Goal: Task Accomplishment & Management: Use online tool/utility

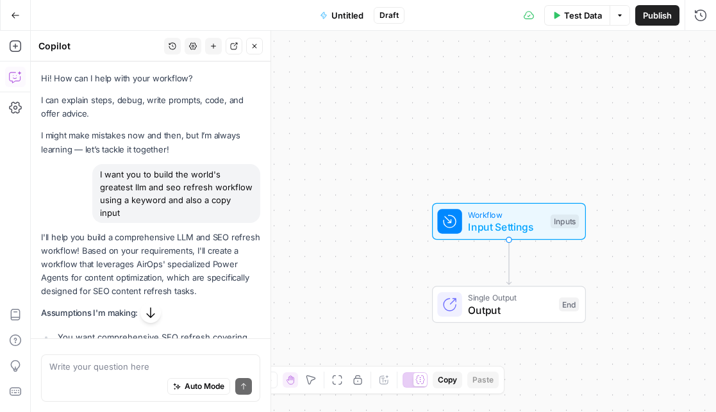
scroll to position [2370, 0]
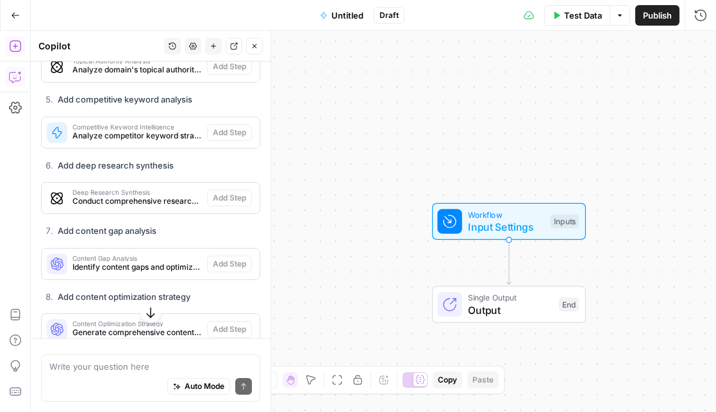
click at [13, 21] on button "Go Back" at bounding box center [15, 15] width 23 height 23
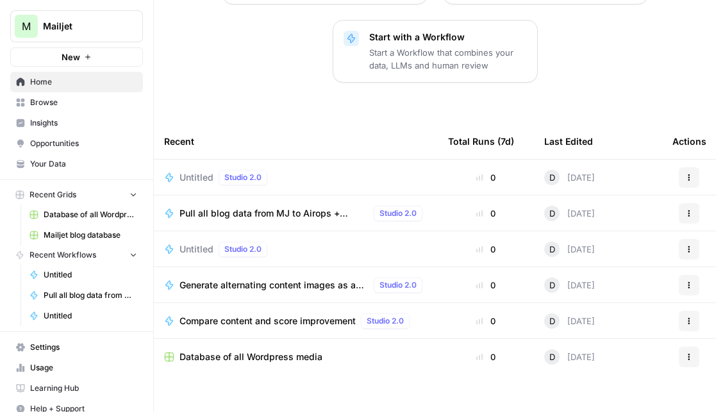
scroll to position [256, 0]
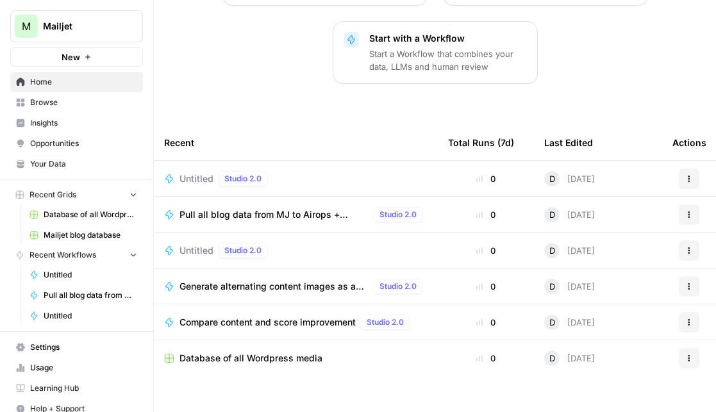
click at [92, 33] on button "M Mailjet" at bounding box center [76, 26] width 133 height 32
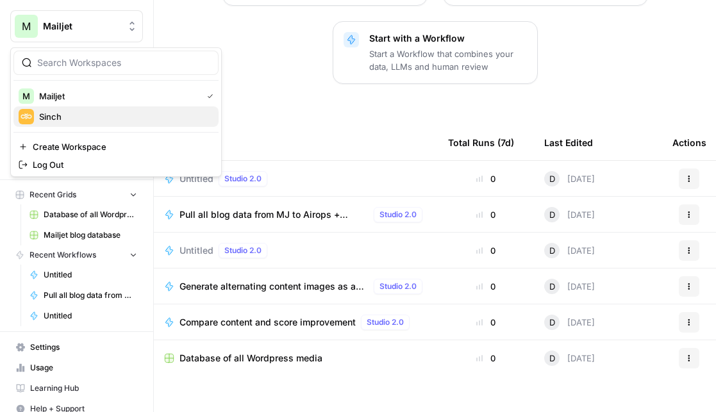
click at [106, 110] on span "Sinch" at bounding box center [123, 116] width 169 height 13
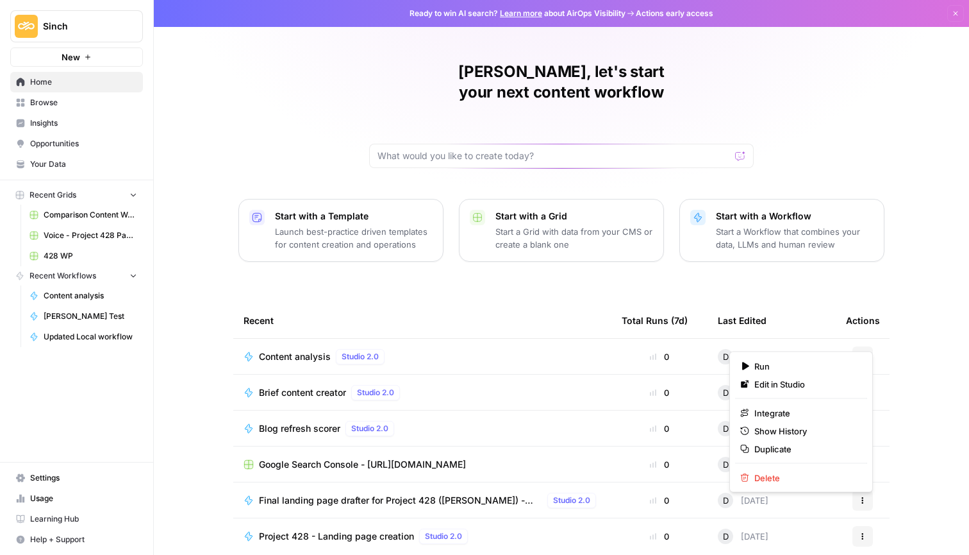
click at [715, 346] on button "Actions" at bounding box center [863, 356] width 21 height 21
click at [715, 412] on span "Duplicate" at bounding box center [806, 448] width 103 height 13
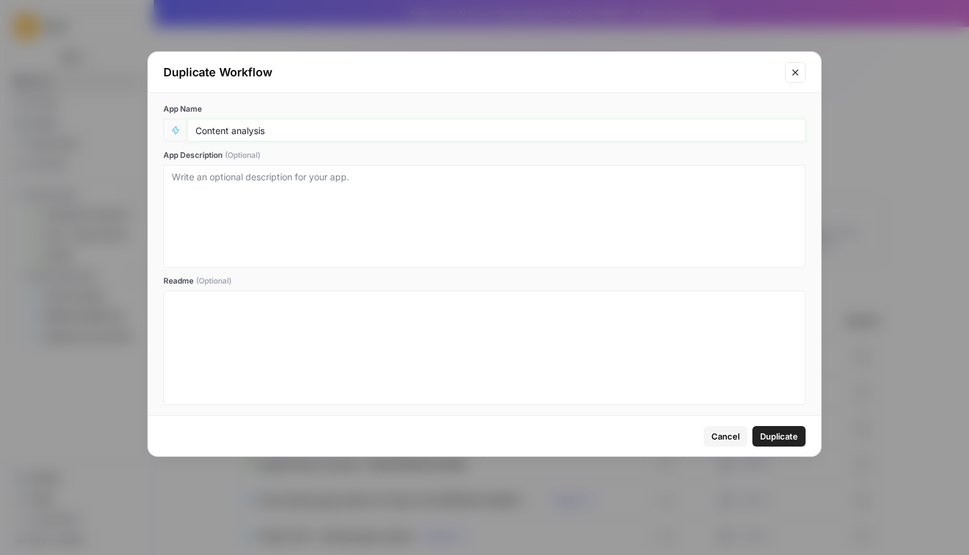
click at [517, 133] on input "Content analysis" at bounding box center [497, 130] width 602 height 12
type input "Content analysis test"
click at [715, 412] on span "Duplicate" at bounding box center [779, 436] width 38 height 13
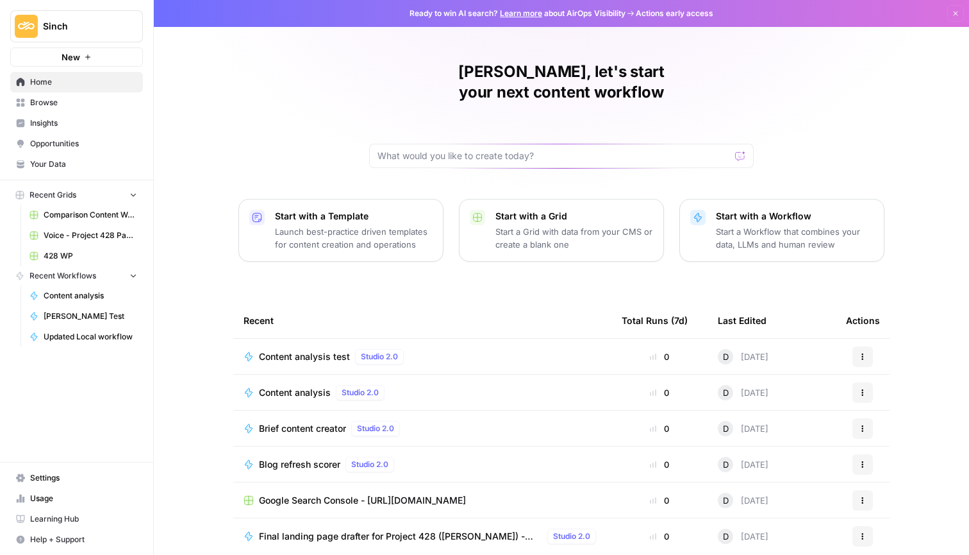
click at [315, 339] on td "Content analysis test Studio 2.0" at bounding box center [422, 356] width 378 height 35
click at [314, 350] on span "Content analysis test" at bounding box center [304, 356] width 91 height 13
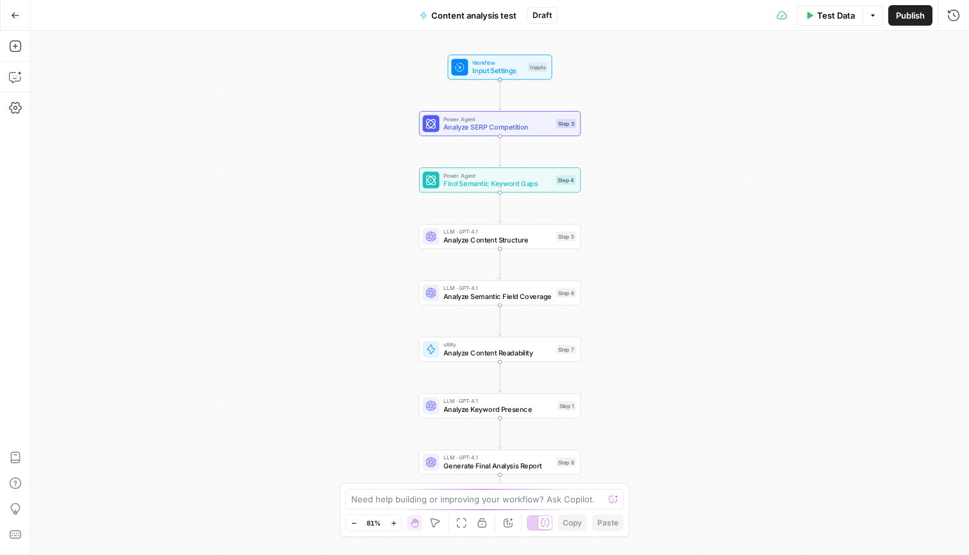
click at [715, 14] on span "Test Data" at bounding box center [836, 15] width 38 height 13
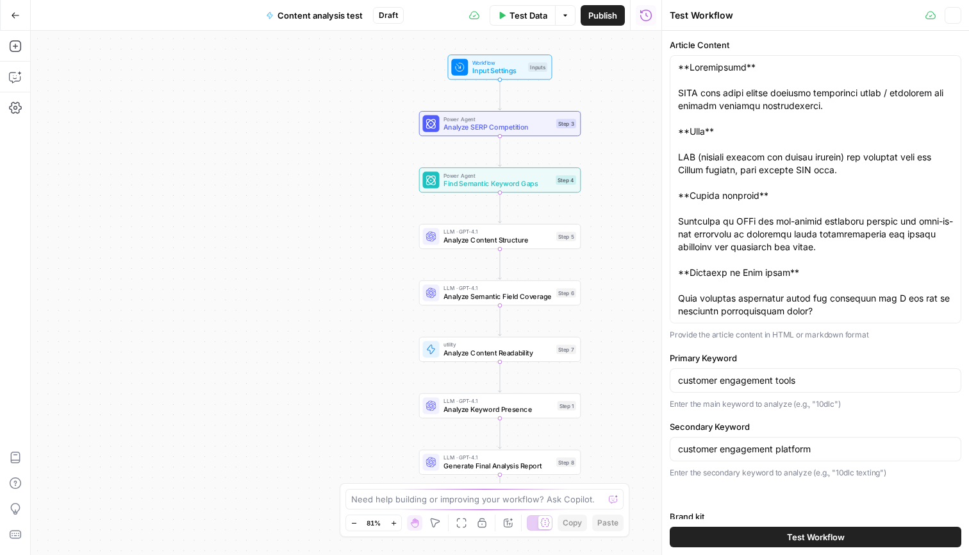
type input "Sinch"
drag, startPoint x: 933, startPoint y: 293, endPoint x: 580, endPoint y: -75, distance: 510.6
click at [580, 0] on html "Sinch New Home Browse Insights Opportunities Your Data Recent Grids Comparison …" at bounding box center [484, 277] width 969 height 555
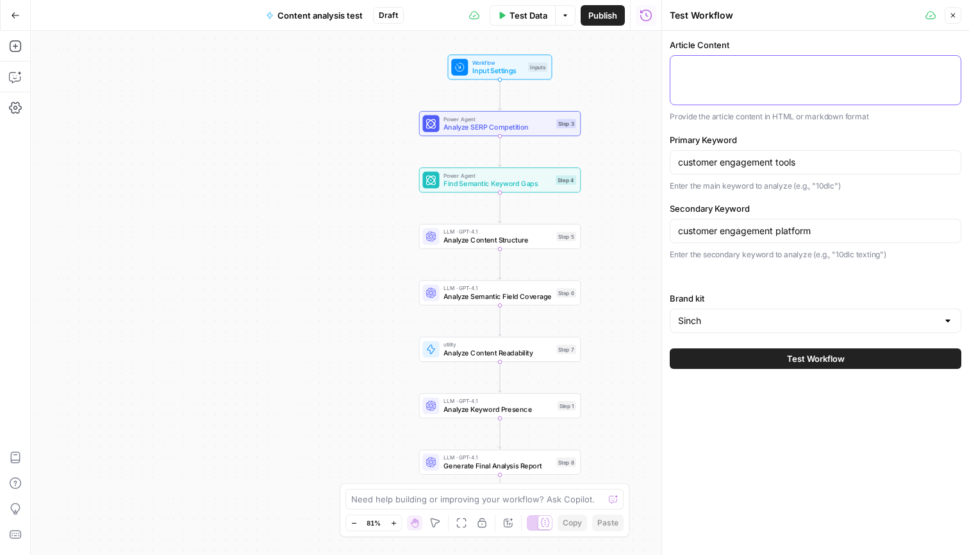
paste textarea "1 lore ipsum dolorsitamet consecte & adipiscingel seddo eiusmodte incididun ut …"
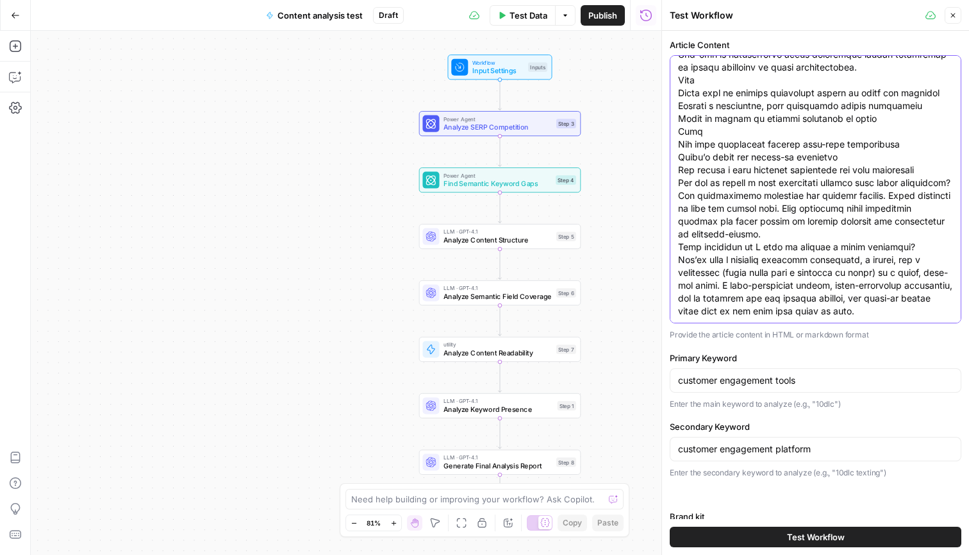
type textarea "1 lore ipsum dolorsitamet consecte & adipiscingel seddo eiusmodte incididun ut …"
click at [715, 385] on input "customer engagement tools" at bounding box center [815, 380] width 275 height 13
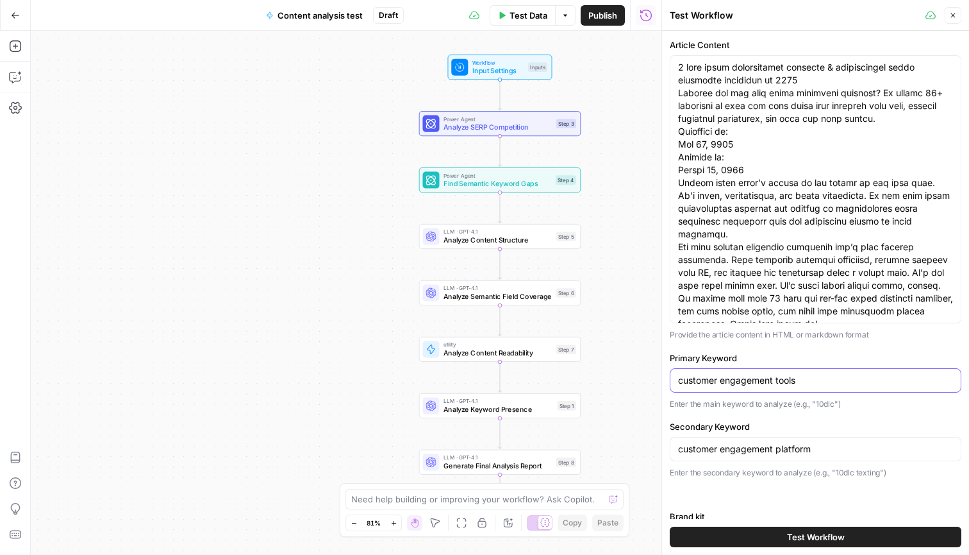
click at [715, 385] on input "customer engagement tools" at bounding box center [815, 380] width 275 height 13
type input "video interview software"
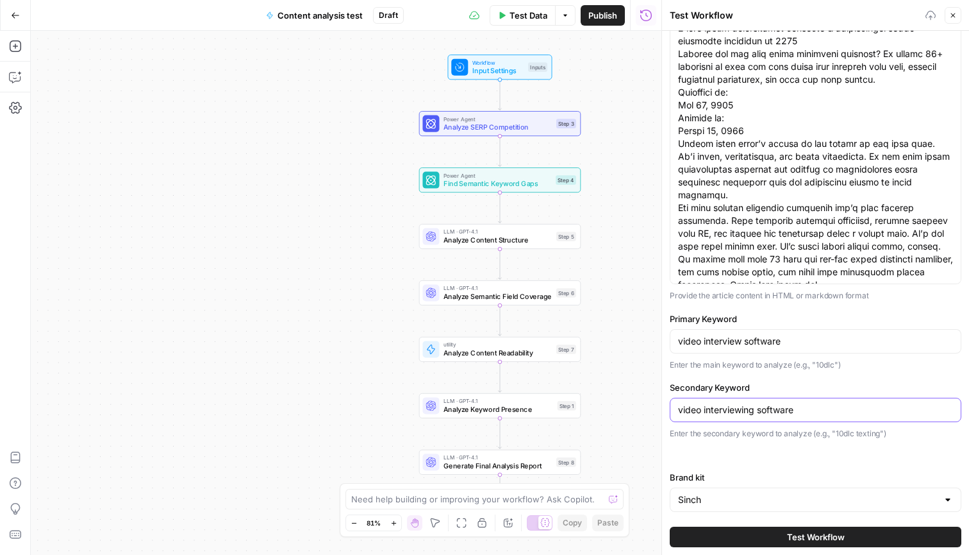
scroll to position [38, 0]
type input "video interviewing software"
click at [715, 412] on button "Test Workflow" at bounding box center [816, 536] width 292 height 21
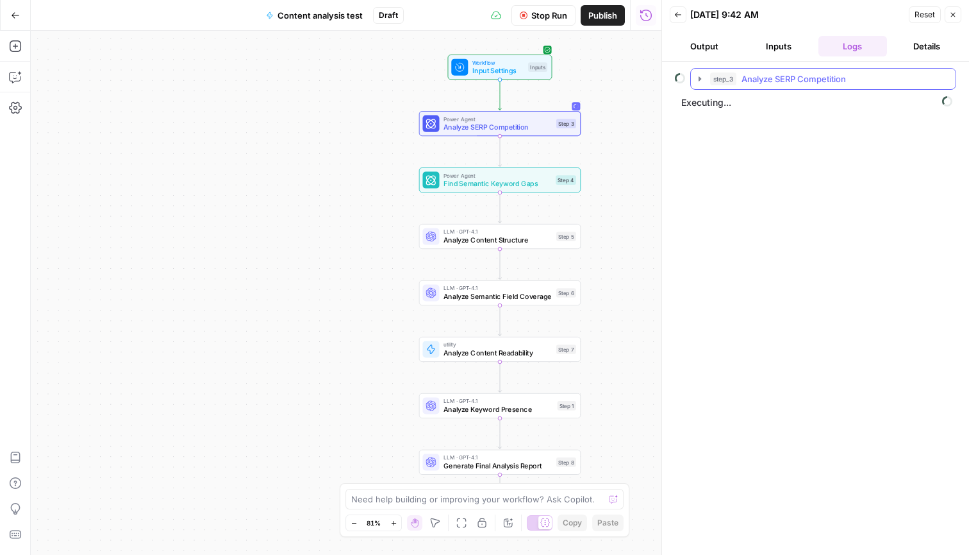
click at [690, 79] on div "step_3 Analyze SERP Competition" at bounding box center [823, 79] width 266 height 22
click at [704, 79] on icon "button" at bounding box center [700, 79] width 10 height 10
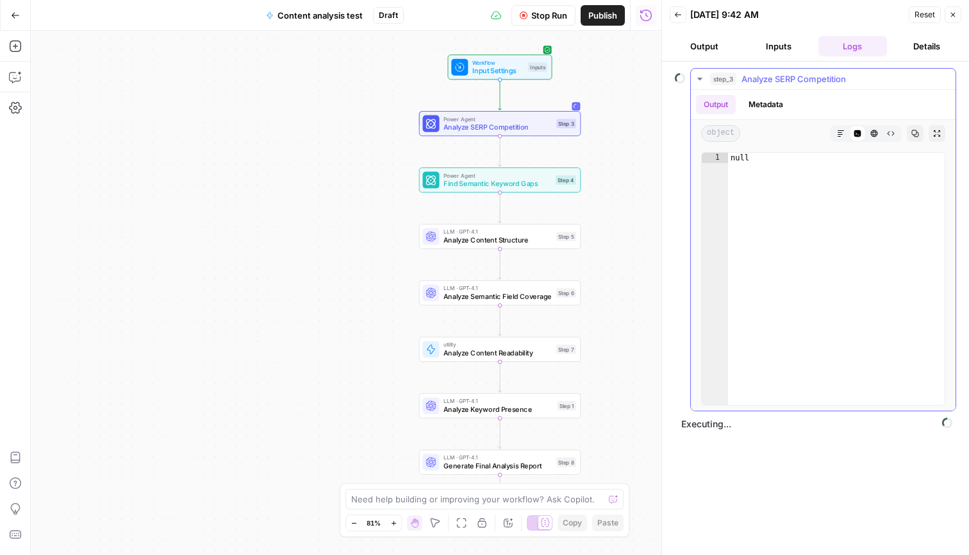
click at [704, 79] on icon "button" at bounding box center [700, 79] width 10 height 10
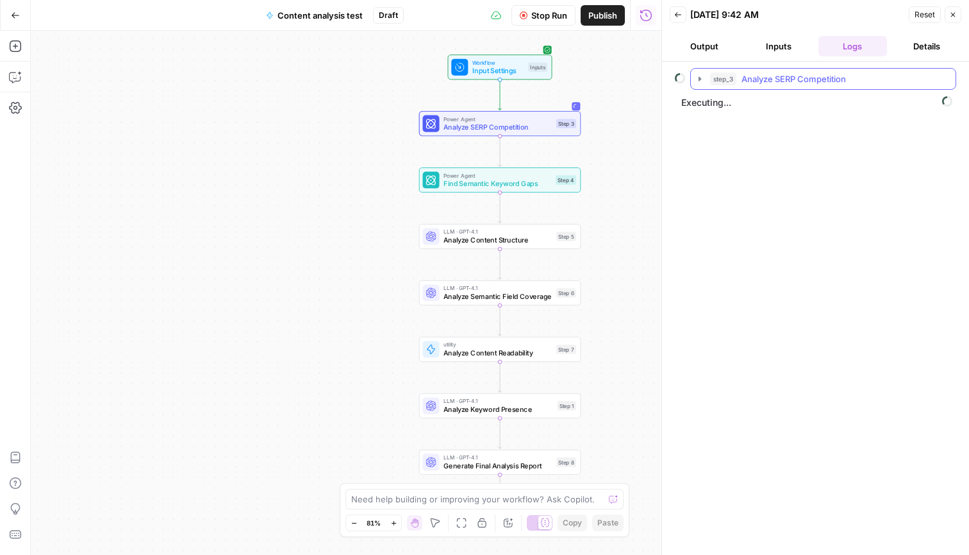
click at [696, 79] on icon "button" at bounding box center [700, 79] width 10 height 10
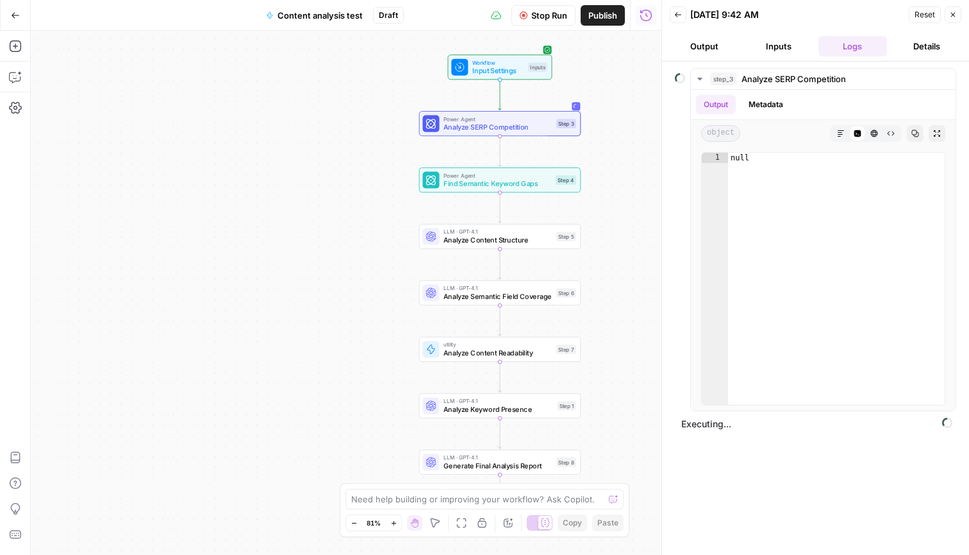
click at [699, 47] on button "Output" at bounding box center [704, 46] width 69 height 21
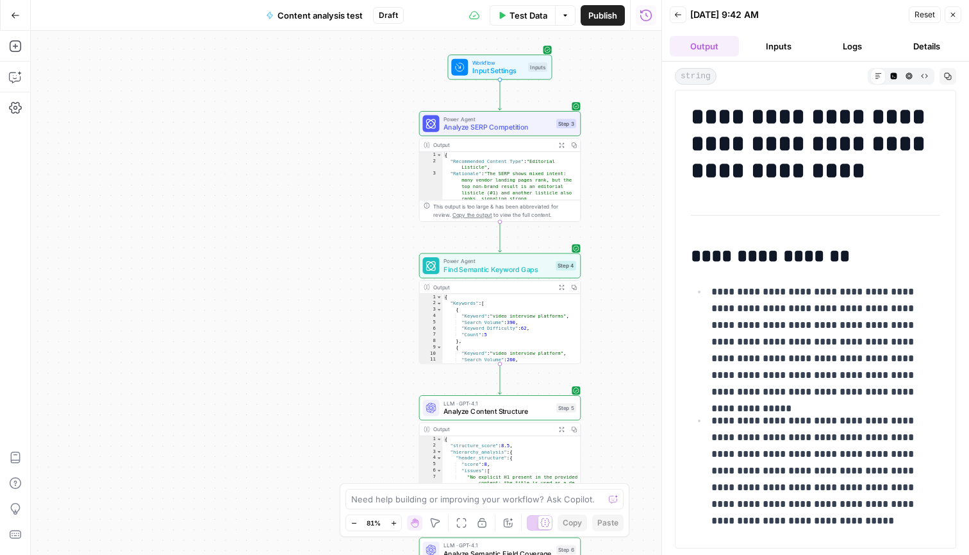
click at [715, 76] on icon "button" at bounding box center [948, 76] width 8 height 8
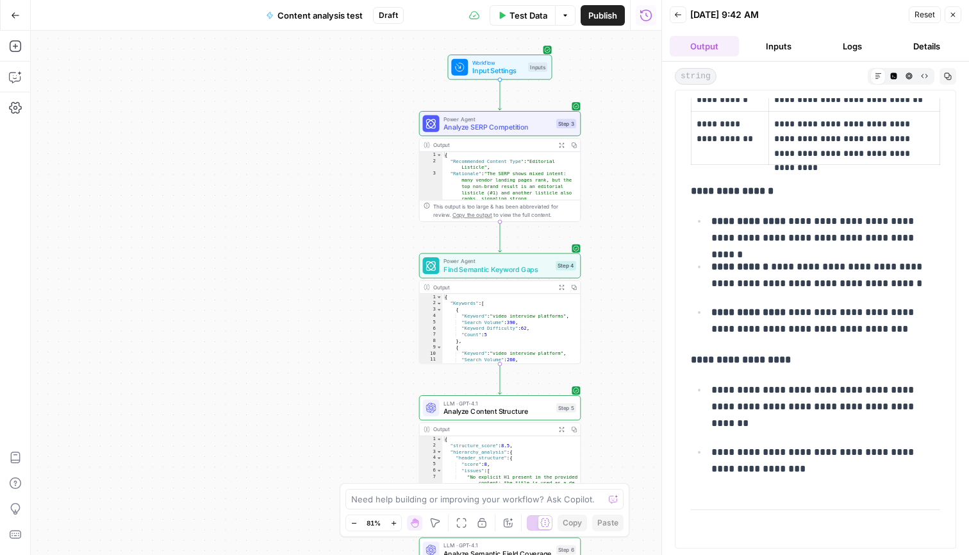
scroll to position [3957, 0]
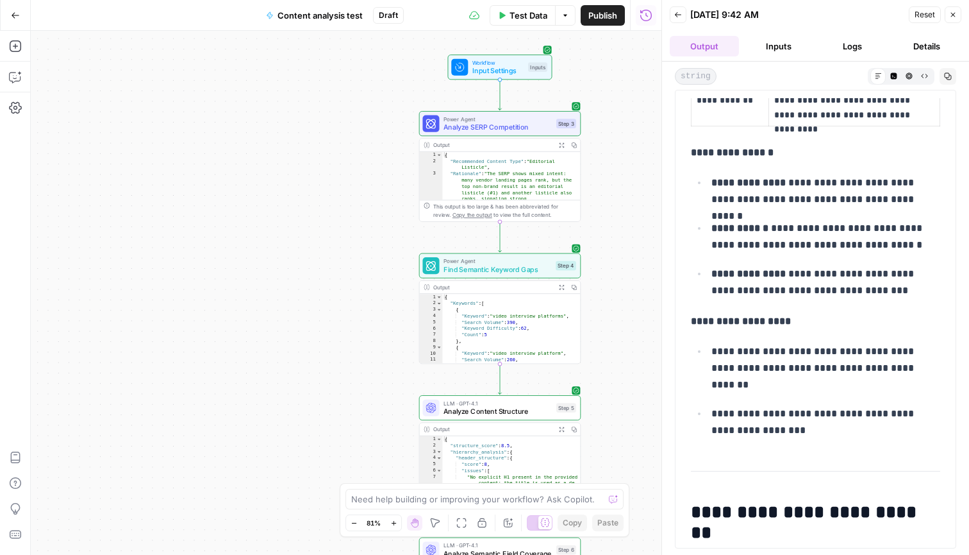
click at [715, 69] on button "Copy" at bounding box center [948, 76] width 17 height 17
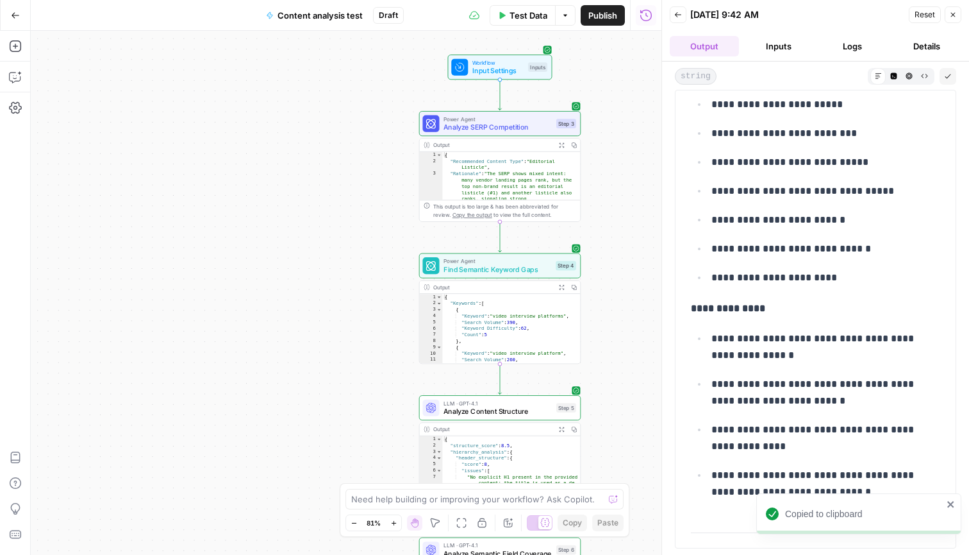
scroll to position [5136, 0]
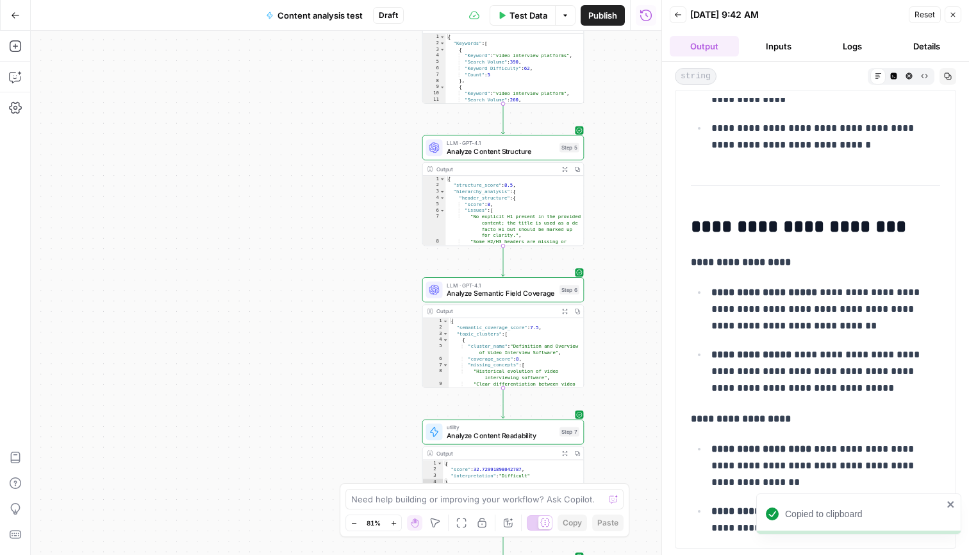
drag, startPoint x: 619, startPoint y: 342, endPoint x: 627, endPoint y: 49, distance: 293.1
click at [627, 49] on div "Workflow Input Settings Inputs Power Agent Analyze SERP Competition Step 3 Outp…" at bounding box center [346, 293] width 631 height 524
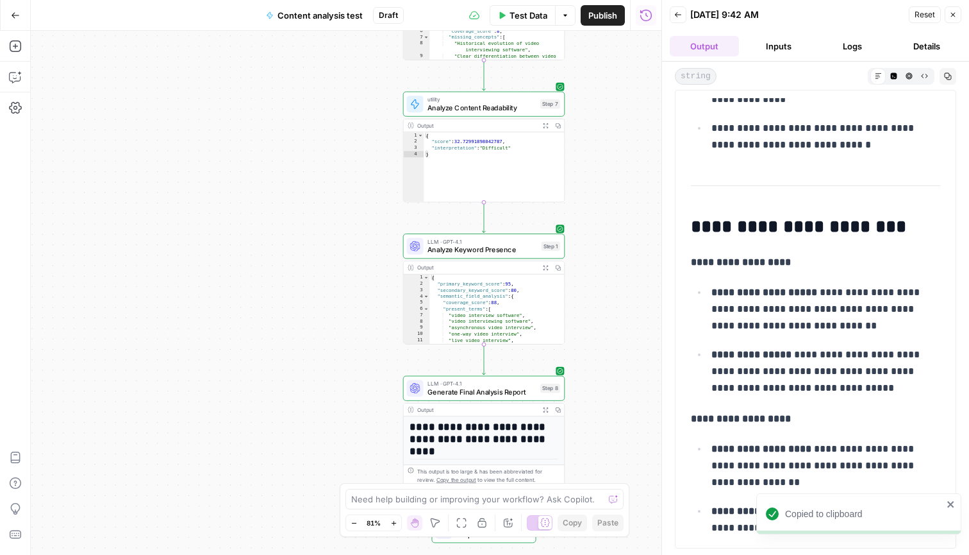
drag, startPoint x: 630, startPoint y: 222, endPoint x: 605, endPoint y: -69, distance: 292.2
click at [605, 0] on html "Copied to clipboard Sinch New Home Browse Insights Opportunities Your Data Rece…" at bounding box center [484, 277] width 969 height 555
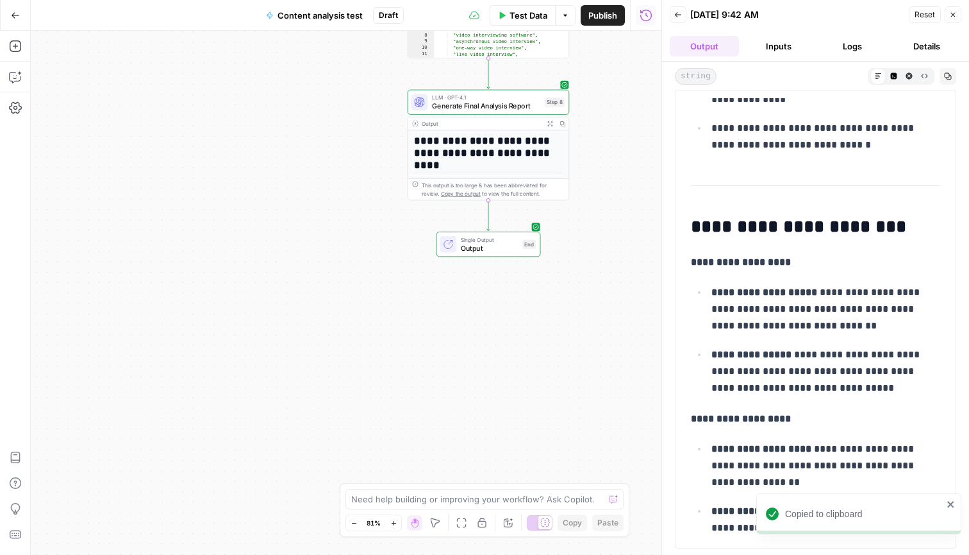
drag, startPoint x: 596, startPoint y: 219, endPoint x: 603, endPoint y: 28, distance: 191.2
click at [603, 28] on div "Go Back Content analysis test Draft Test Data Options Publish Run History Add S…" at bounding box center [331, 277] width 662 height 555
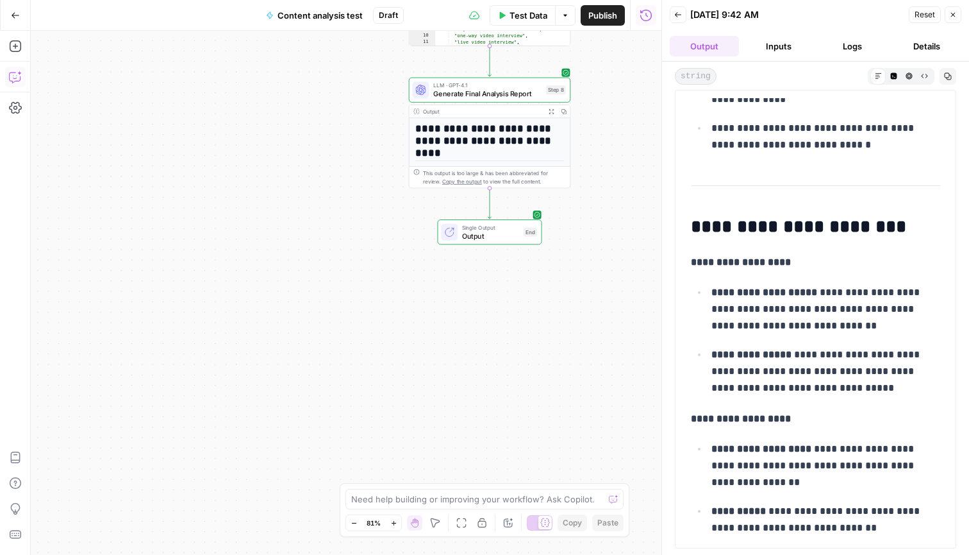
click at [14, 68] on button "Copilot" at bounding box center [15, 77] width 21 height 21
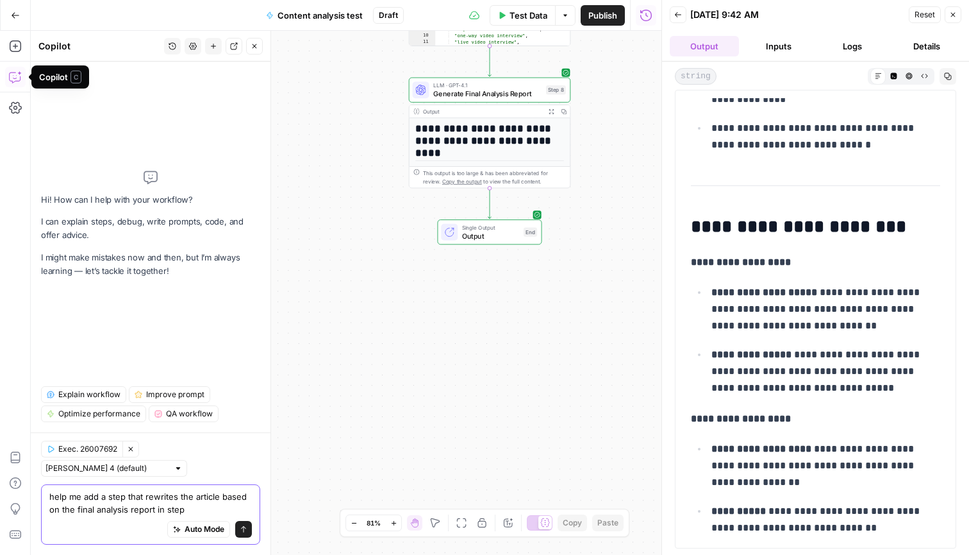
type textarea "help me add a step that rewrites the article based on the final analysis report…"
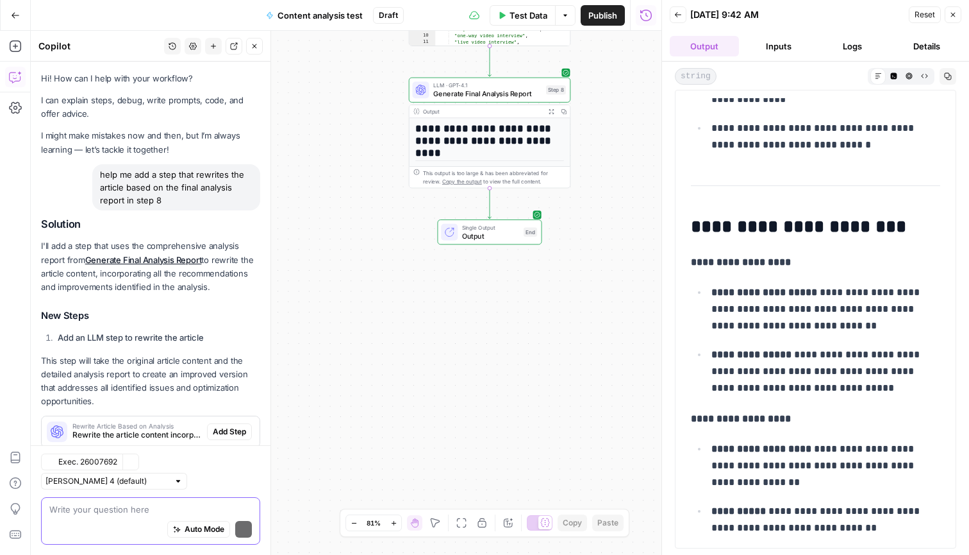
scroll to position [32, 0]
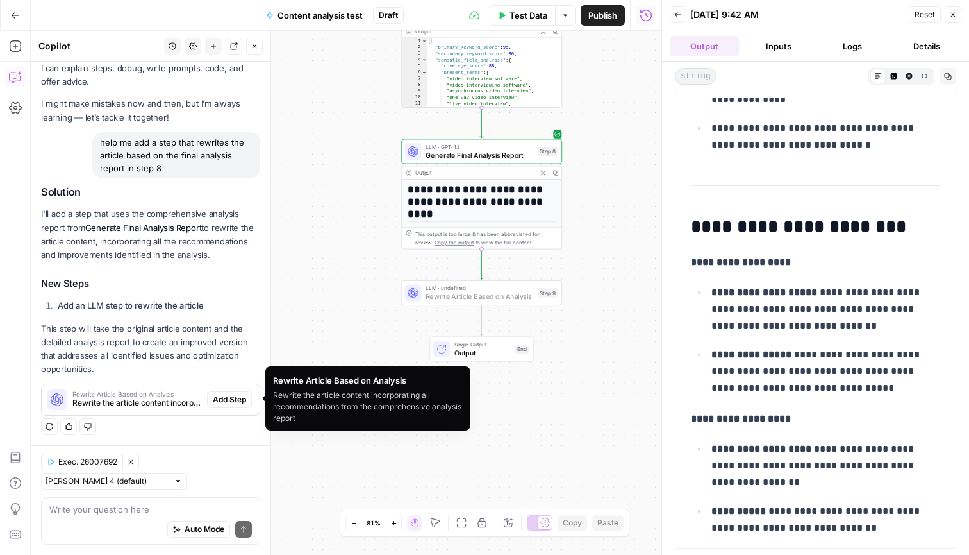
click at [226, 398] on span "Add Step" at bounding box center [229, 400] width 33 height 12
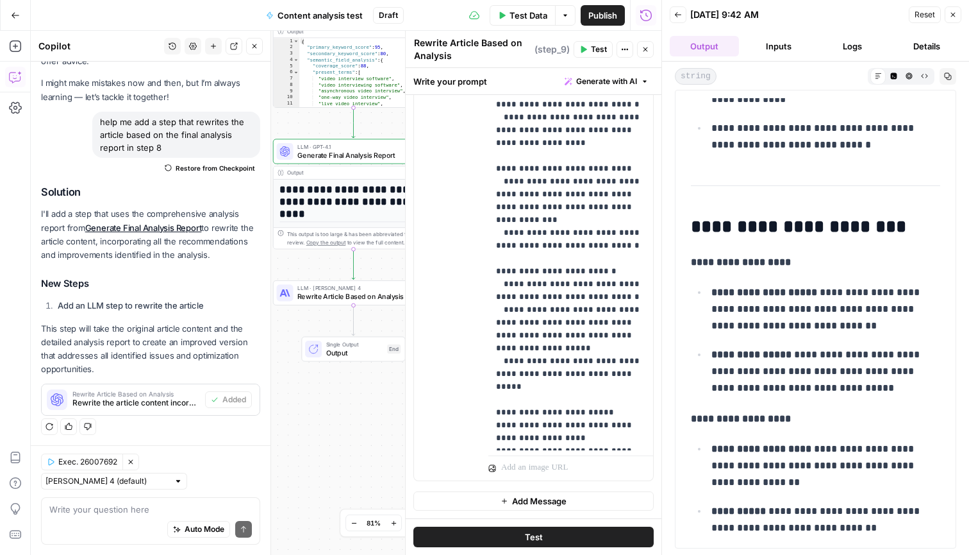
scroll to position [1026, 0]
click at [519, 412] on button "Test" at bounding box center [534, 536] width 240 height 21
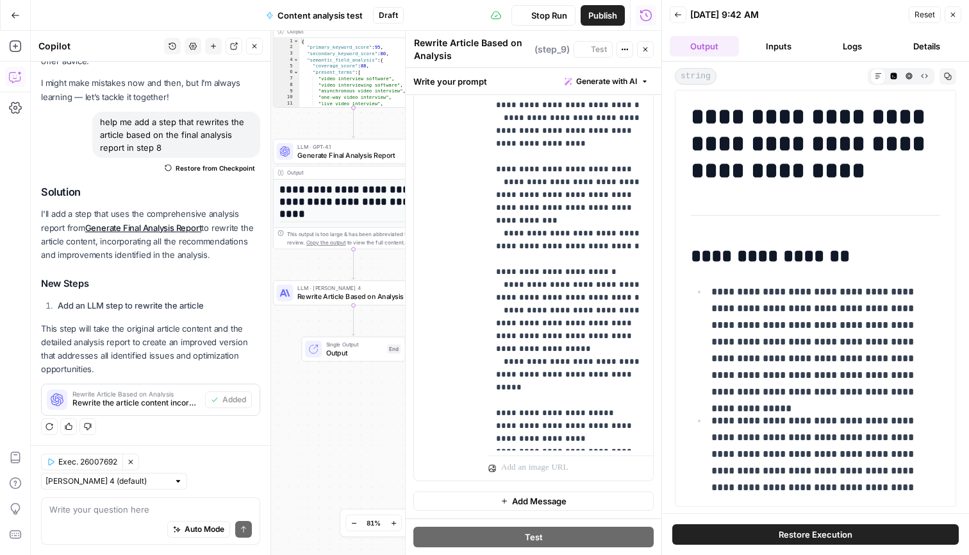
scroll to position [771, 0]
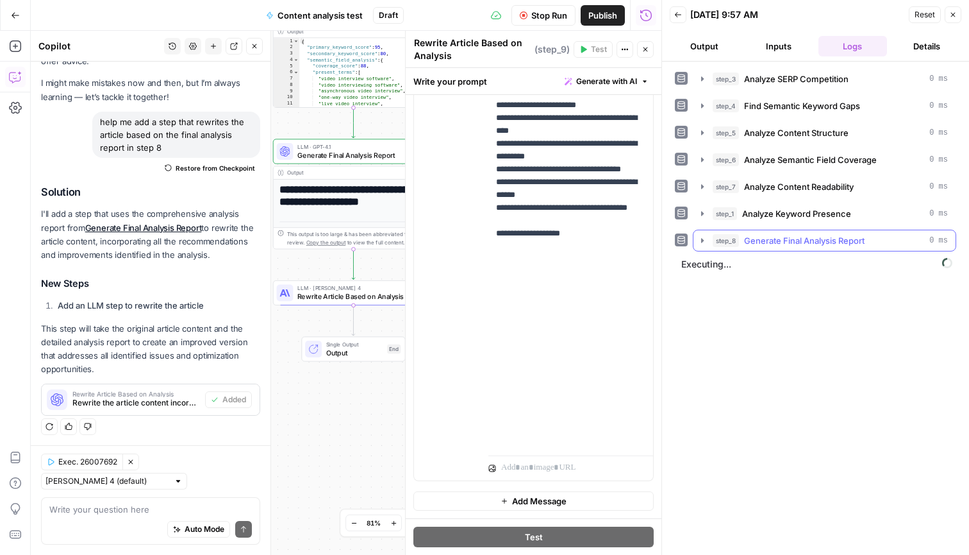
click at [703, 239] on icon "button" at bounding box center [702, 240] width 3 height 4
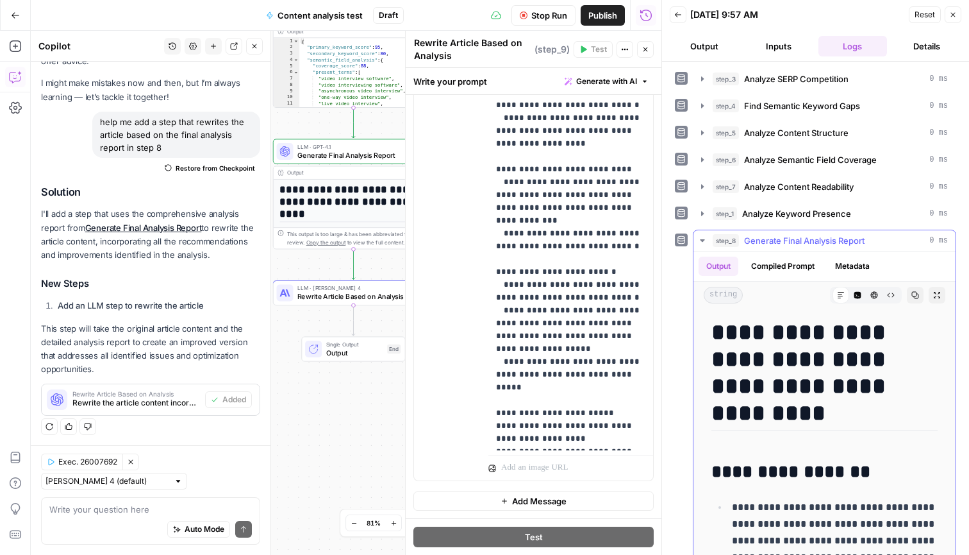
click at [703, 239] on icon "button" at bounding box center [702, 240] width 4 height 3
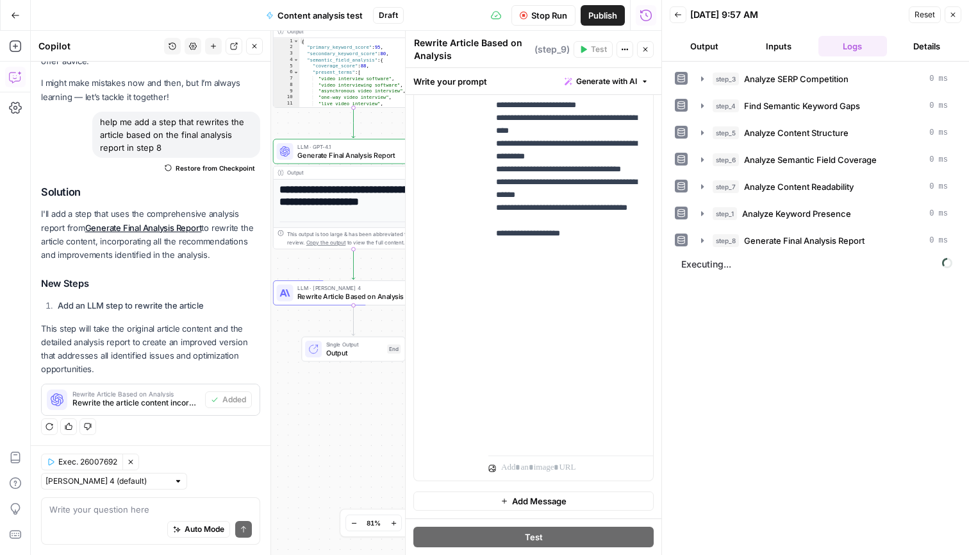
click at [334, 296] on span "Rewrite Article Based on Analysis" at bounding box center [351, 296] width 108 height 10
click at [712, 44] on button "Output" at bounding box center [704, 46] width 69 height 21
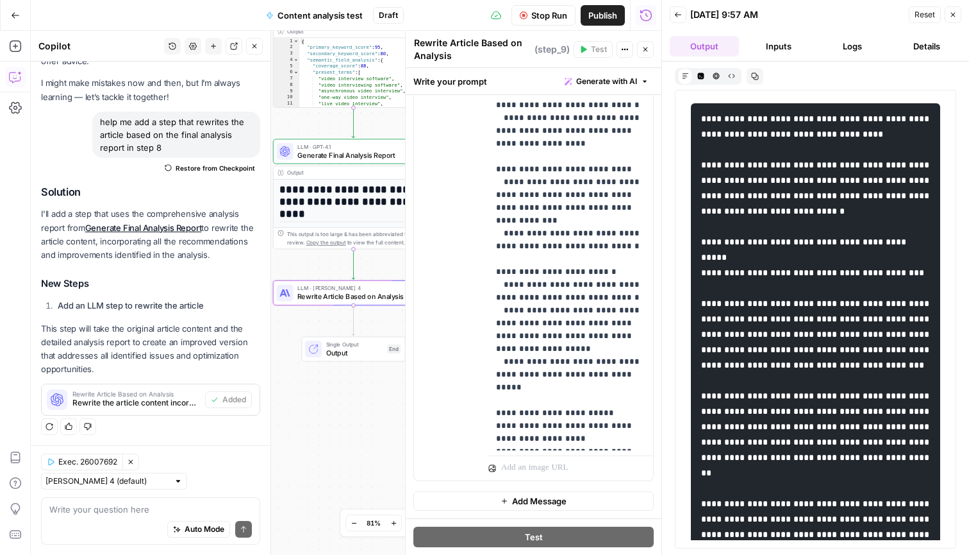
click at [715, 45] on button "Inputs" at bounding box center [778, 46] width 69 height 21
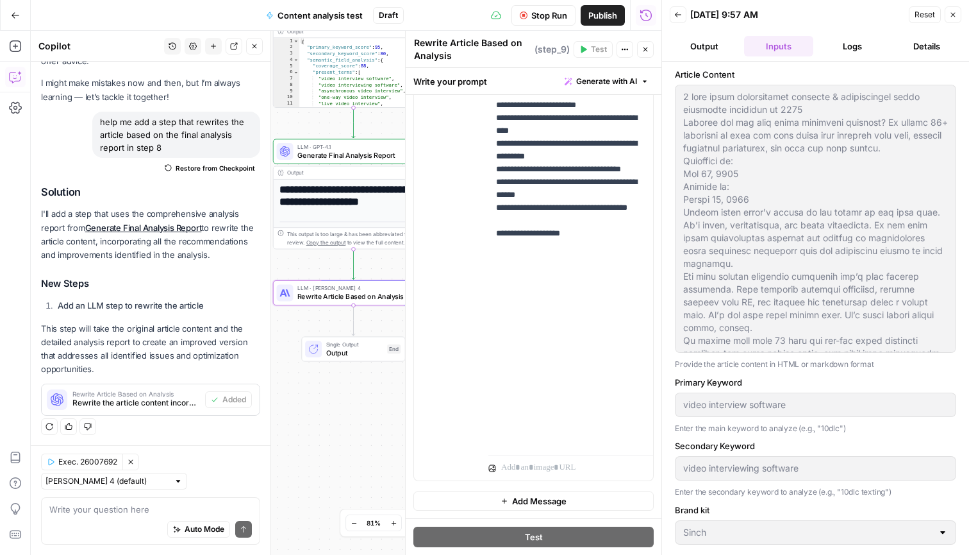
click at [715, 49] on button "Logs" at bounding box center [853, 46] width 69 height 21
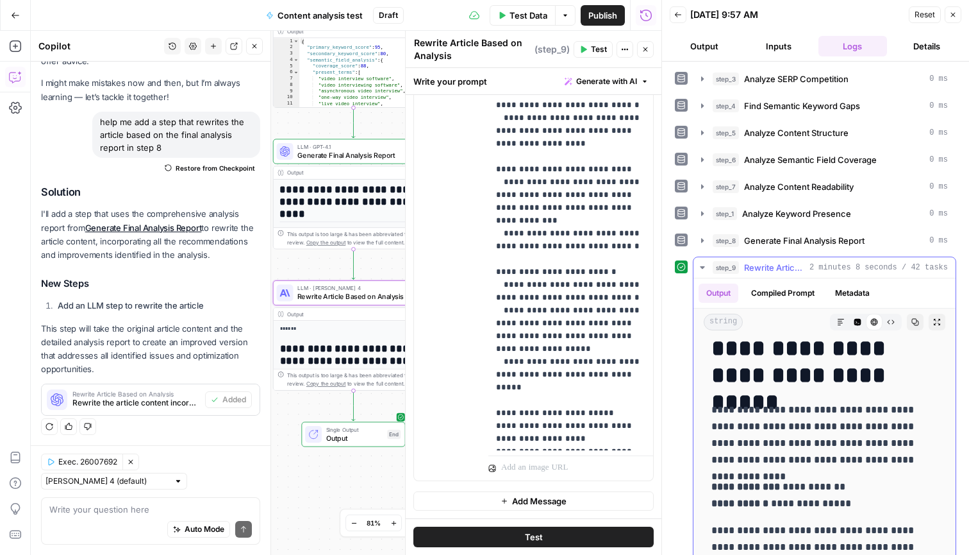
scroll to position [99, 0]
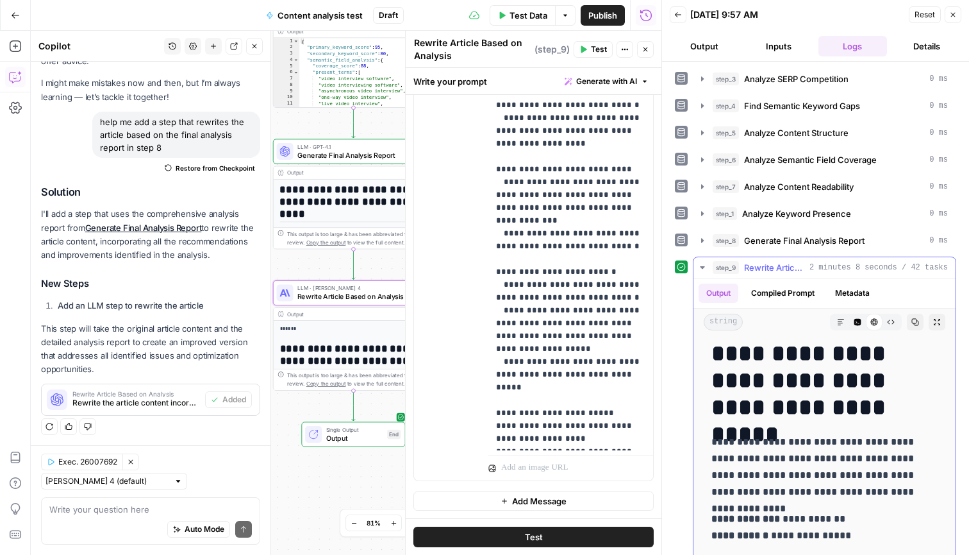
click at [715, 412] on p "**********" at bounding box center [825, 466] width 226 height 67
copy p "**********"
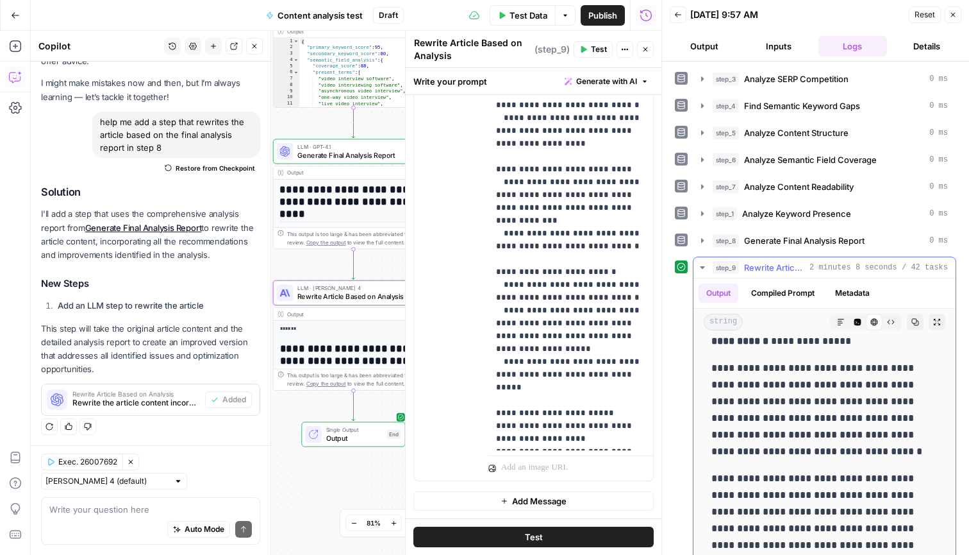
scroll to position [279, 0]
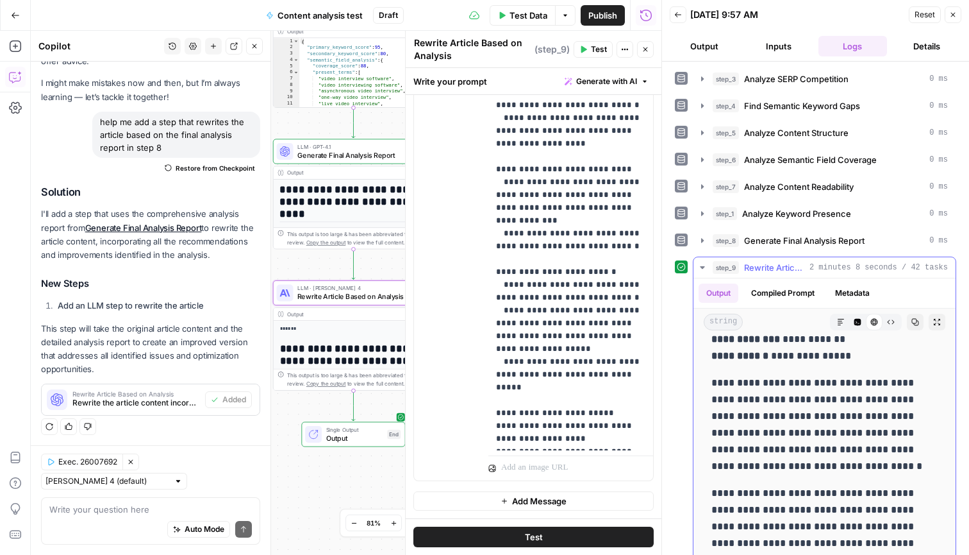
drag, startPoint x: 874, startPoint y: 510, endPoint x: 712, endPoint y: 381, distance: 206.8
copy div "**********"
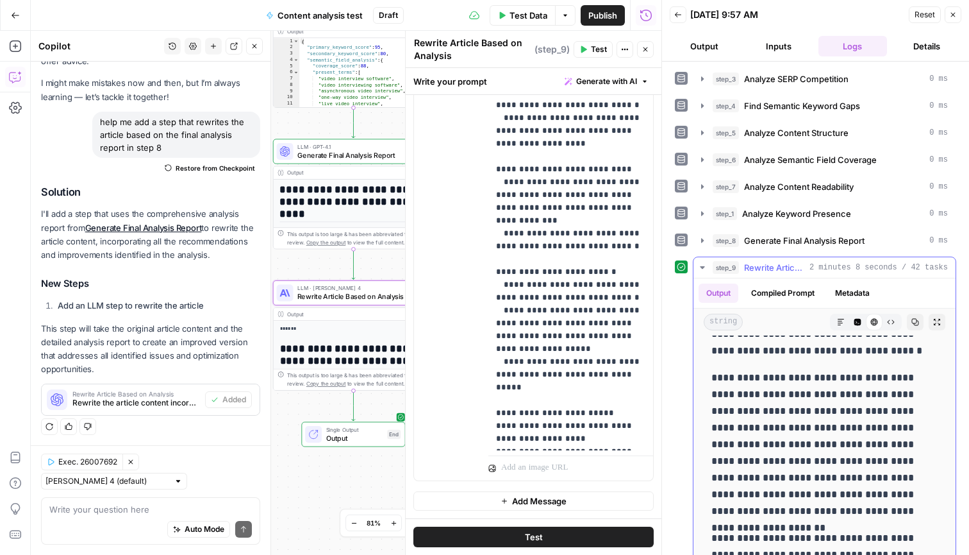
scroll to position [537, 0]
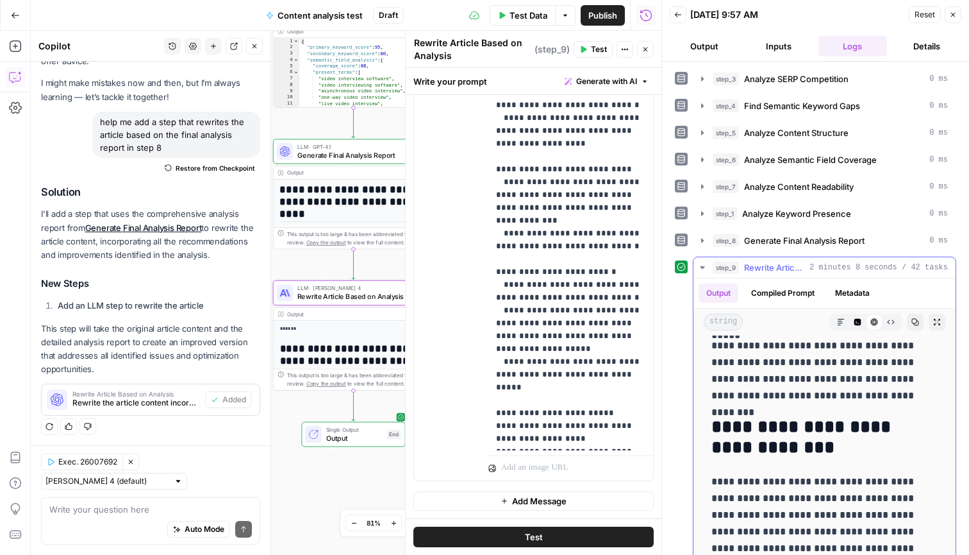
drag, startPoint x: 860, startPoint y: 502, endPoint x: 719, endPoint y: 419, distance: 164.4
copy div "**********"
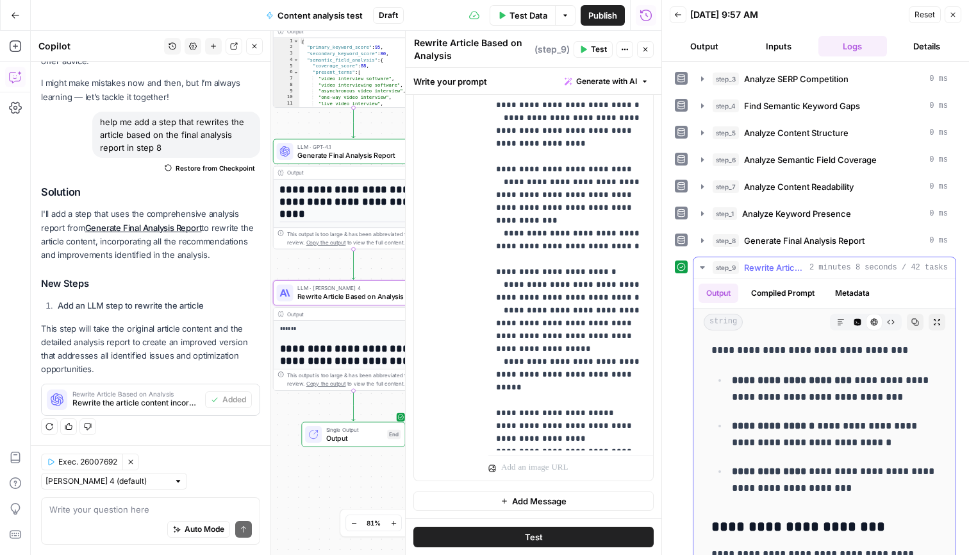
scroll to position [2338, 0]
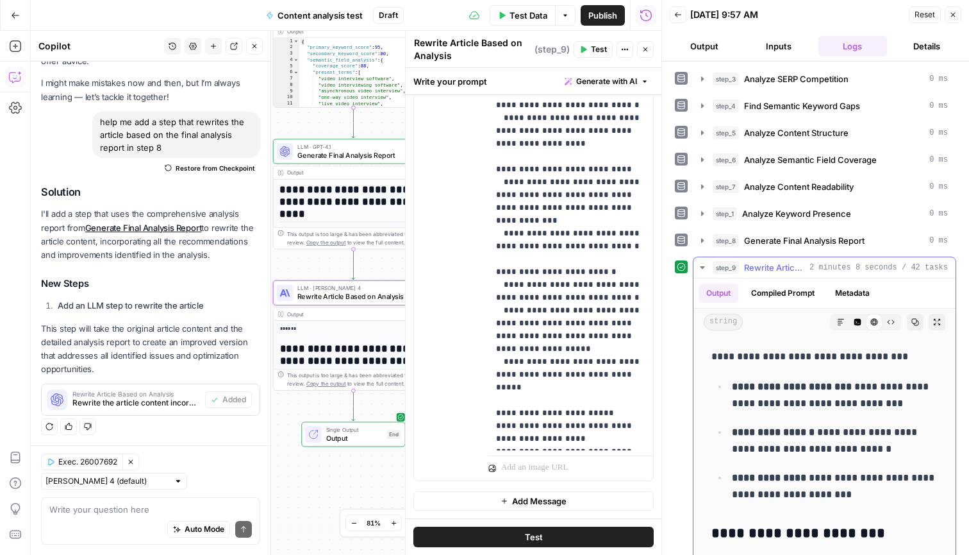
drag, startPoint x: 868, startPoint y: 499, endPoint x: 695, endPoint y: 356, distance: 224.5
click at [715, 412] on p "**********" at bounding box center [835, 441] width 206 height 35
drag, startPoint x: 868, startPoint y: 501, endPoint x: 708, endPoint y: 385, distance: 197.9
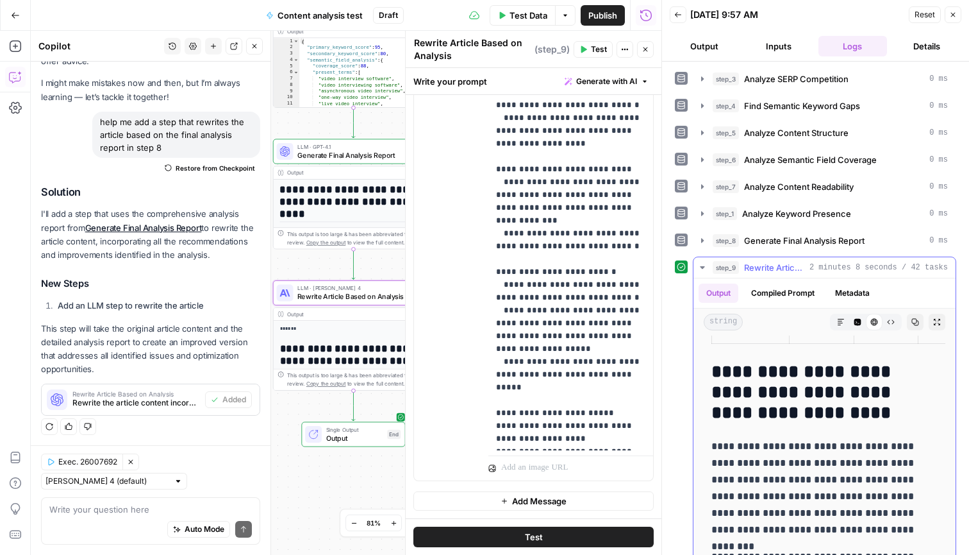
scroll to position [1739, 0]
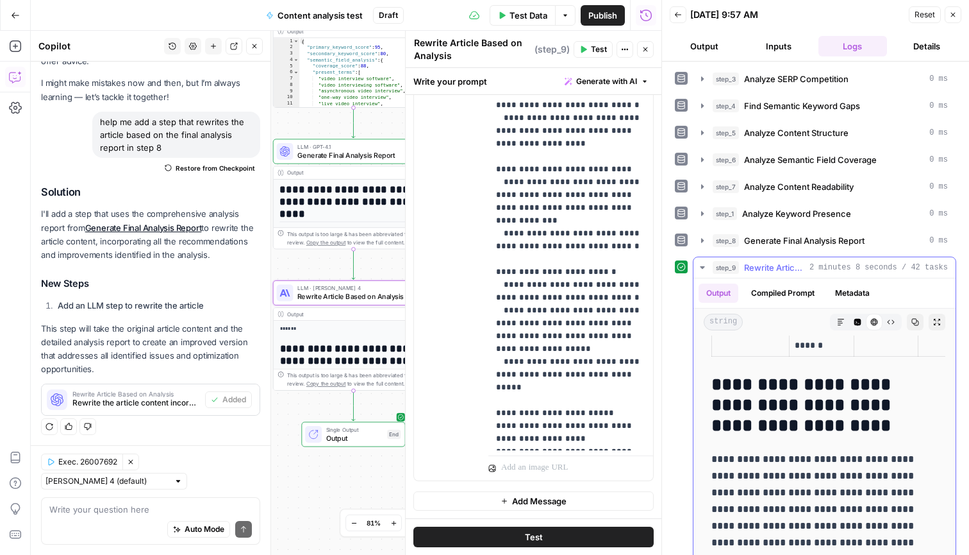
drag, startPoint x: 937, startPoint y: 458, endPoint x: 712, endPoint y: 376, distance: 239.7
copy div "**********"
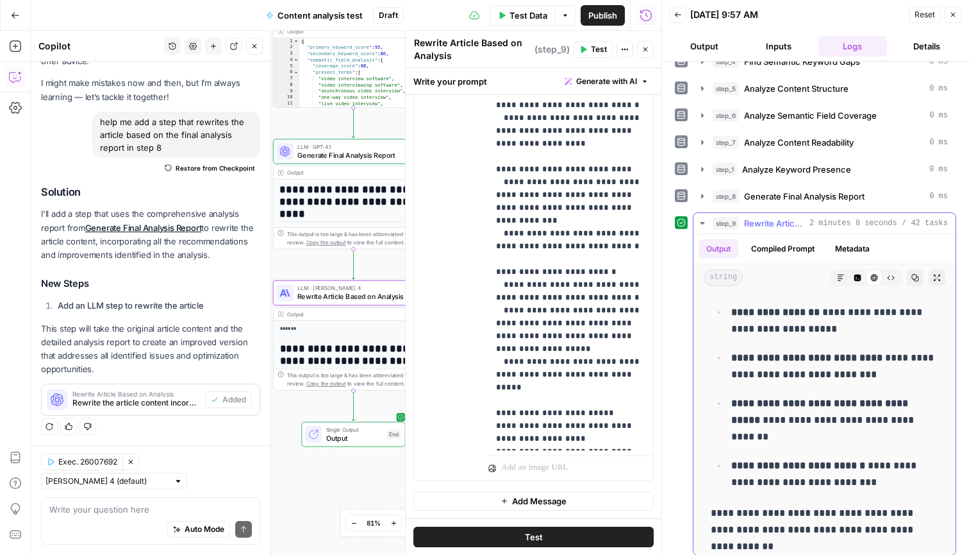
scroll to position [9503, 0]
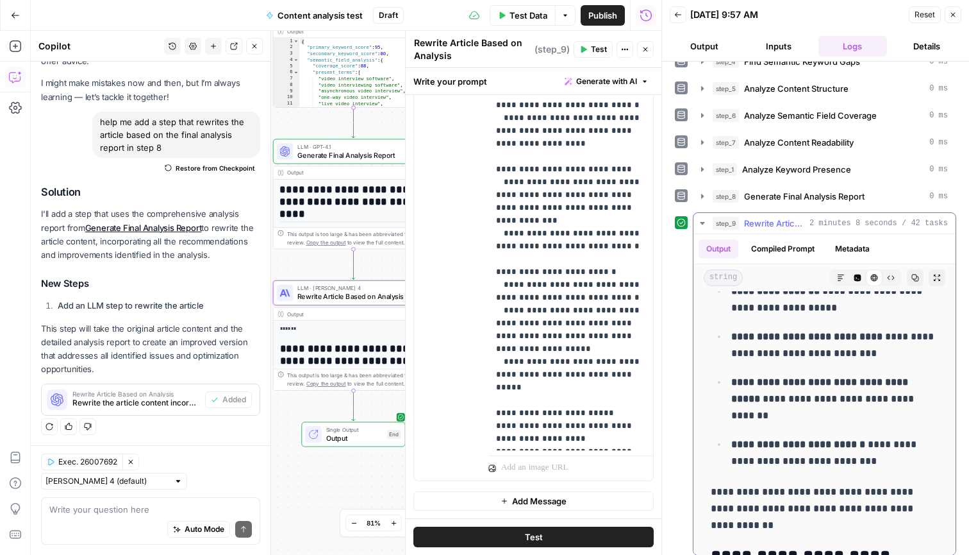
drag, startPoint x: 711, startPoint y: 374, endPoint x: 792, endPoint y: 483, distance: 136.2
copy div "**********"
click at [528, 13] on span "Test Data" at bounding box center [529, 15] width 38 height 13
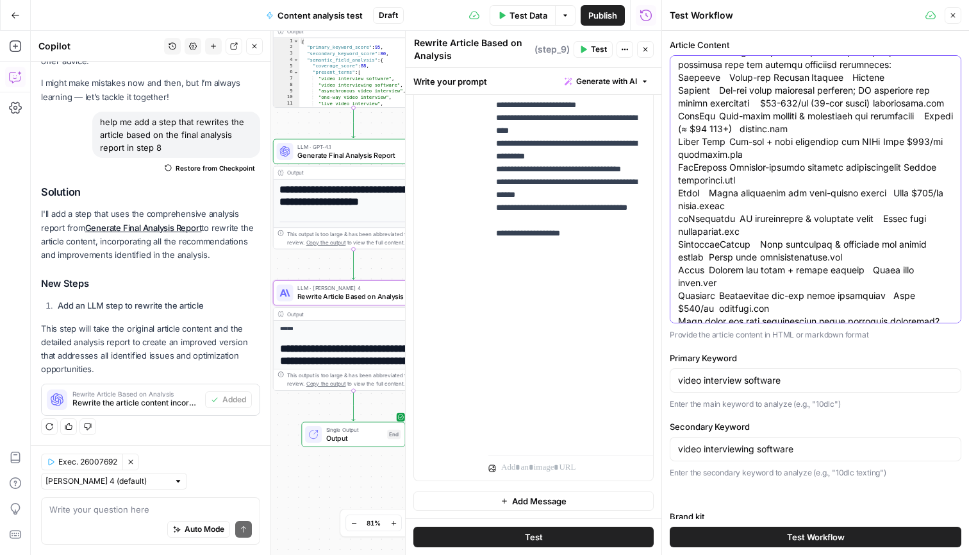
scroll to position [0, 0]
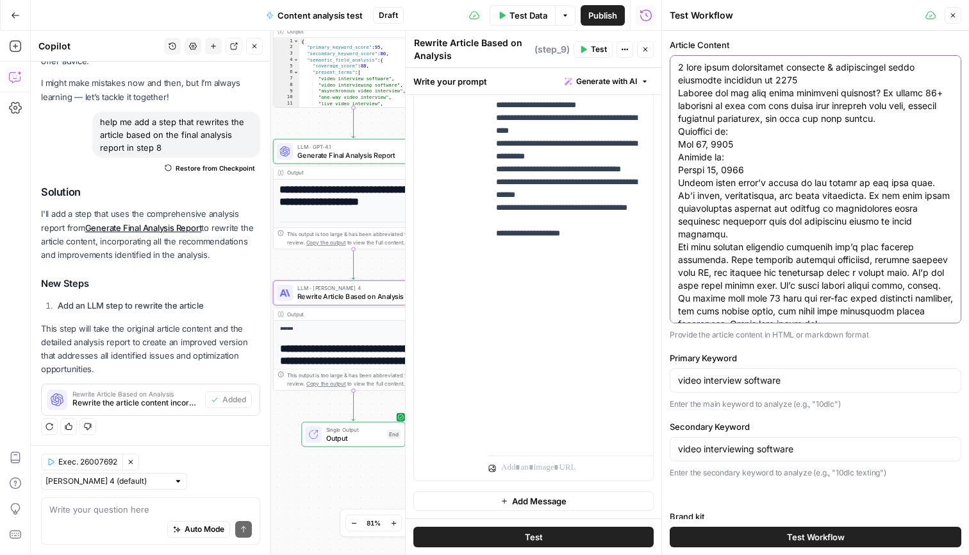
drag, startPoint x: 914, startPoint y: 301, endPoint x: 469, endPoint y: -74, distance: 582.3
click at [469, 0] on html "Sinch New Home Browse Insights Opportunities Your Data Recent Grids Comparison …" at bounding box center [484, 277] width 969 height 555
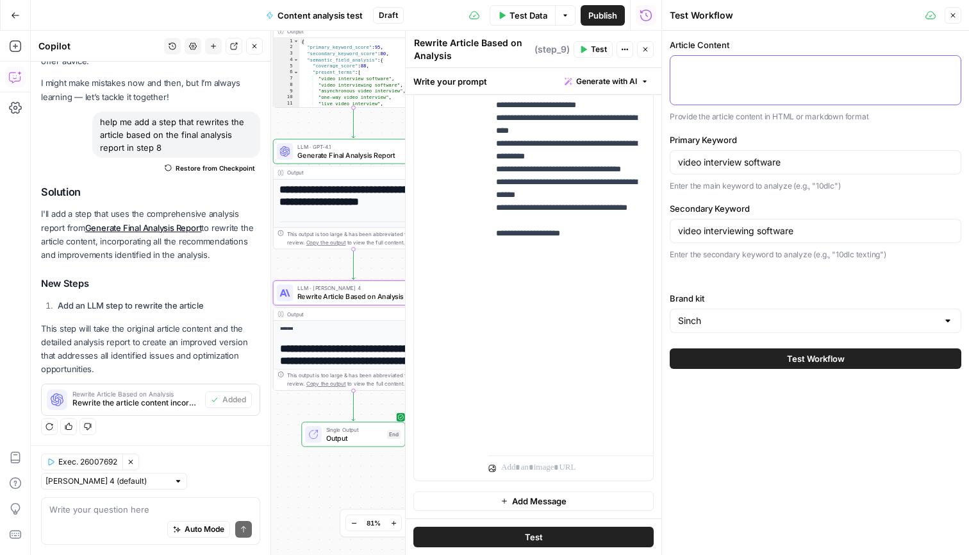
paste textarea "Lor 8 ipsu dolorsitam conse ad elit se 9258 Doeiusmo tem incidid UTL etdolorem …"
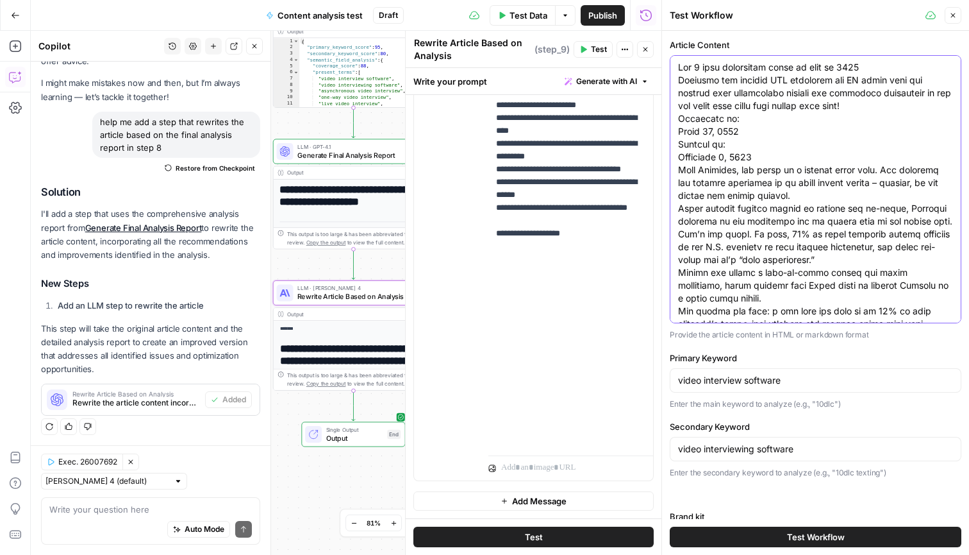
scroll to position [4616, 0]
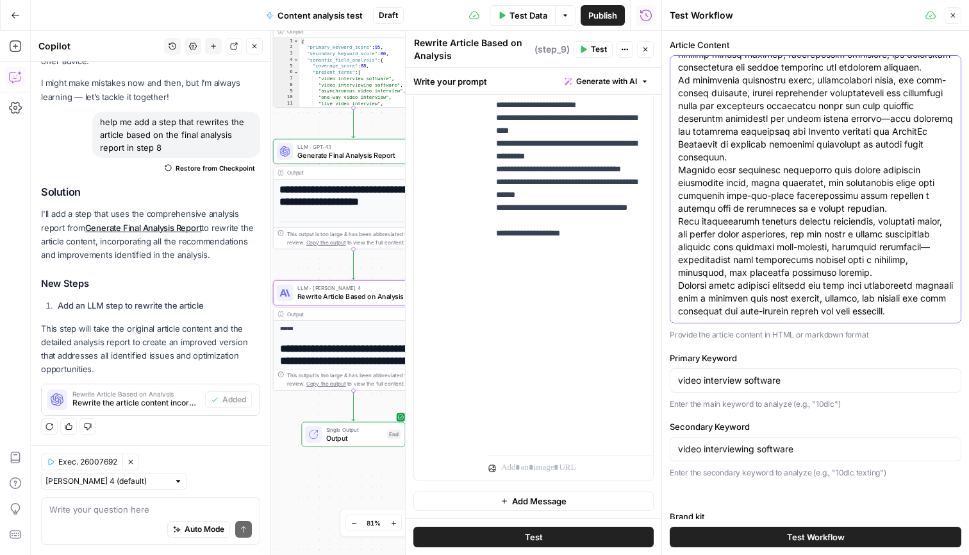
type textarea "Lor 8 ipsu dolorsitam conse ad elit se 9258 Doeiusmo tem incidid UTL etdolorem …"
click at [715, 375] on input "video interview software" at bounding box center [815, 380] width 275 height 13
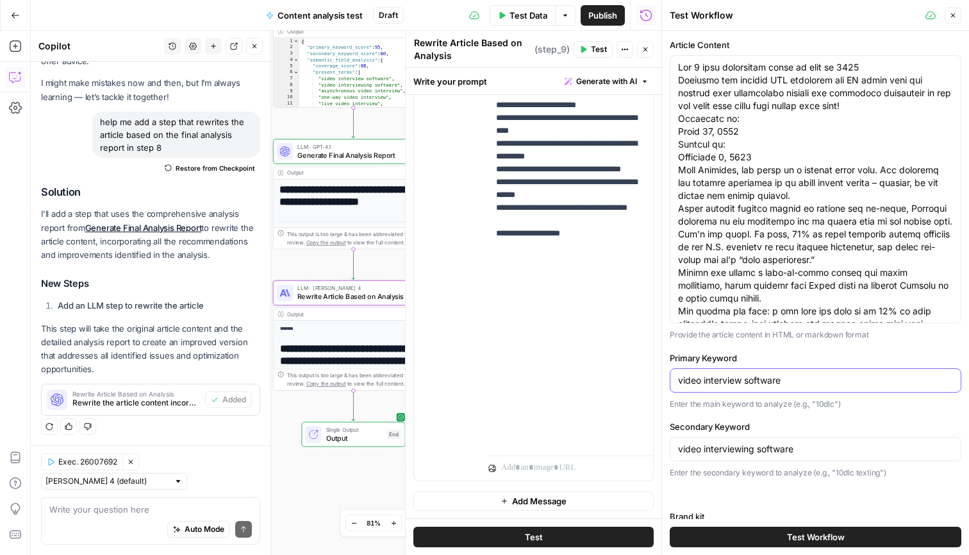
click at [715, 375] on input "video interview software" at bounding box center [815, 380] width 275 height 13
type input "small business recruiting tools"
type input "r"
type input "recruiting tools"
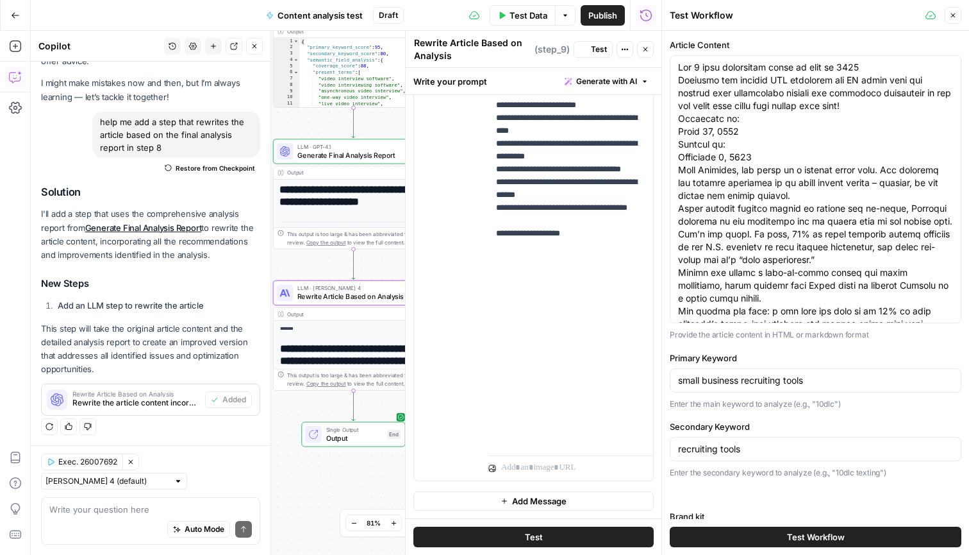
click at [715, 412] on button "Test Workflow" at bounding box center [816, 536] width 292 height 21
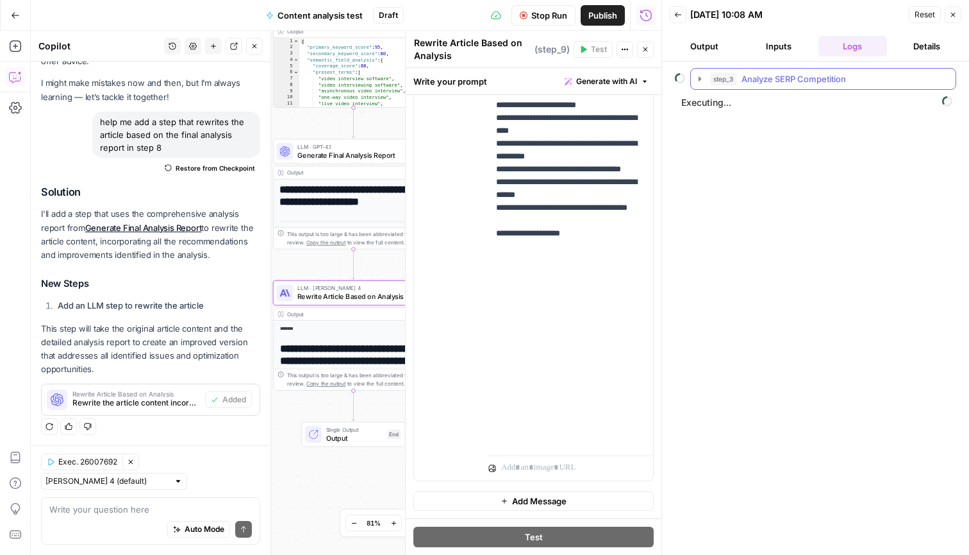
click at [704, 74] on icon "button" at bounding box center [700, 79] width 10 height 10
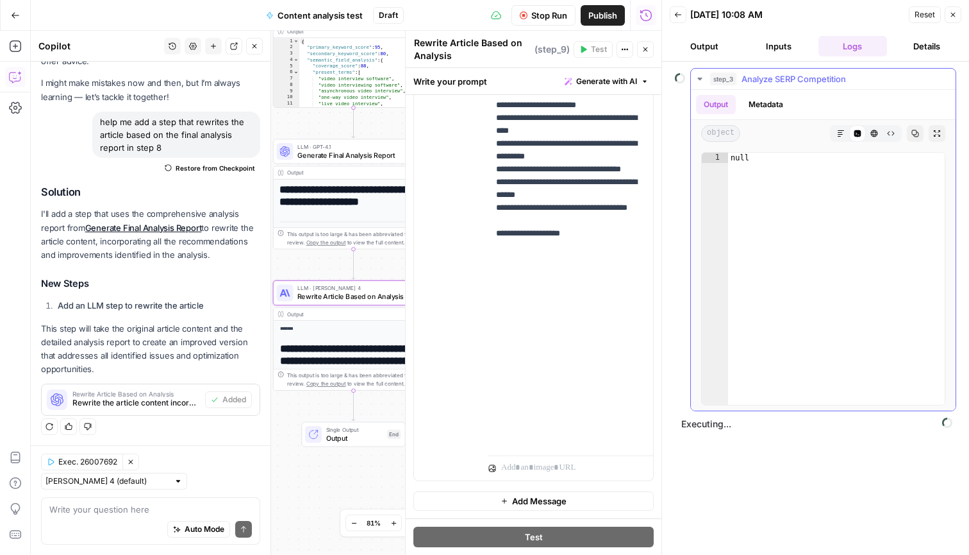
click at [703, 78] on icon "button" at bounding box center [700, 79] width 10 height 10
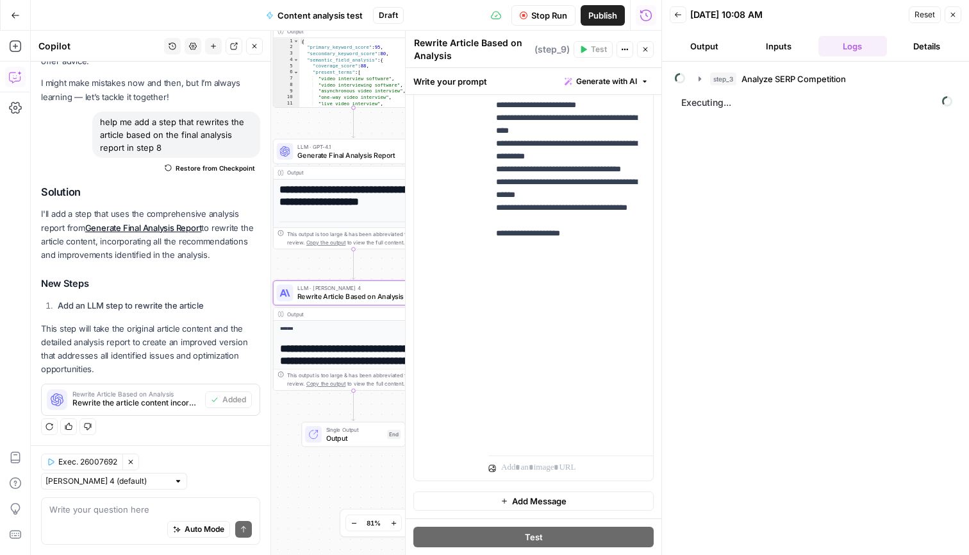
click at [710, 47] on button "Output" at bounding box center [704, 46] width 69 height 21
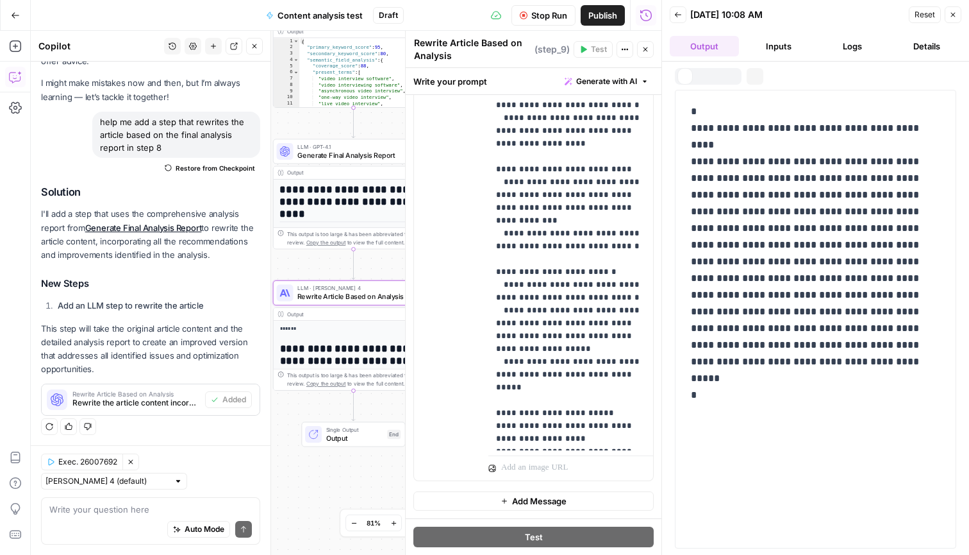
click at [715, 47] on button "Inputs" at bounding box center [778, 46] width 69 height 21
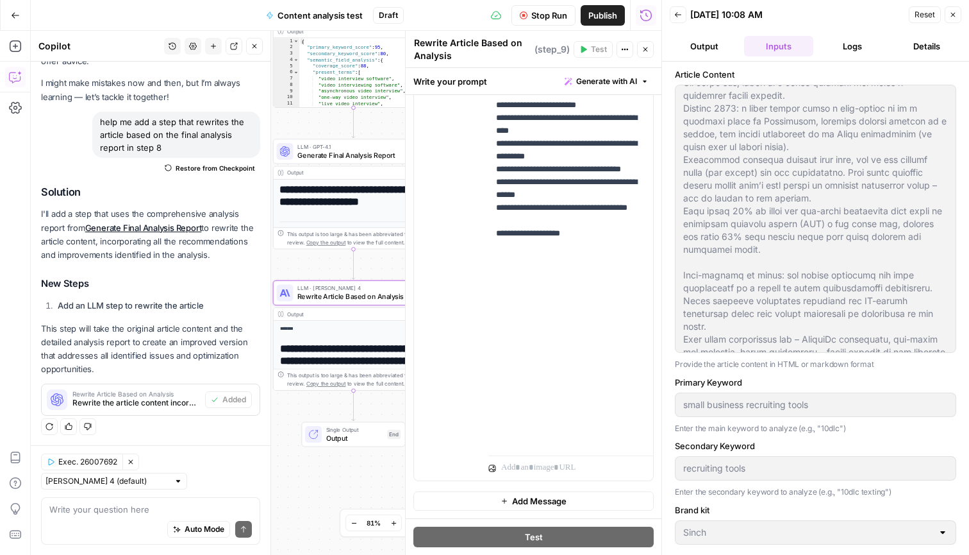
click at [715, 47] on button "Logs" at bounding box center [853, 46] width 69 height 21
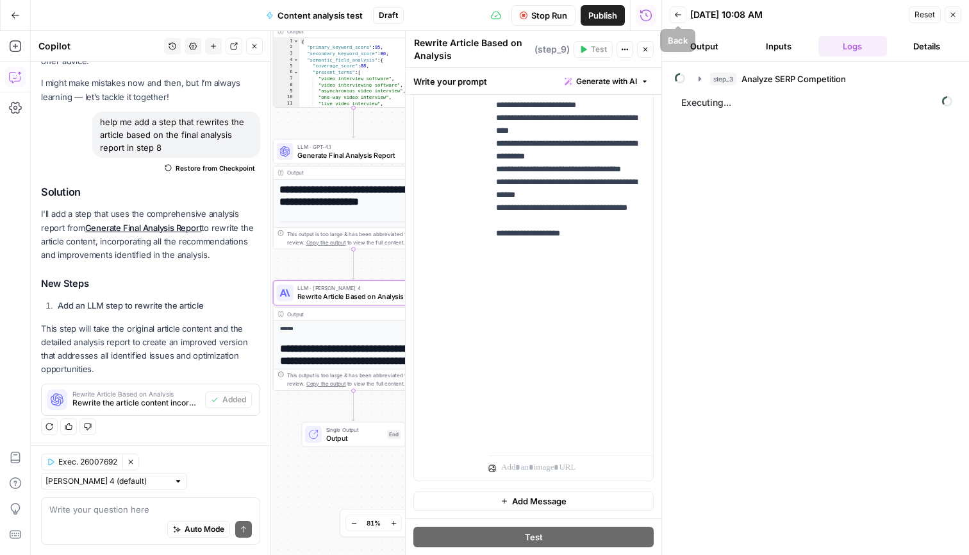
click at [680, 18] on icon "button" at bounding box center [678, 15] width 8 height 8
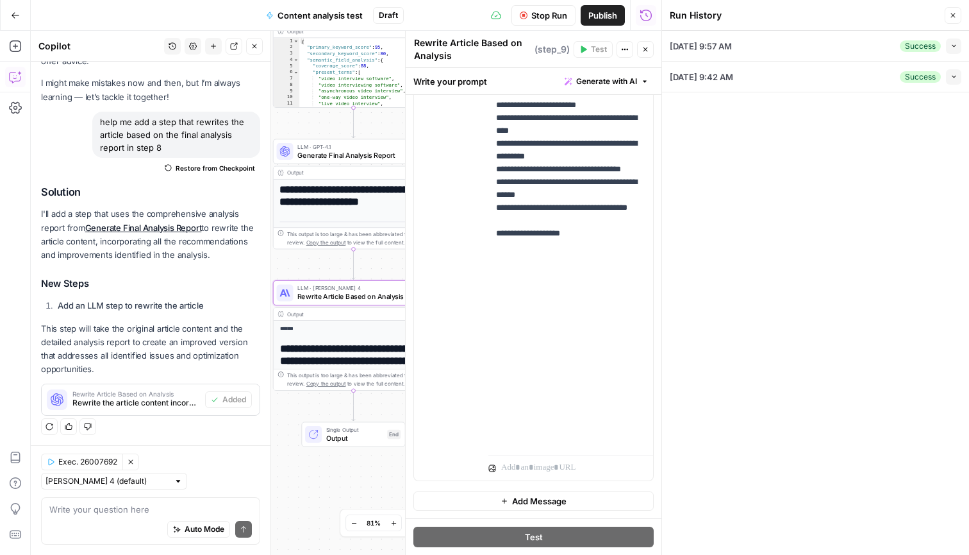
click at [715, 48] on icon "button" at bounding box center [954, 45] width 7 height 7
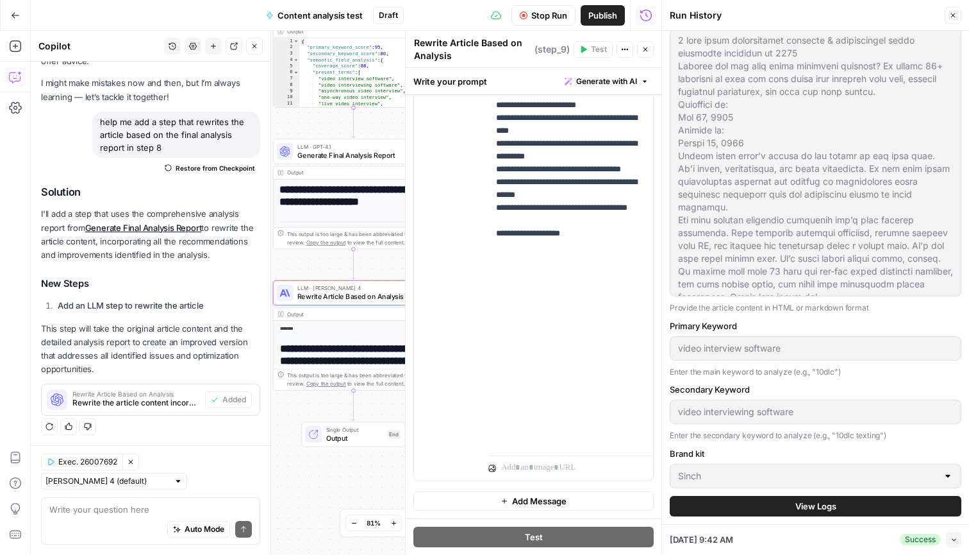
scroll to position [56, 0]
click at [715, 412] on icon "button" at bounding box center [954, 539] width 7 height 7
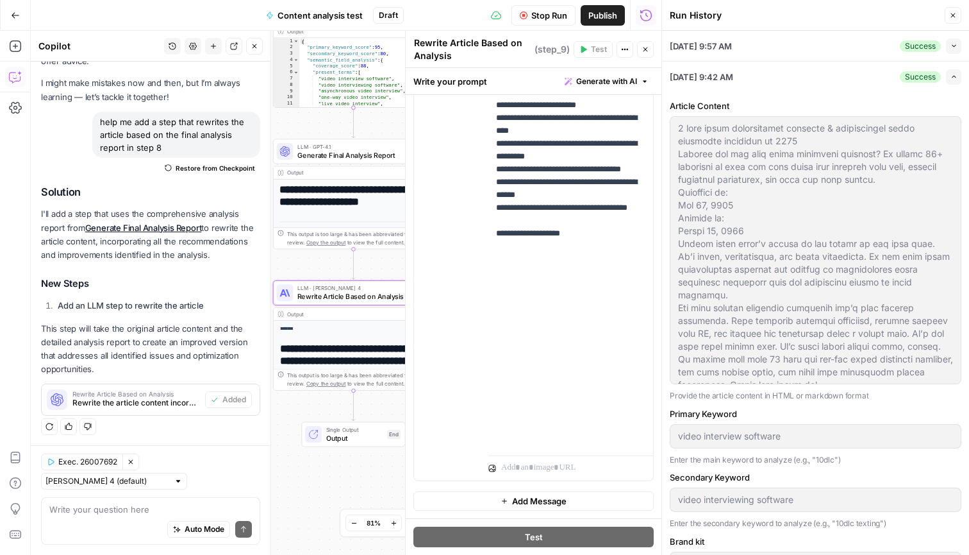
scroll to position [0, 0]
click at [715, 47] on icon "button" at bounding box center [954, 45] width 7 height 7
click at [715, 47] on button "Collapse" at bounding box center [953, 45] width 15 height 15
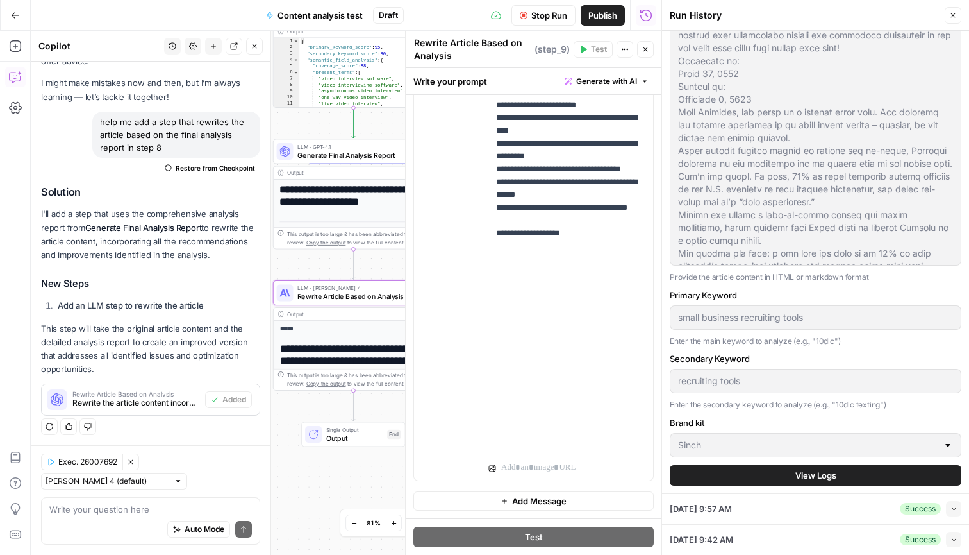
scroll to position [87, 0]
click at [715, 412] on button "View Logs" at bounding box center [816, 475] width 292 height 21
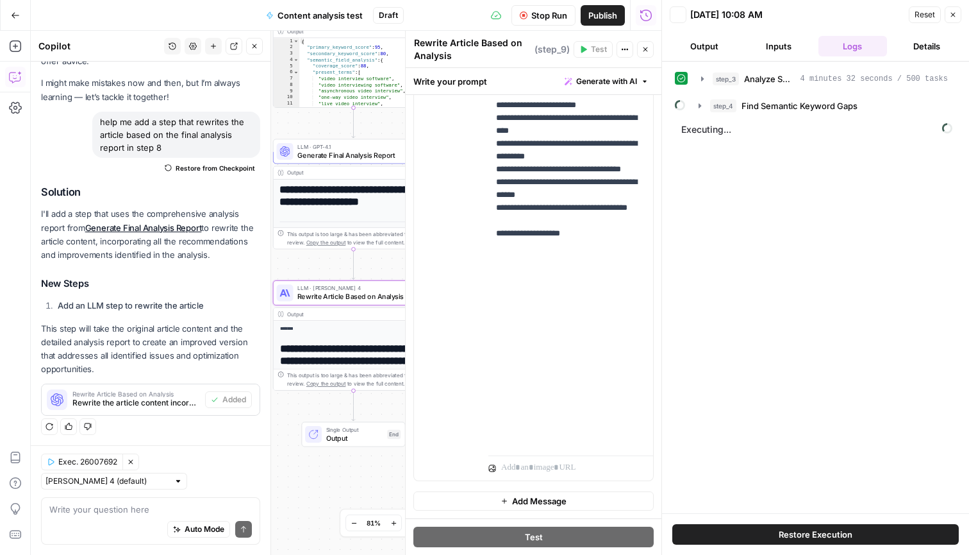
scroll to position [0, 0]
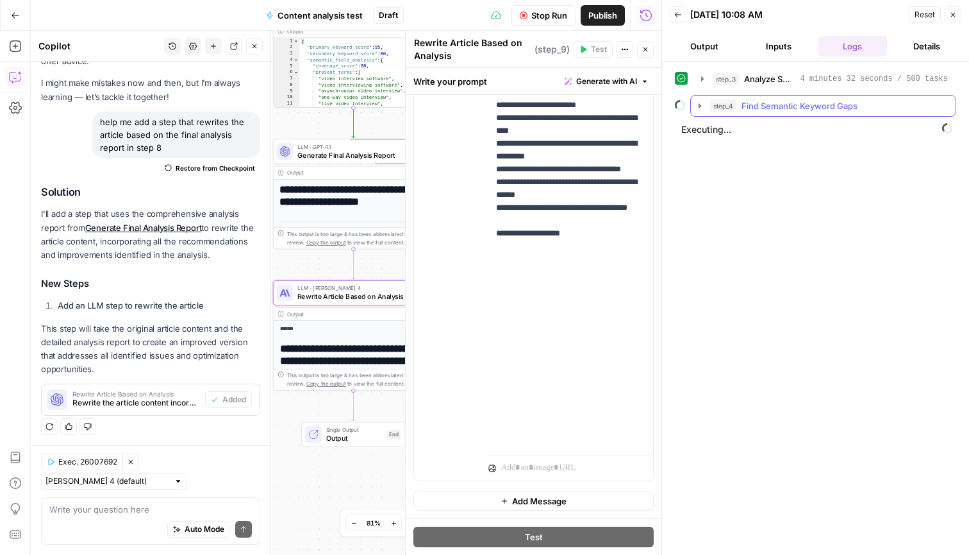
click at [699, 101] on button "step_4 Find Semantic Keyword Gaps" at bounding box center [823, 106] width 265 height 21
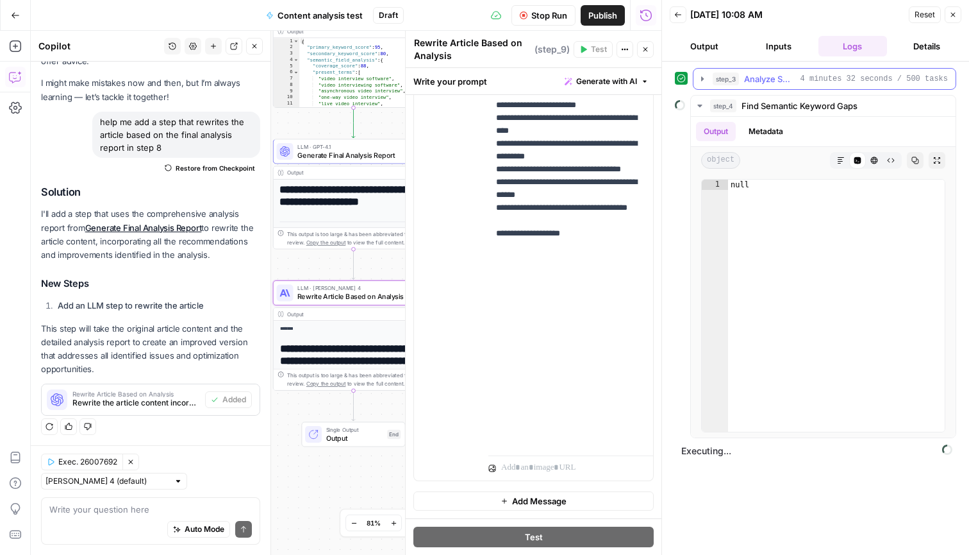
click at [701, 84] on icon "button" at bounding box center [703, 79] width 10 height 10
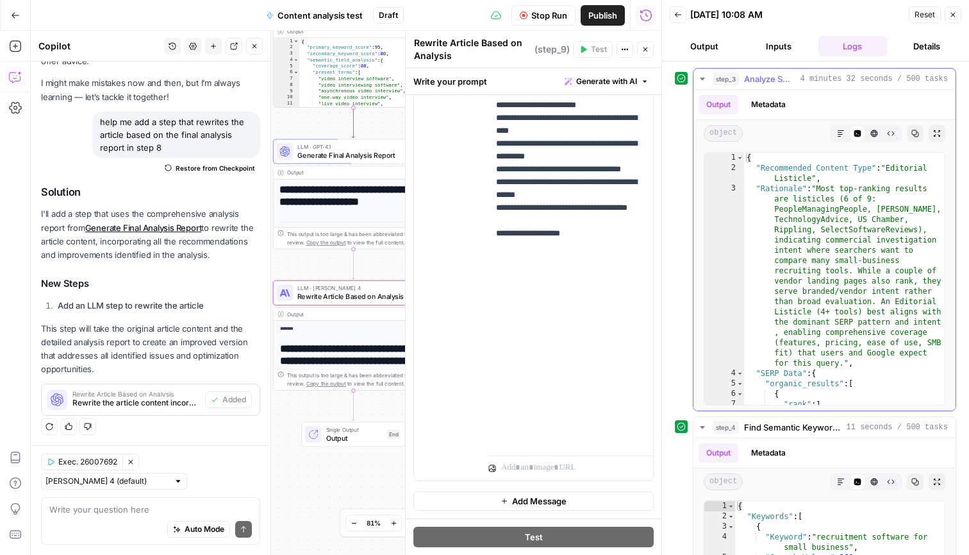
click at [701, 81] on icon "button" at bounding box center [703, 79] width 10 height 10
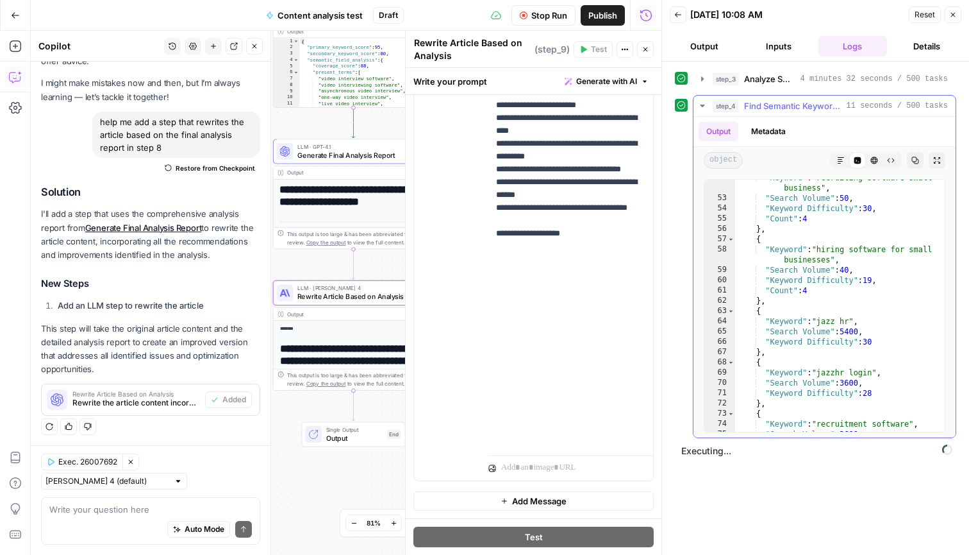
scroll to position [764, 0]
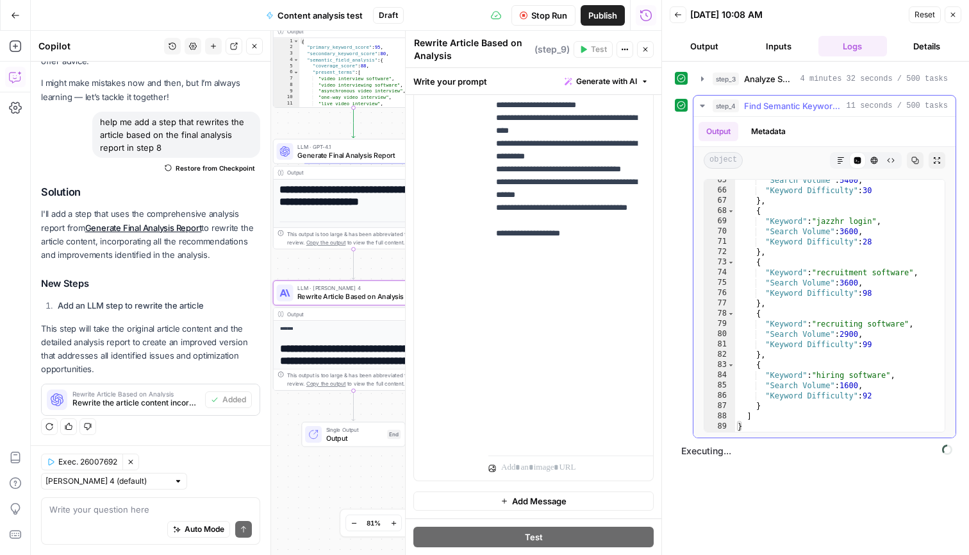
click at [704, 109] on icon "button" at bounding box center [703, 106] width 10 height 10
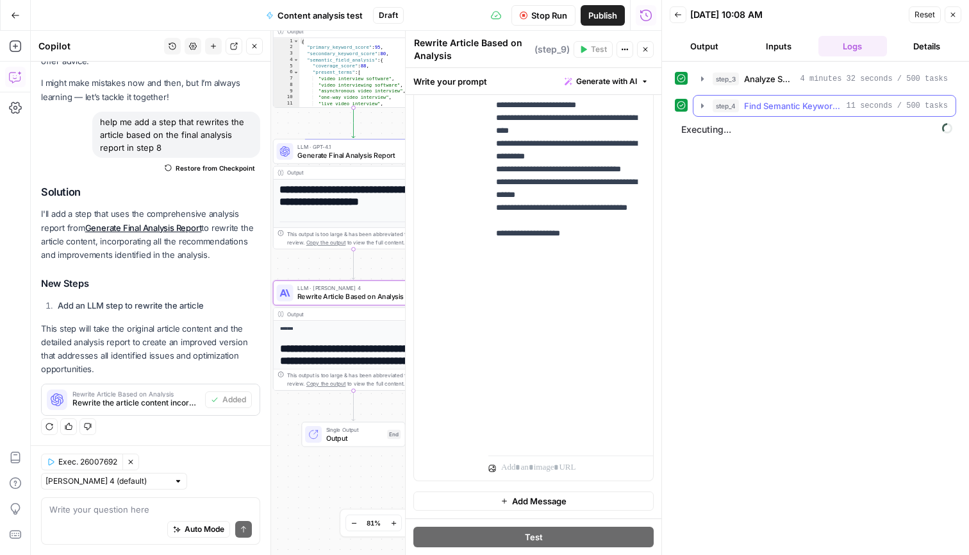
click at [698, 108] on icon "button" at bounding box center [703, 106] width 10 height 10
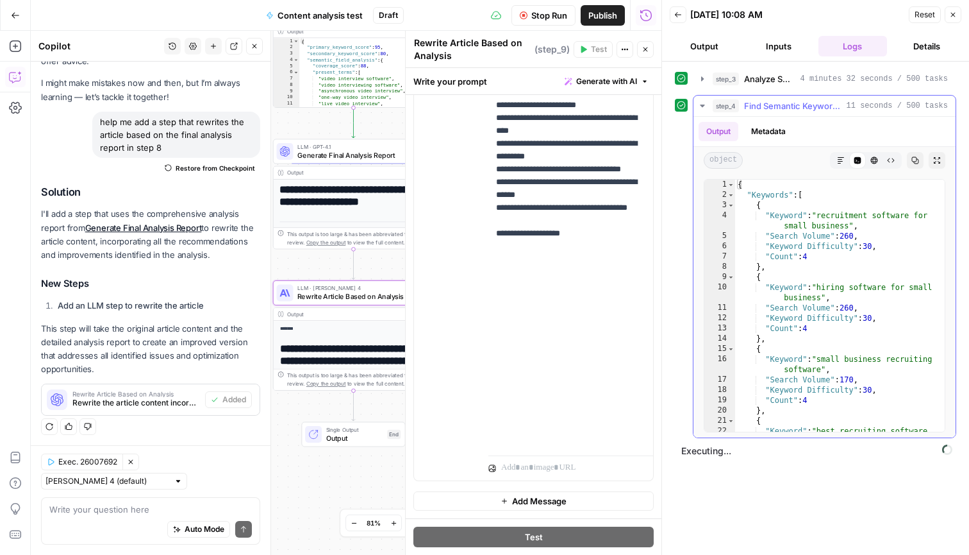
click at [702, 105] on icon "button" at bounding box center [702, 106] width 4 height 3
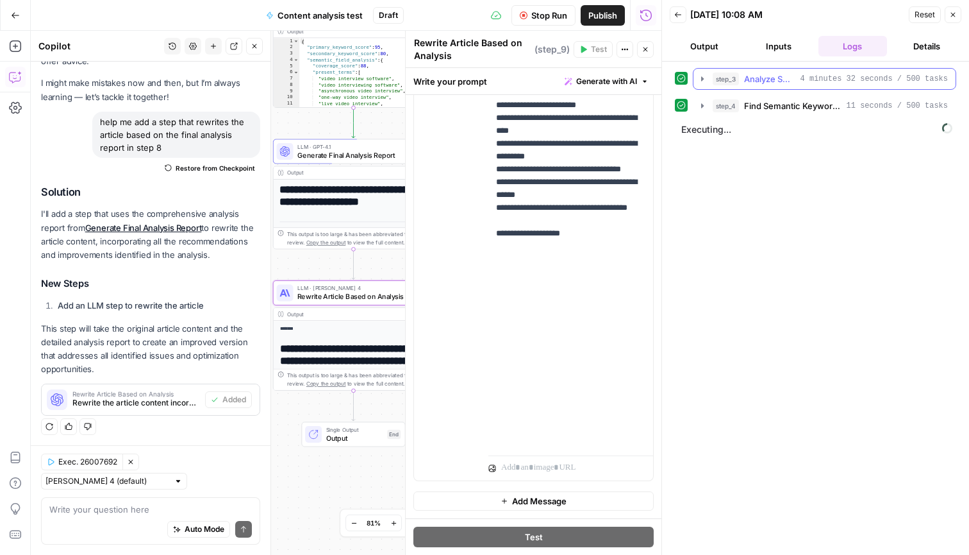
click at [701, 79] on icon "button" at bounding box center [702, 78] width 3 height 4
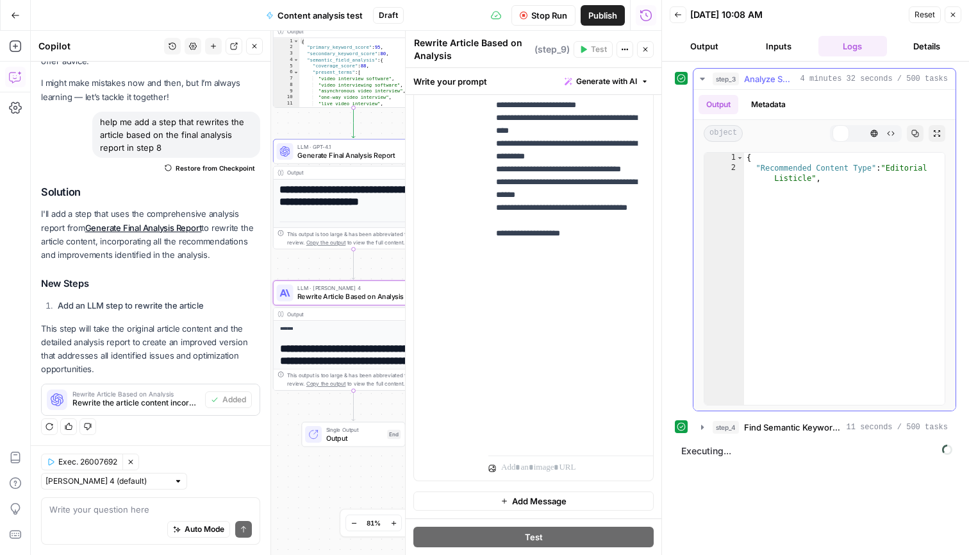
click at [701, 79] on icon "button" at bounding box center [703, 79] width 10 height 10
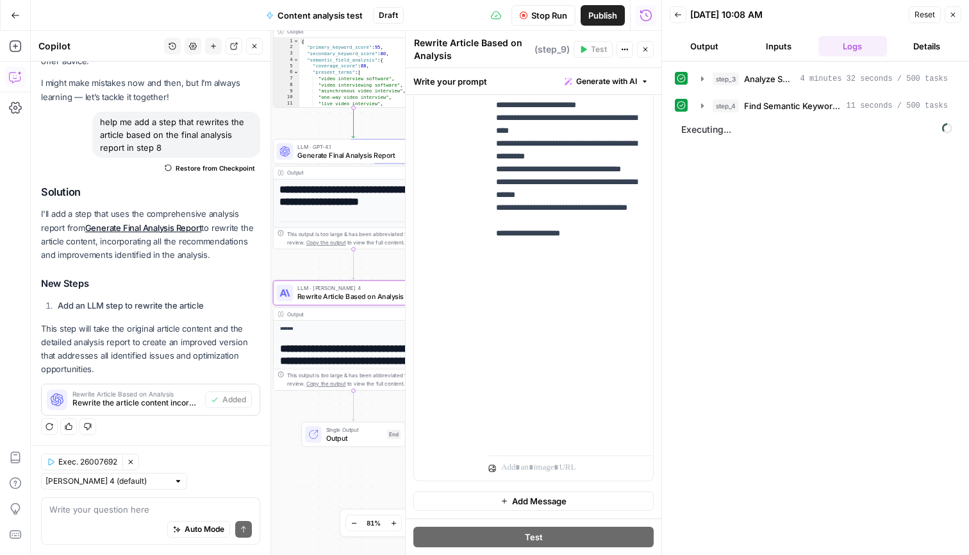
click at [715, 52] on button "Inputs" at bounding box center [778, 46] width 69 height 21
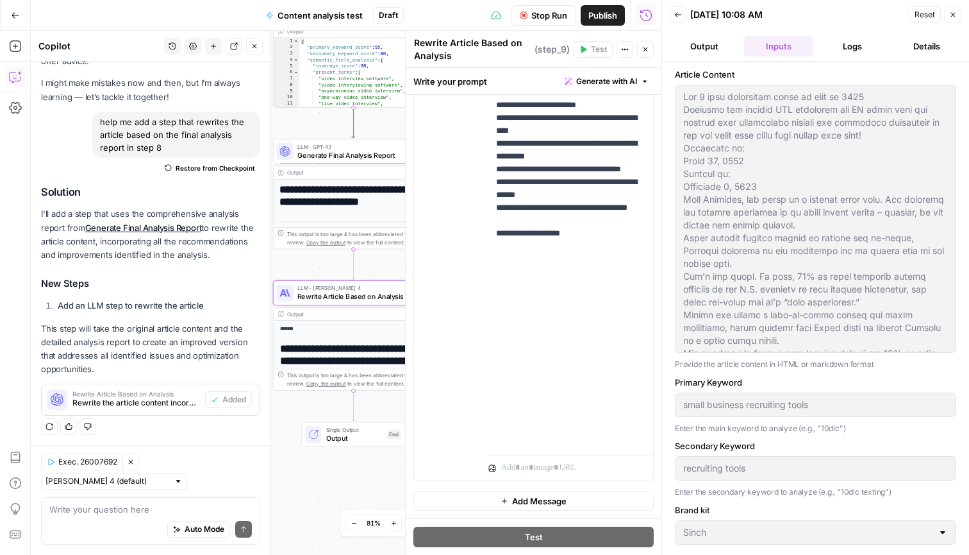
click at [706, 49] on button "Output" at bounding box center [704, 46] width 69 height 21
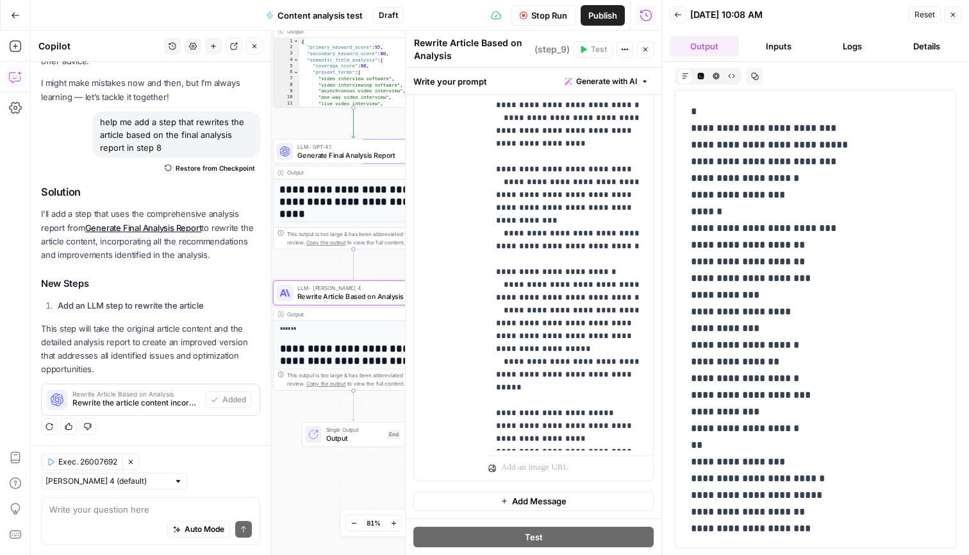
click at [715, 54] on button "Logs" at bounding box center [853, 46] width 69 height 21
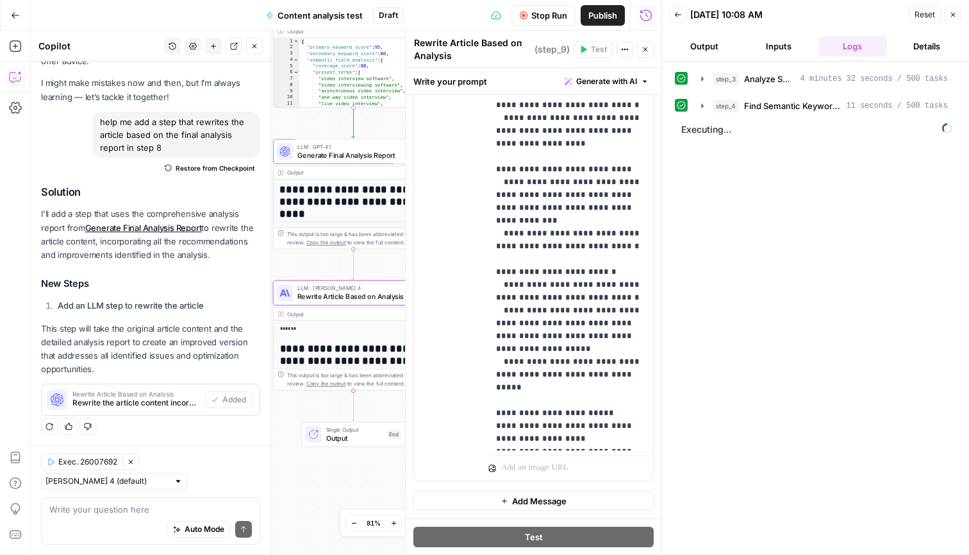
click at [715, 47] on button "Logs" at bounding box center [853, 46] width 69 height 21
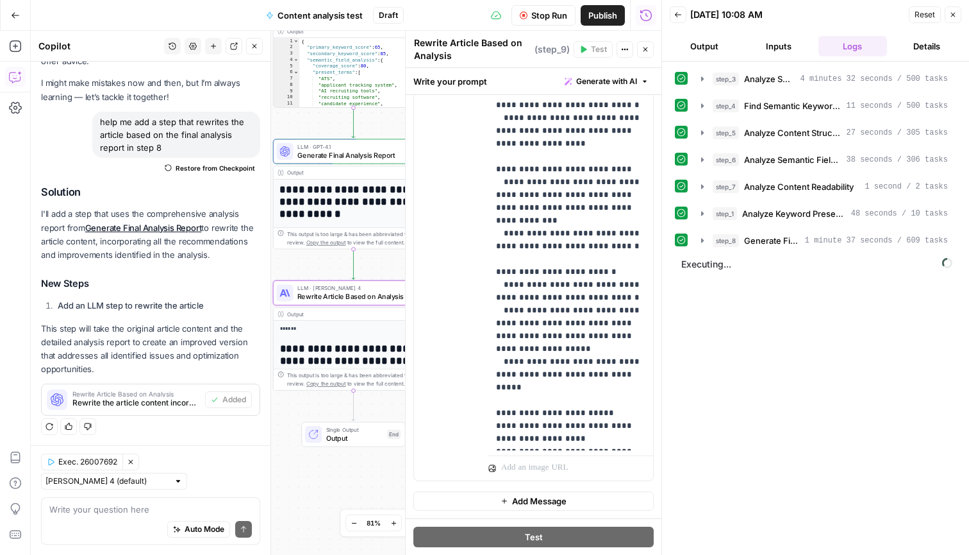
scroll to position [81, 0]
click at [699, 240] on icon "button" at bounding box center [703, 240] width 10 height 10
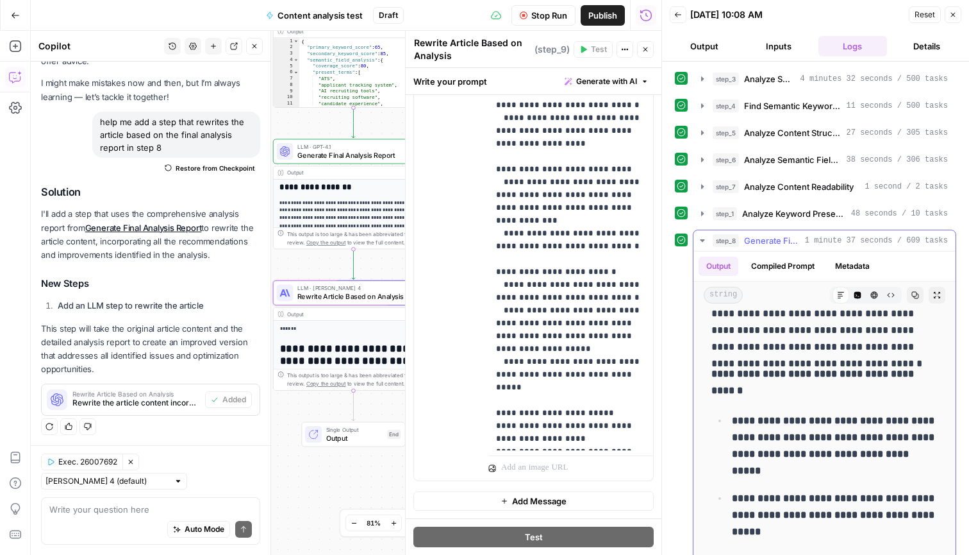
scroll to position [418, 0]
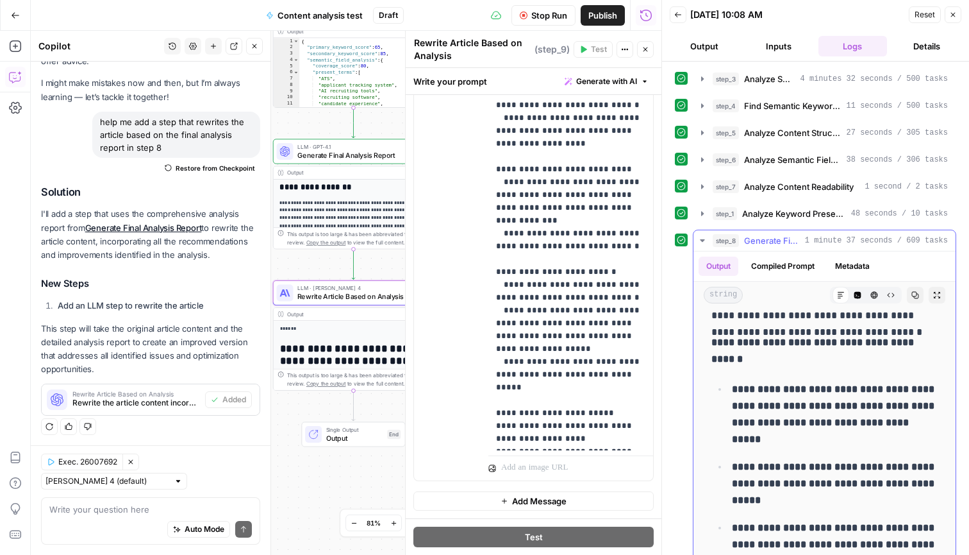
click at [699, 237] on icon "button" at bounding box center [703, 240] width 10 height 10
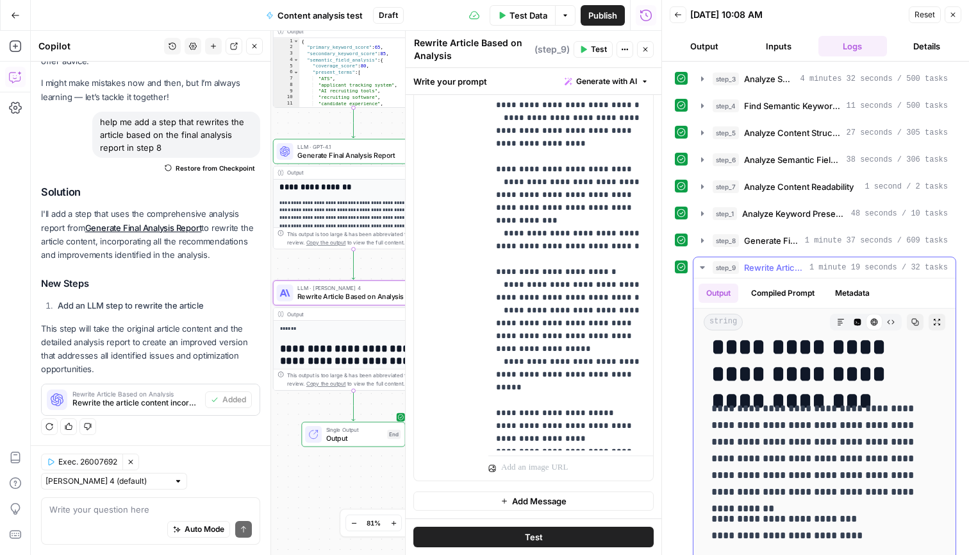
scroll to position [105, 0]
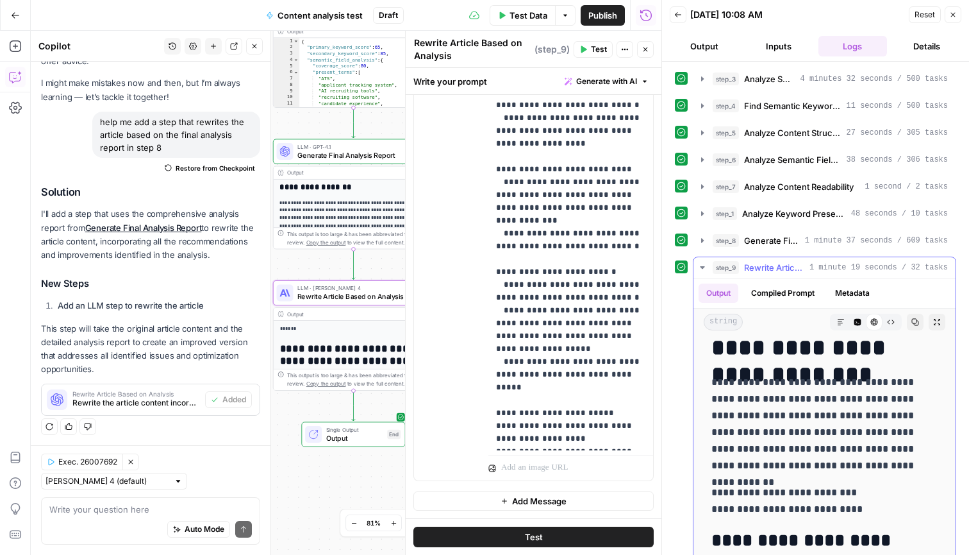
click at [715, 399] on p "**********" at bounding box center [825, 424] width 226 height 100
copy p "**********"
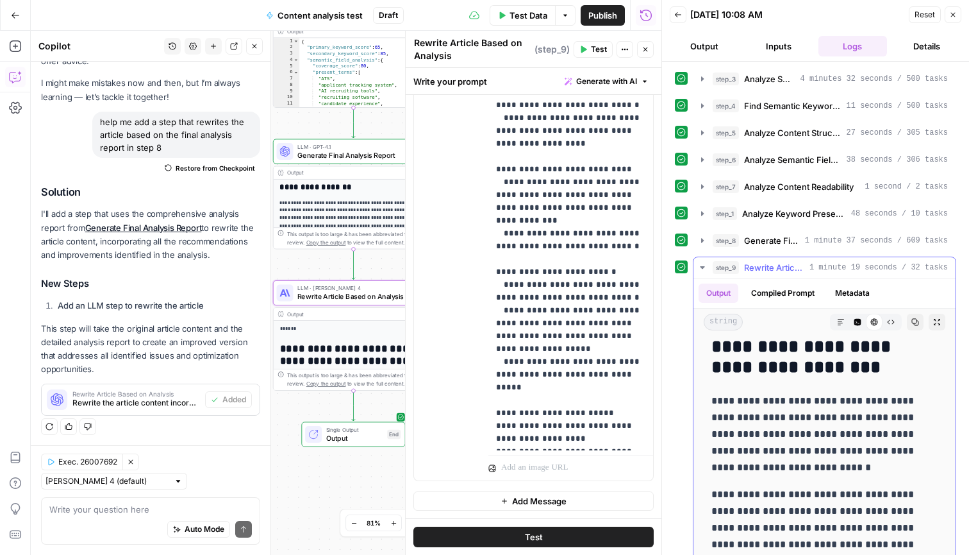
scroll to position [224, 0]
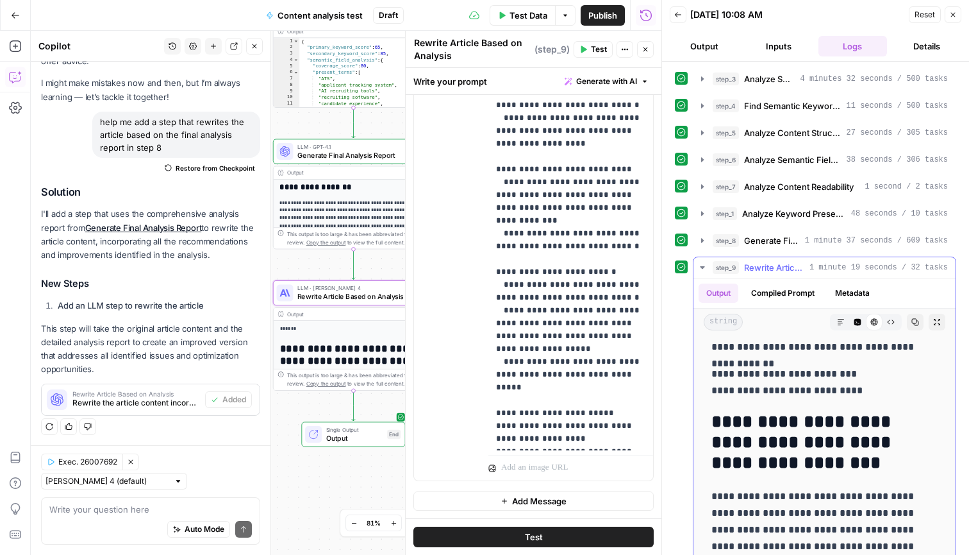
drag, startPoint x: 783, startPoint y: 430, endPoint x: 710, endPoint y: 487, distance: 93.2
copy div "**********"
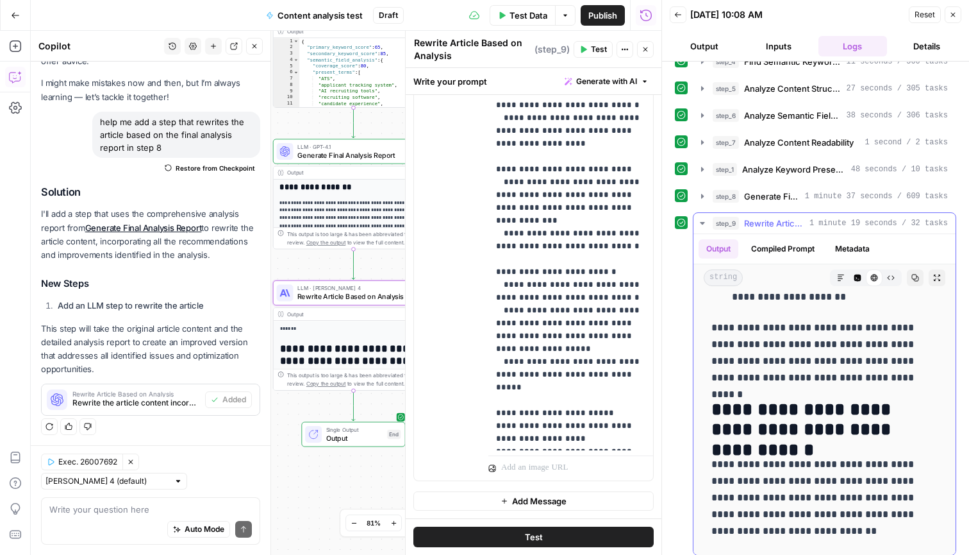
scroll to position [1473, 0]
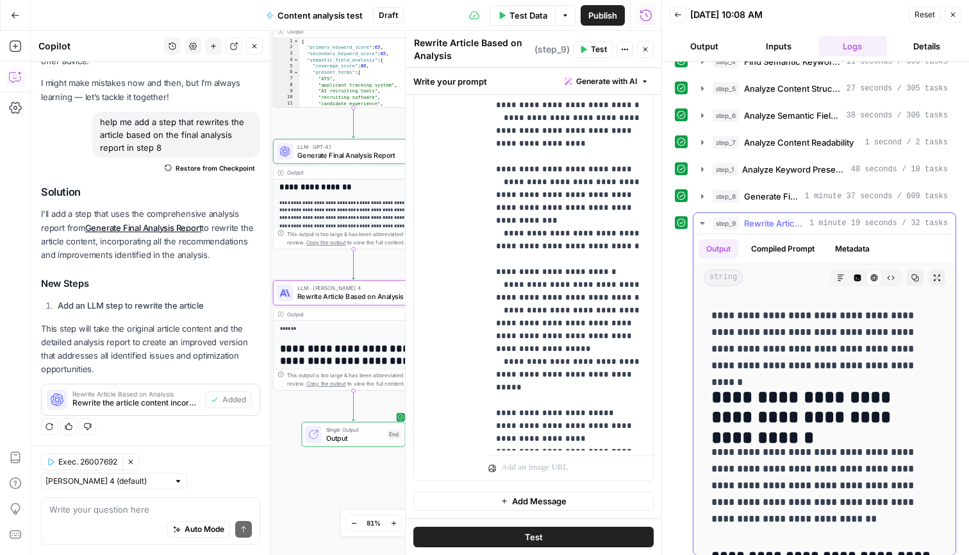
drag, startPoint x: 713, startPoint y: 372, endPoint x: 844, endPoint y: 369, distance: 131.5
copy div "**********"
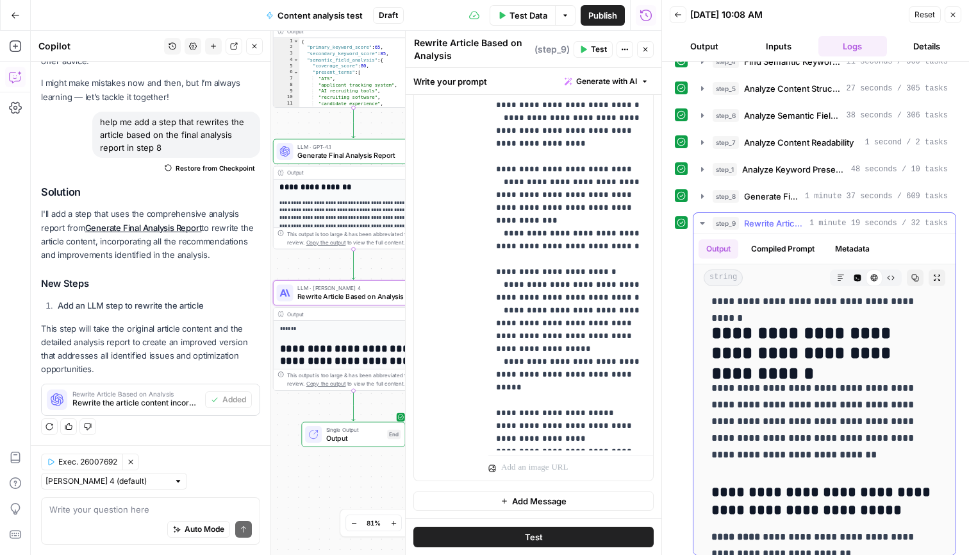
scroll to position [1557, 0]
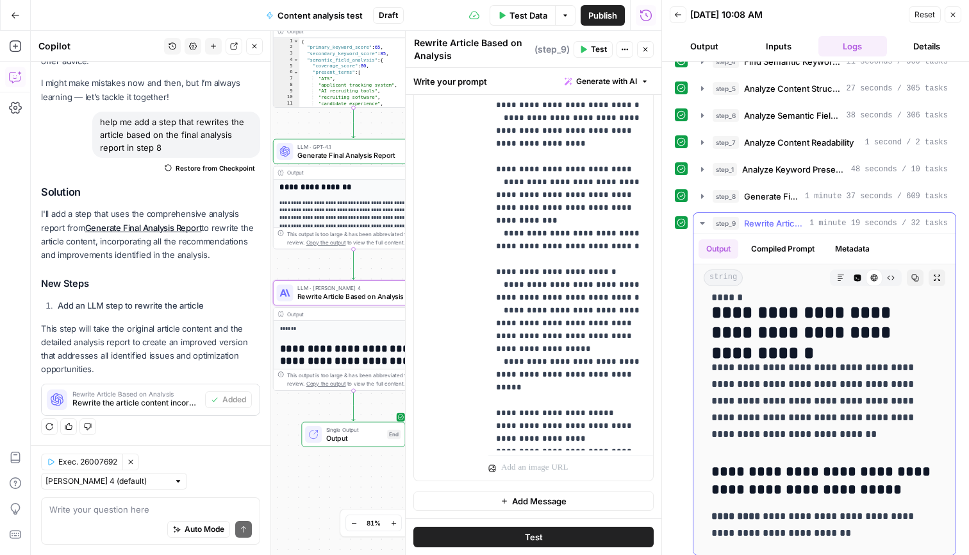
drag, startPoint x: 795, startPoint y: 435, endPoint x: 701, endPoint y: 353, distance: 124.9
copy p "**********"
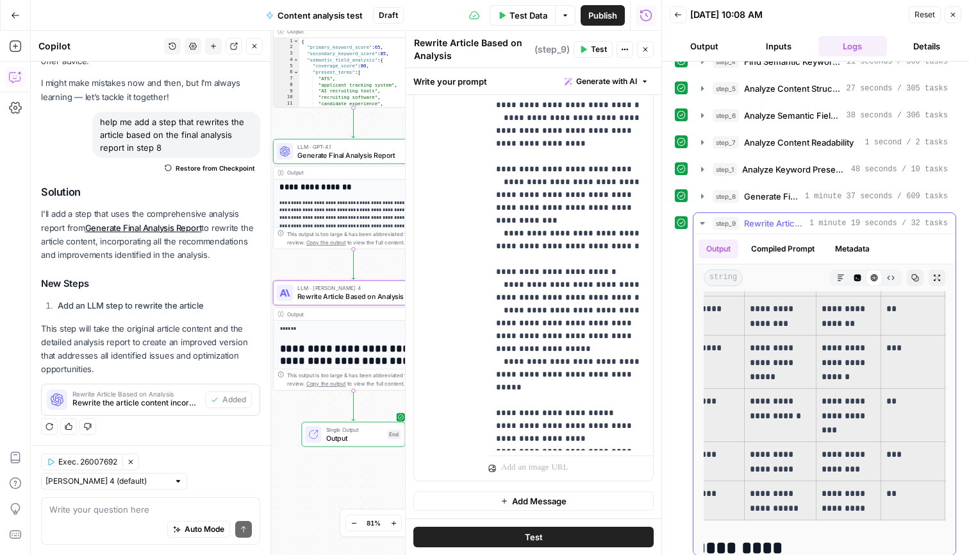
scroll to position [4495, 0]
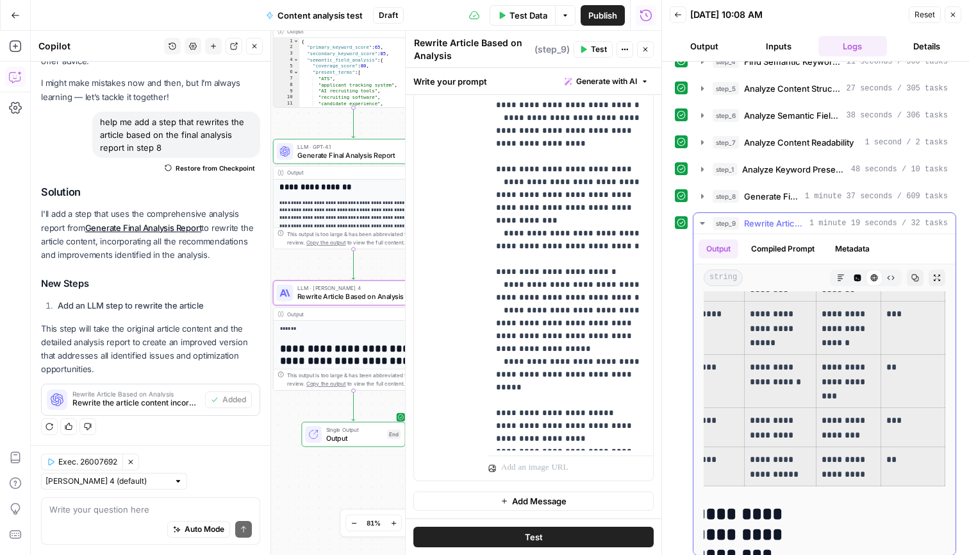
drag, startPoint x: 728, startPoint y: 313, endPoint x: 922, endPoint y: 438, distance: 231.0
click at [715, 412] on tbody "**********" at bounding box center [775, 327] width 342 height 316
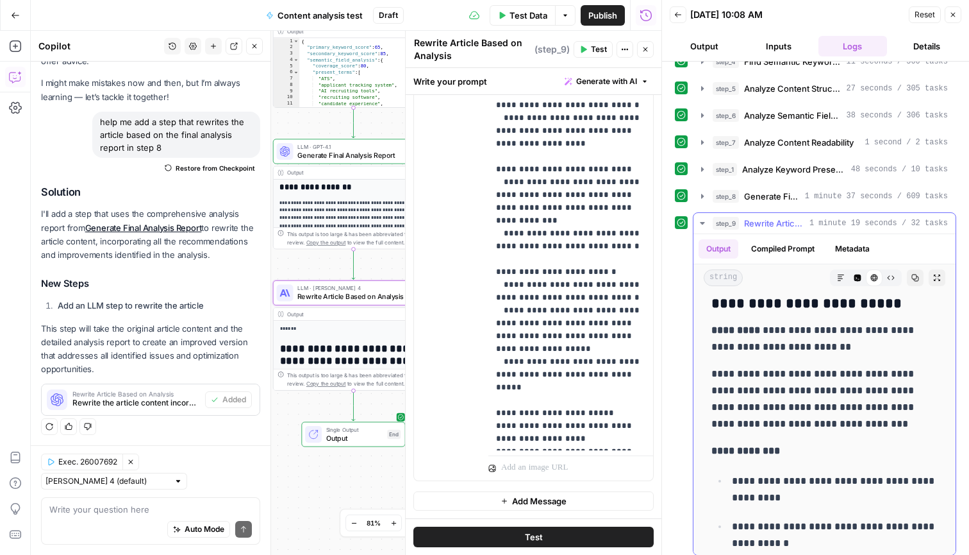
scroll to position [1719, 0]
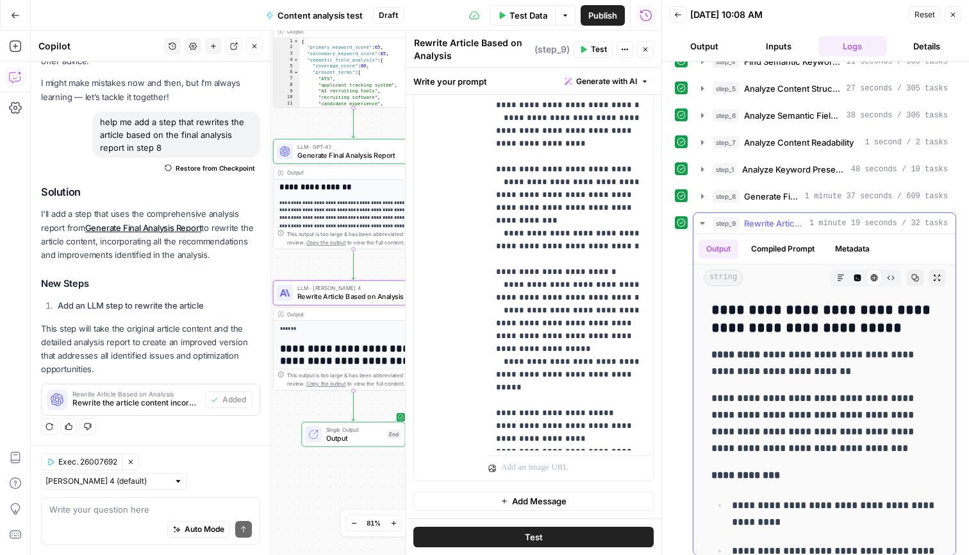
drag, startPoint x: 869, startPoint y: 471, endPoint x: 707, endPoint y: 349, distance: 203.2
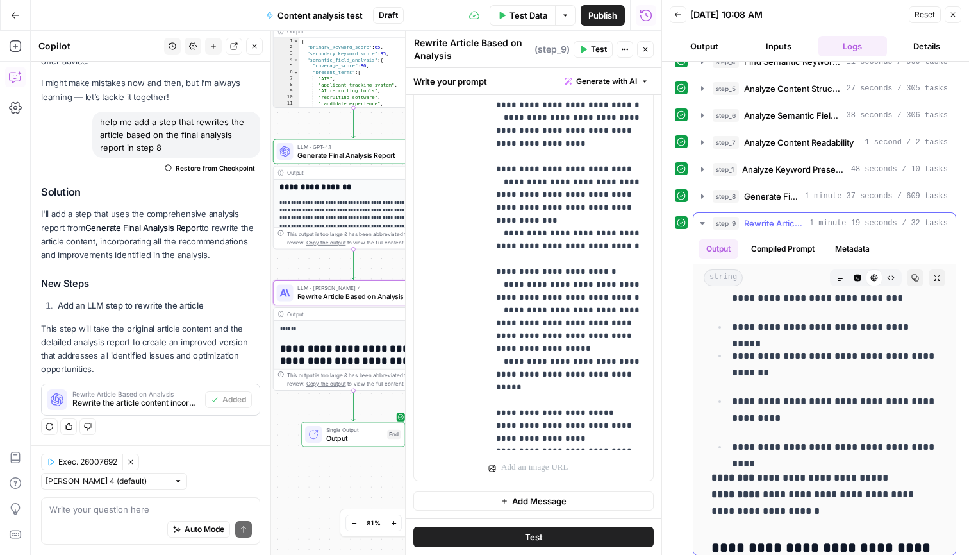
scroll to position [2362, 0]
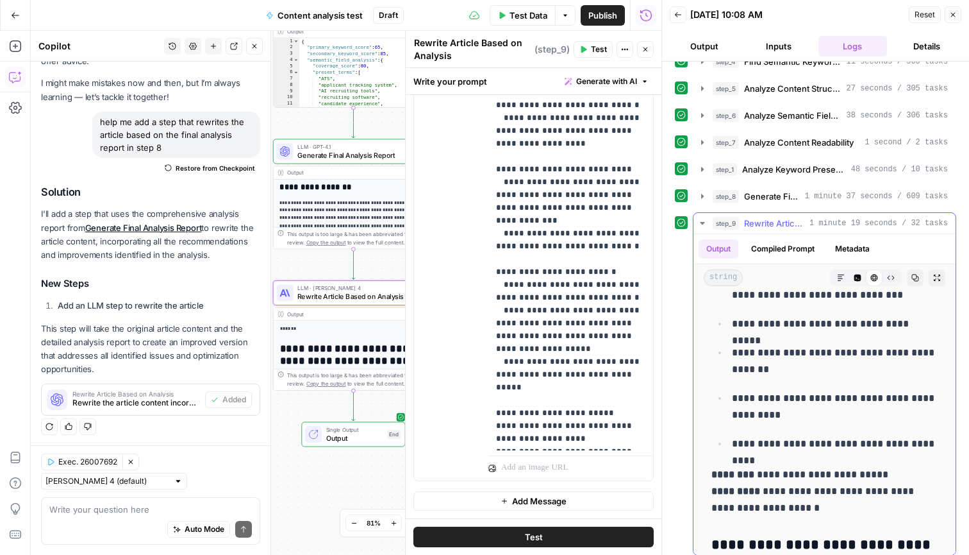
drag, startPoint x: 710, startPoint y: 321, endPoint x: 832, endPoint y: 493, distance: 211.1
copy div "**********"
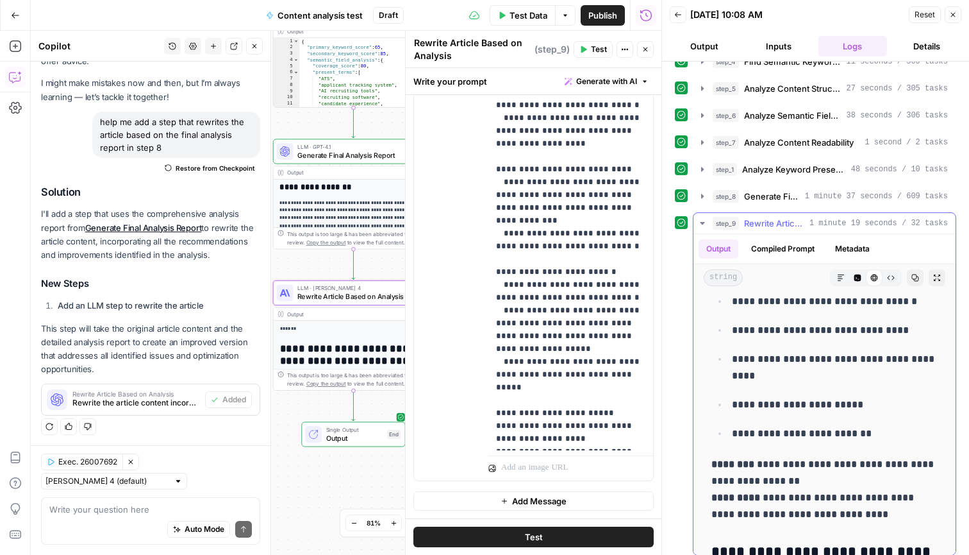
scroll to position [2831, 0]
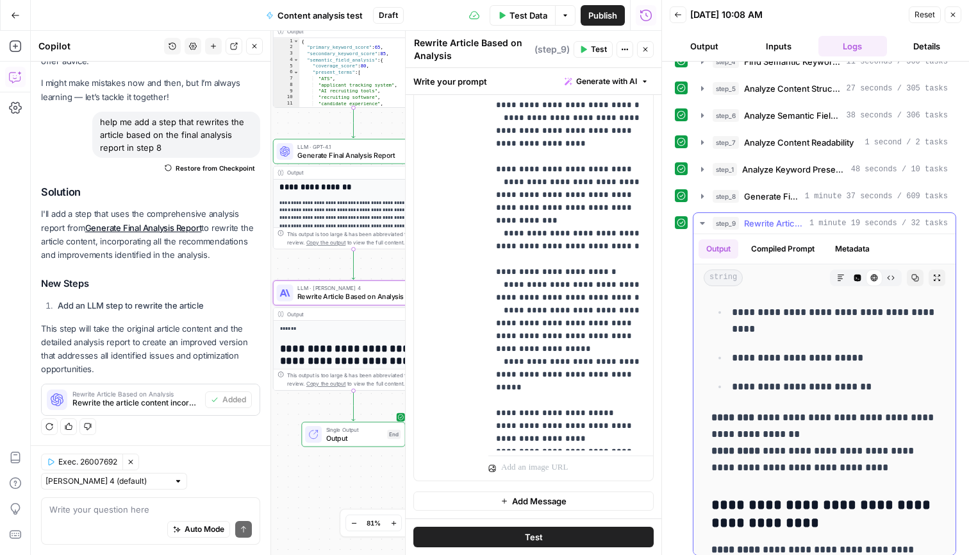
drag, startPoint x: 712, startPoint y: 364, endPoint x: 859, endPoint y: 464, distance: 177.6
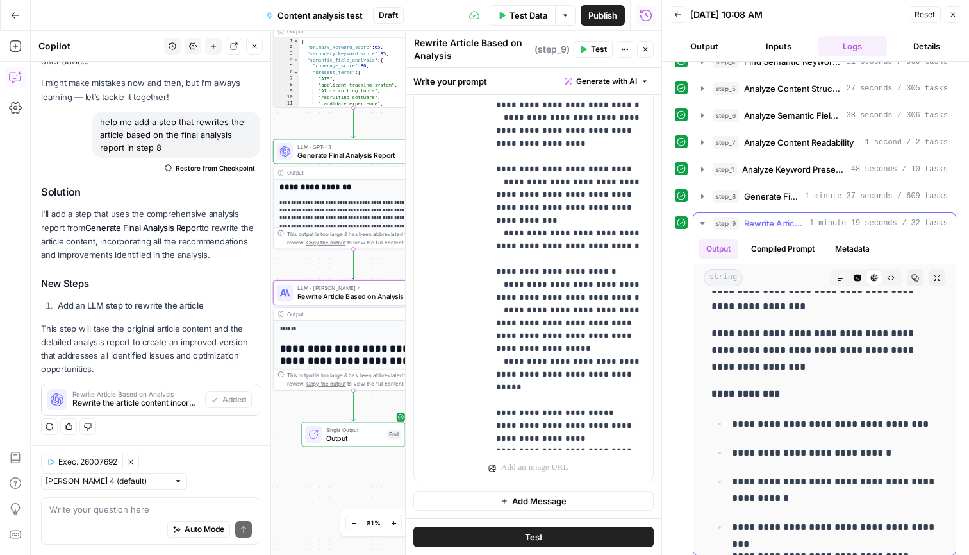
scroll to position [2966, 0]
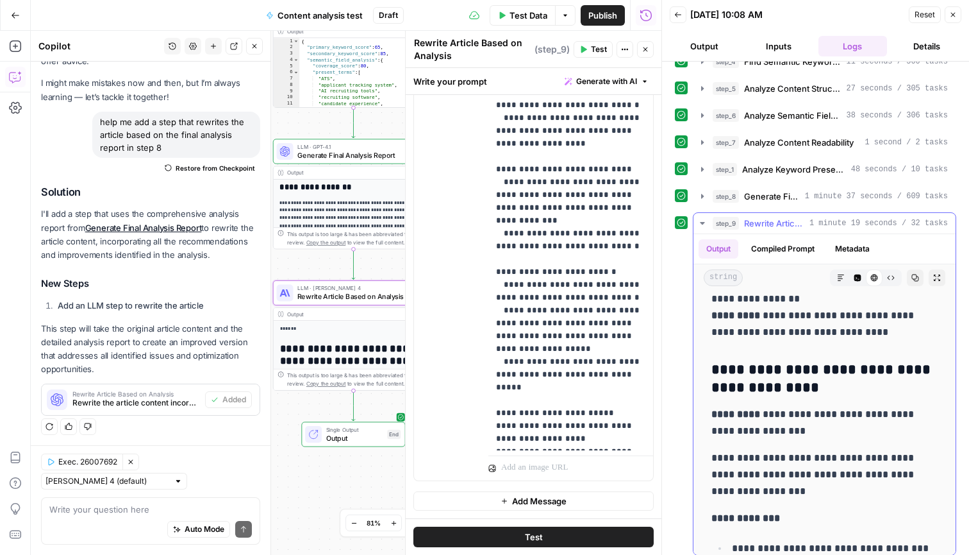
drag, startPoint x: 879, startPoint y: 415, endPoint x: 708, endPoint y: 404, distance: 171.6
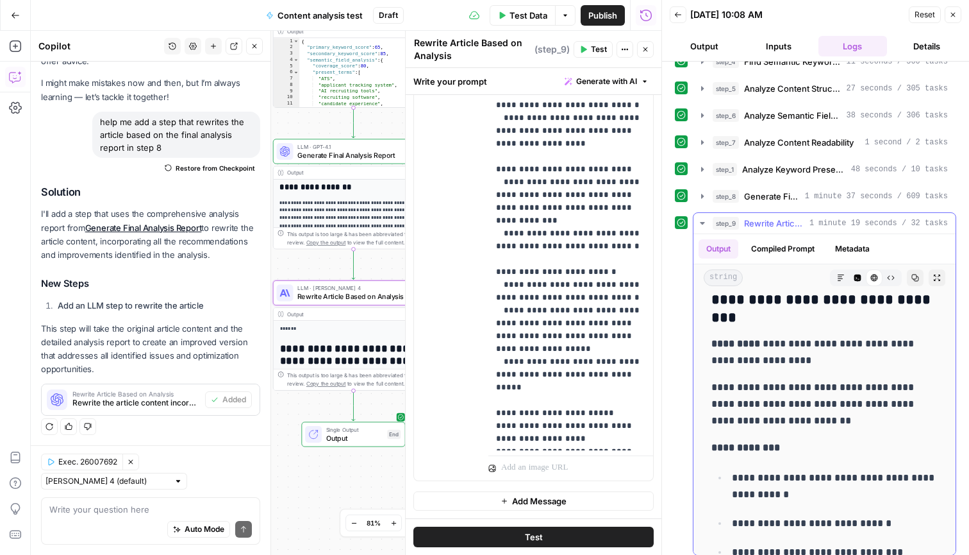
scroll to position [3421, 0]
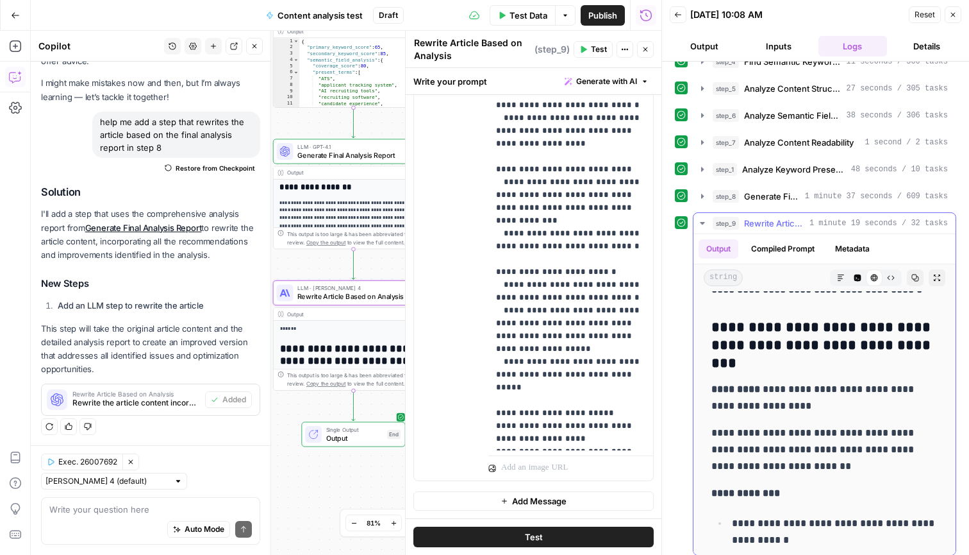
drag, startPoint x: 888, startPoint y: 507, endPoint x: 707, endPoint y: 372, distance: 226.3
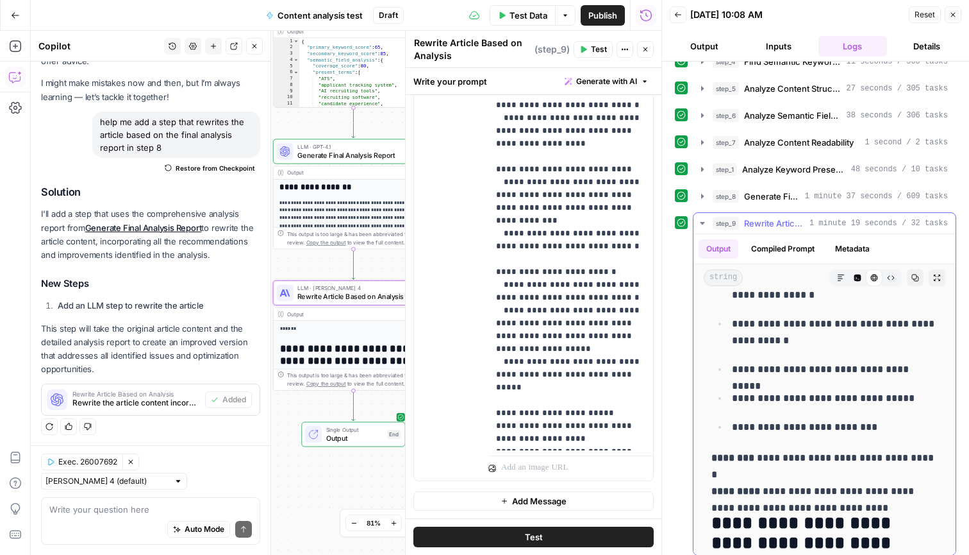
scroll to position [4097, 0]
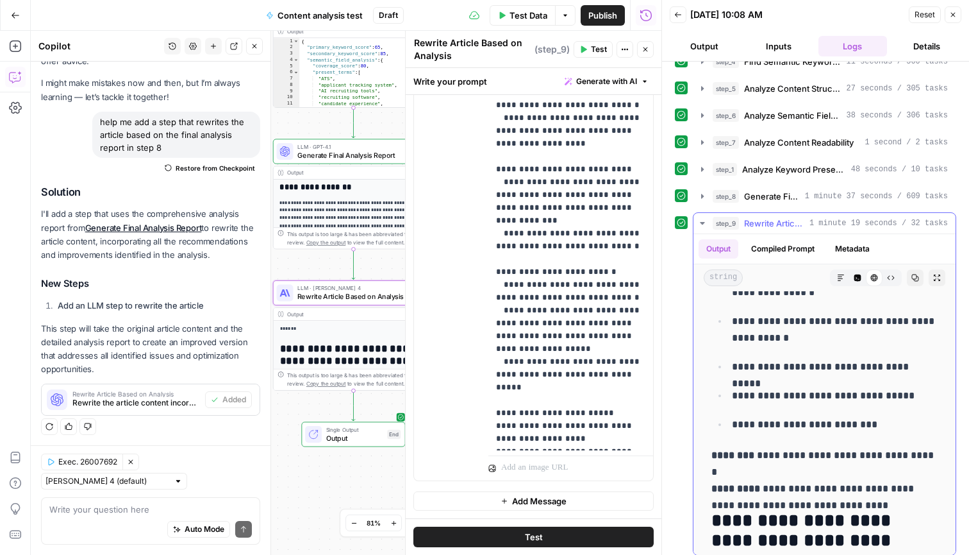
drag, startPoint x: 708, startPoint y: 352, endPoint x: 871, endPoint y: 461, distance: 195.4
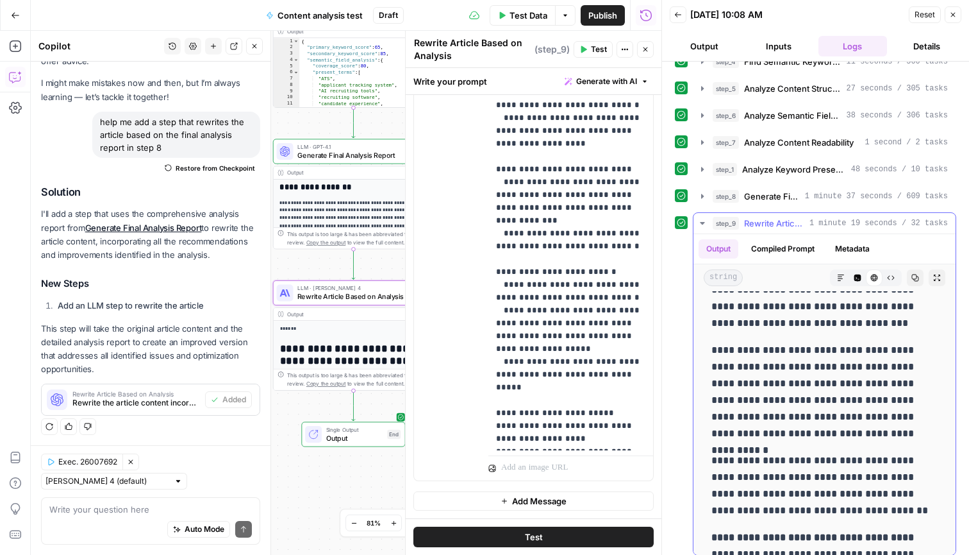
scroll to position [51, 0]
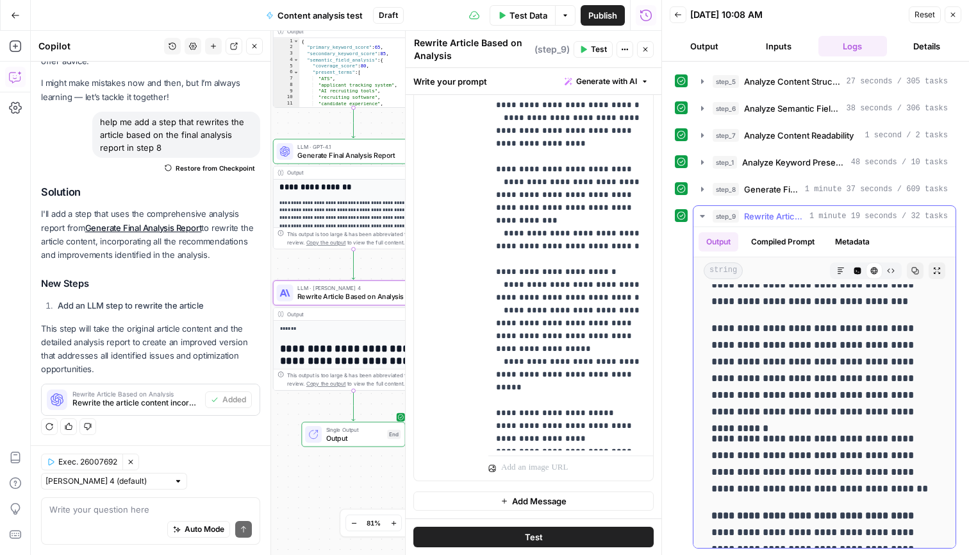
drag, startPoint x: 715, startPoint y: 335, endPoint x: 896, endPoint y: 495, distance: 241.1
click at [678, 17] on icon "button" at bounding box center [678, 14] width 6 height 5
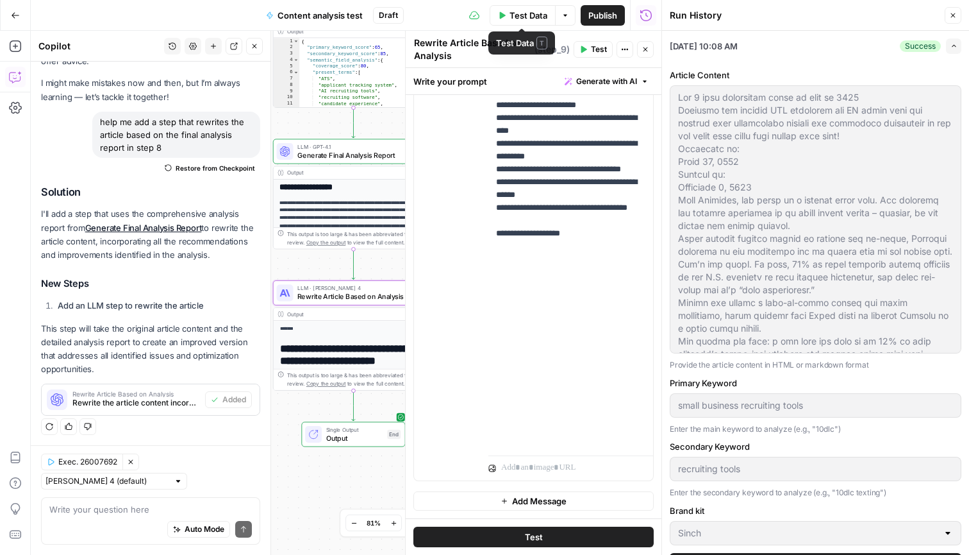
click at [533, 17] on span "Test Data" at bounding box center [529, 15] width 38 height 13
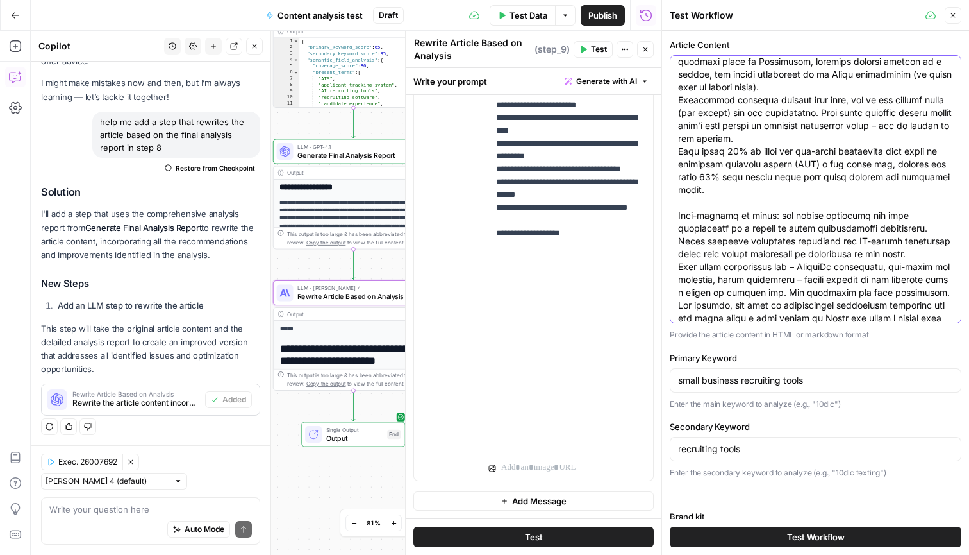
scroll to position [0, 0]
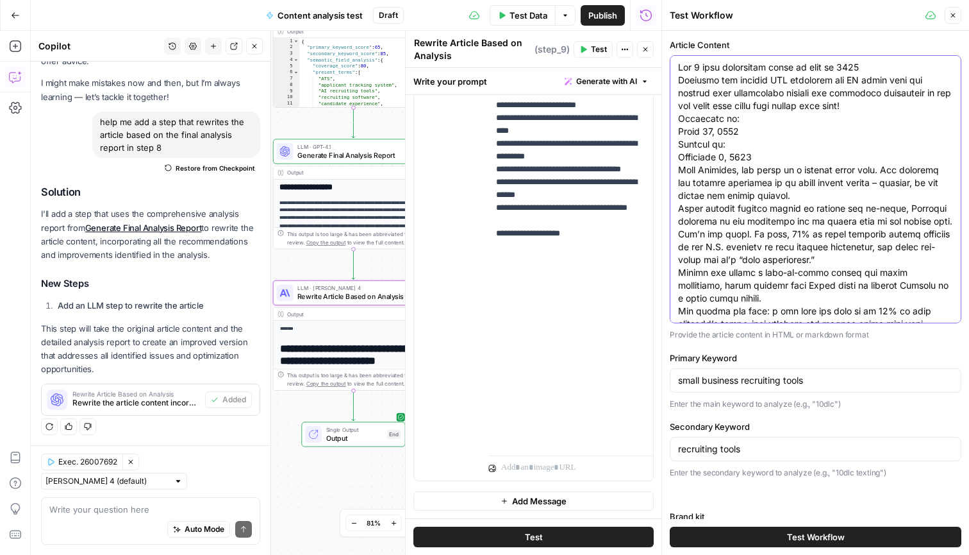
drag, startPoint x: 938, startPoint y: 305, endPoint x: 610, endPoint y: -75, distance: 501.4
click at [610, 0] on html "Sinch New Home Browse Insights Opportunities Your Data Recent Grids Comparison …" at bounding box center [484, 277] width 969 height 555
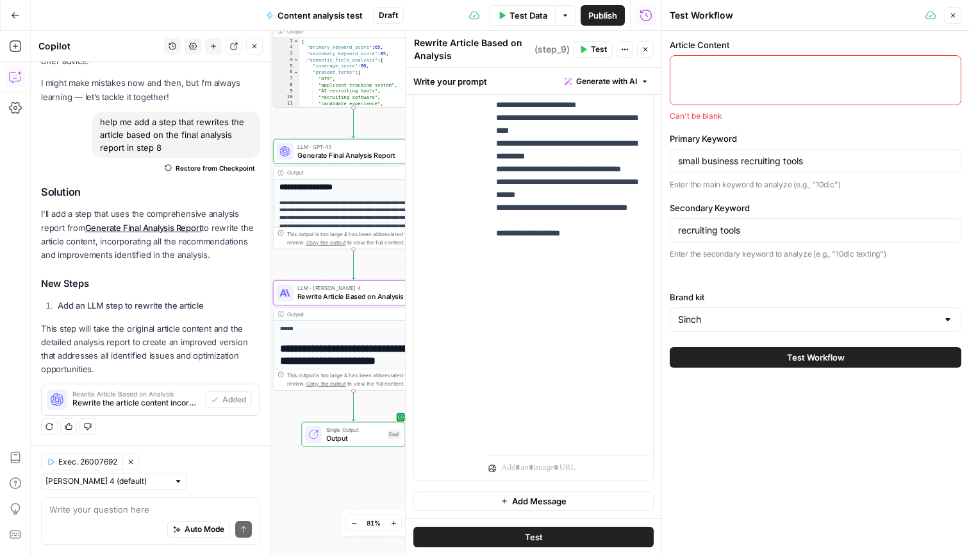
paste textarea "12 lore ipsum dol sitametco adipiscin el seddoeiusm te 9009 Incid ut laboreet d…"
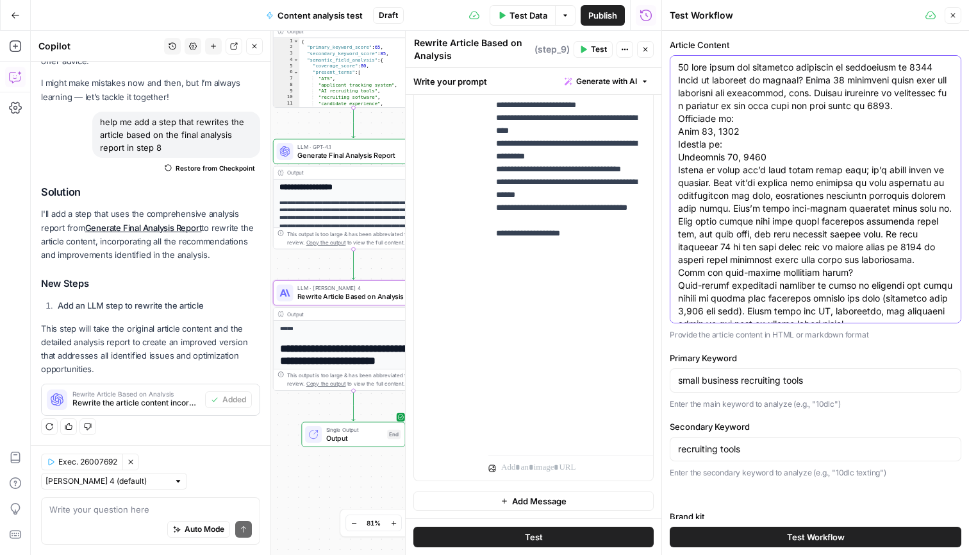
type textarea "12 lore ipsum dol sitametco adipiscin el seddoeiusm te 9009 Incid ut laboreet d…"
click at [715, 374] on input "small business recruiting tools" at bounding box center [815, 380] width 275 height 13
drag, startPoint x: 720, startPoint y: 380, endPoint x: 969, endPoint y: 391, distance: 249.0
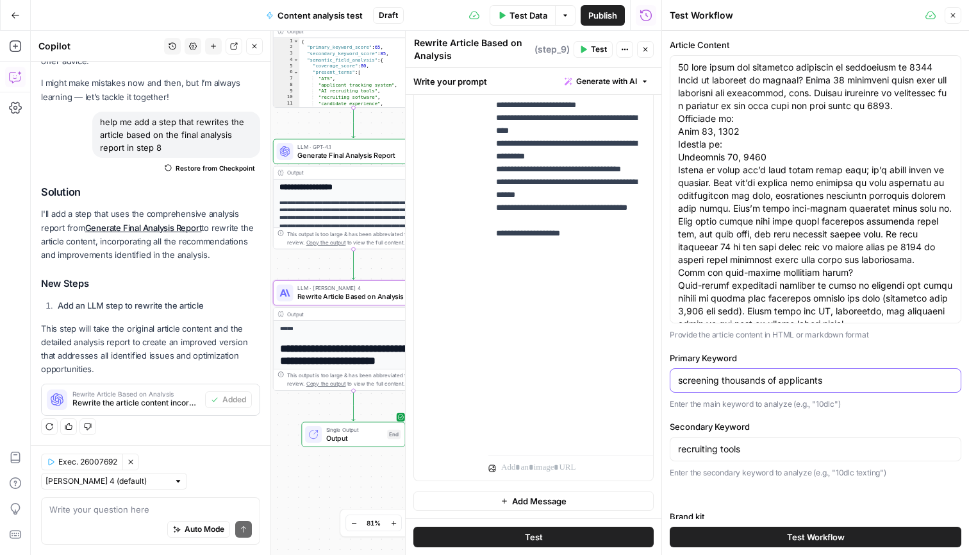
click at [715, 391] on div "Article Content Provide the article content in HTML or markdown format Primary …" at bounding box center [815, 293] width 307 height 524
type input "screening tools"
type input "screening thousands of candidates"
click at [715, 412] on button "Test Workflow" at bounding box center [816, 536] width 292 height 21
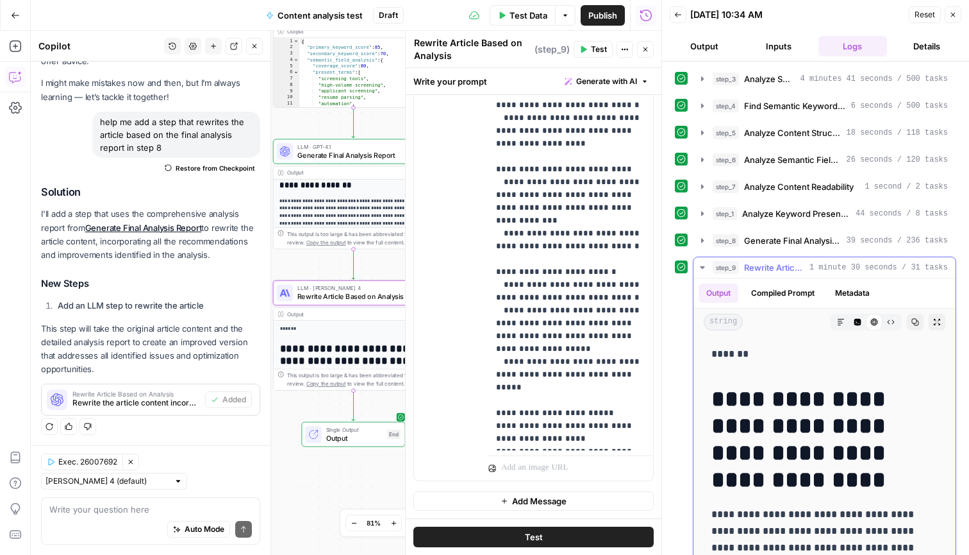
scroll to position [-1, 0]
click at [715, 412] on h1 "**********" at bounding box center [825, 439] width 226 height 108
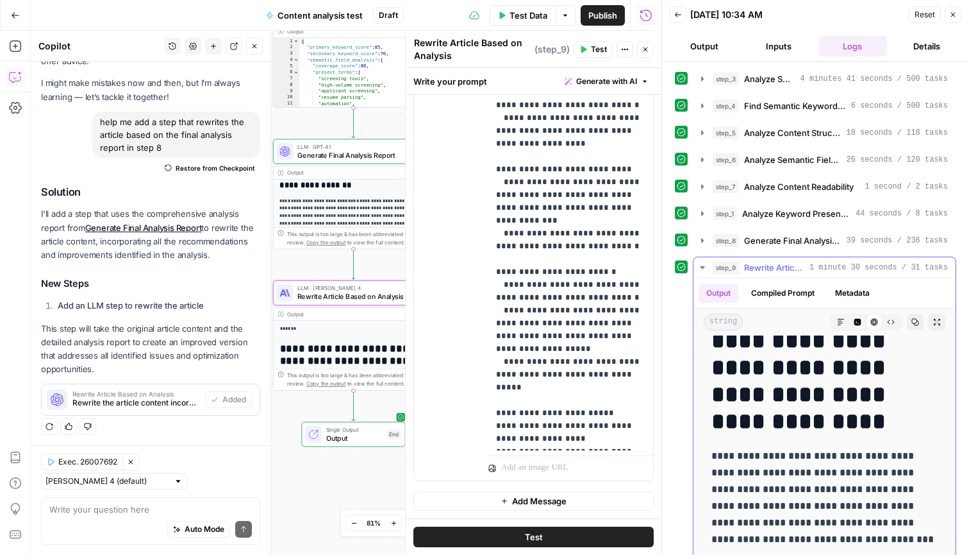
scroll to position [17, 0]
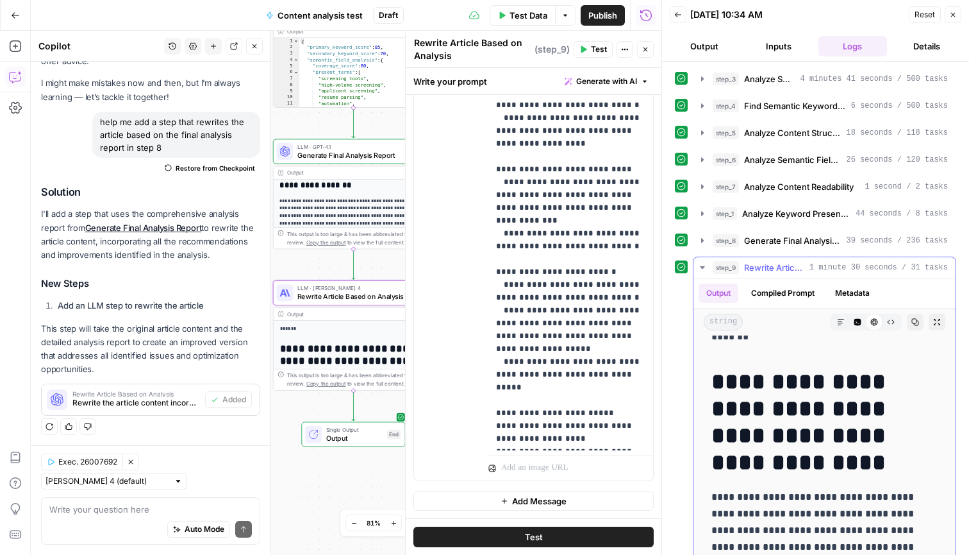
drag, startPoint x: 819, startPoint y: 469, endPoint x: 704, endPoint y: 499, distance: 119.3
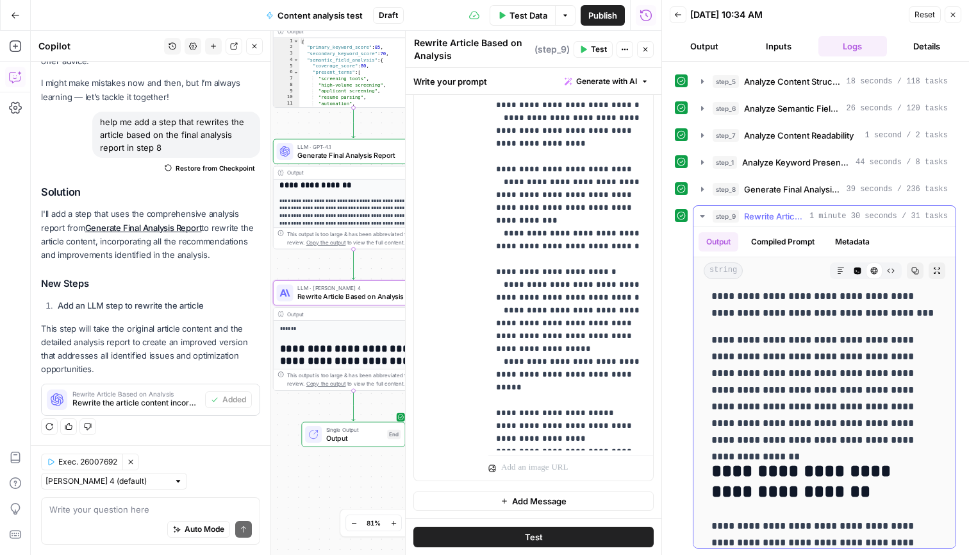
scroll to position [245, 0]
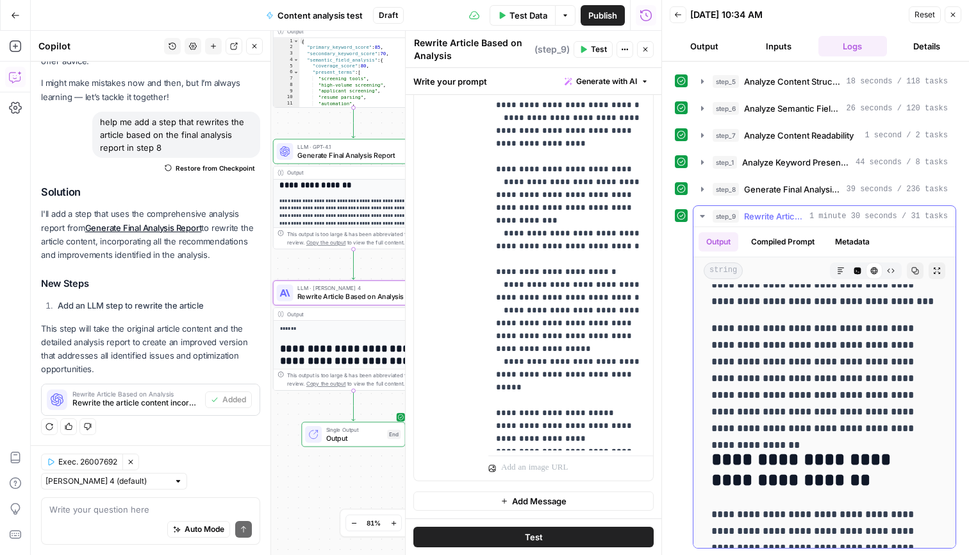
click at [715, 411] on p "**********" at bounding box center [825, 378] width 226 height 117
click at [715, 361] on p "**********" at bounding box center [825, 378] width 226 height 117
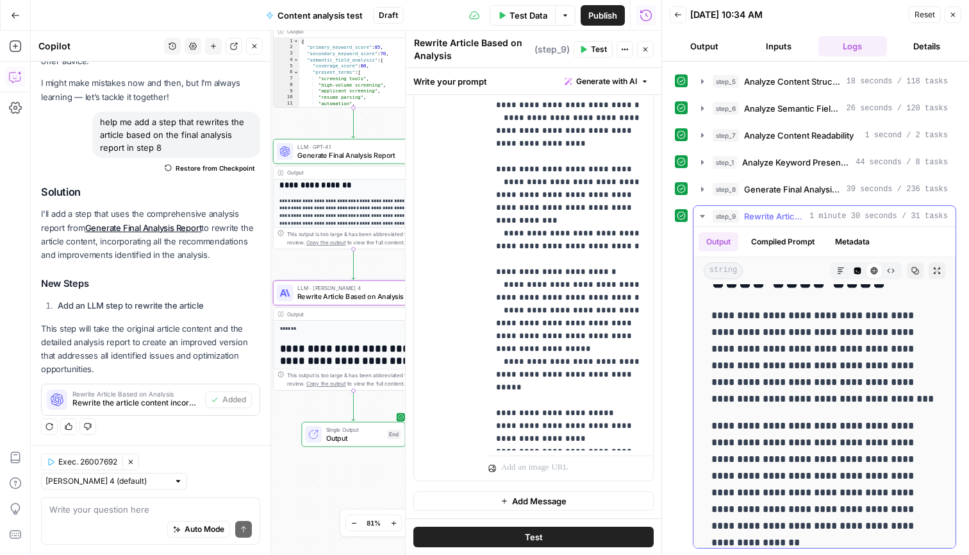
scroll to position [104, 0]
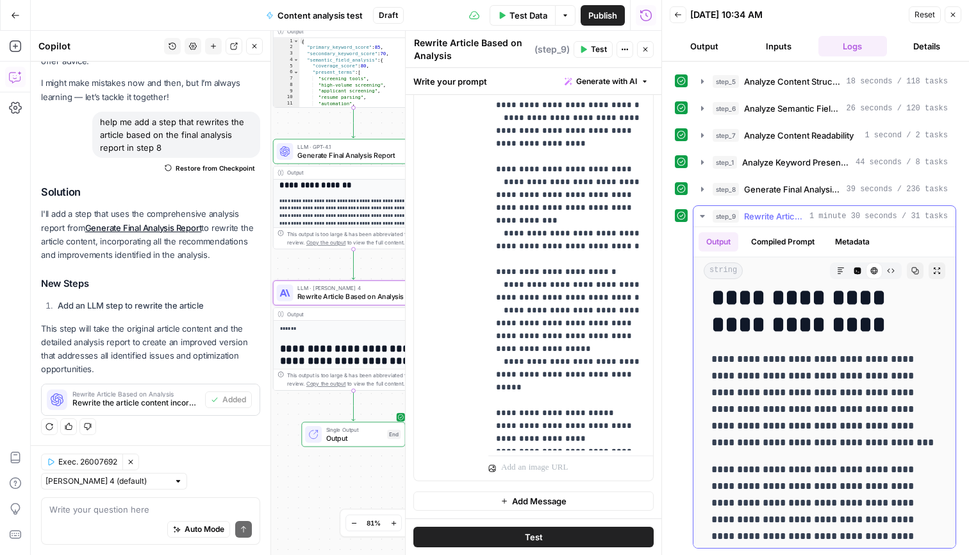
click at [715, 365] on p "**********" at bounding box center [825, 401] width 226 height 100
click at [715, 410] on p "**********" at bounding box center [825, 401] width 226 height 100
drag, startPoint x: 795, startPoint y: 408, endPoint x: 694, endPoint y: 351, distance: 116.3
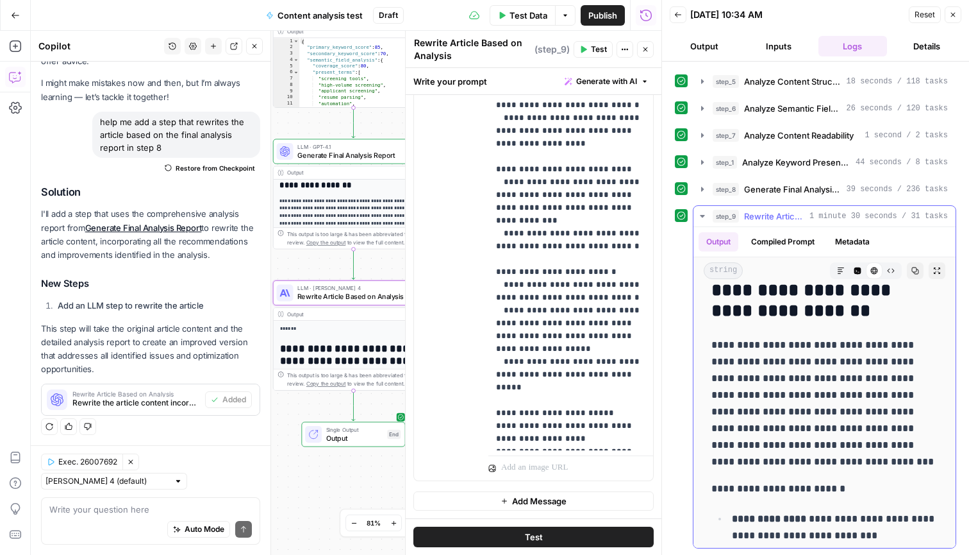
scroll to position [406, 0]
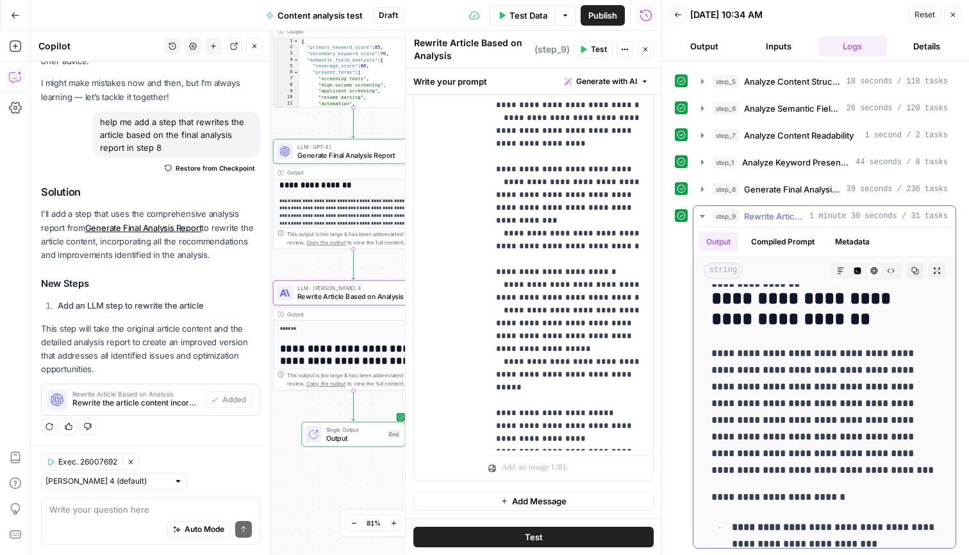
drag, startPoint x: 857, startPoint y: 476, endPoint x: 709, endPoint y: 348, distance: 195.0
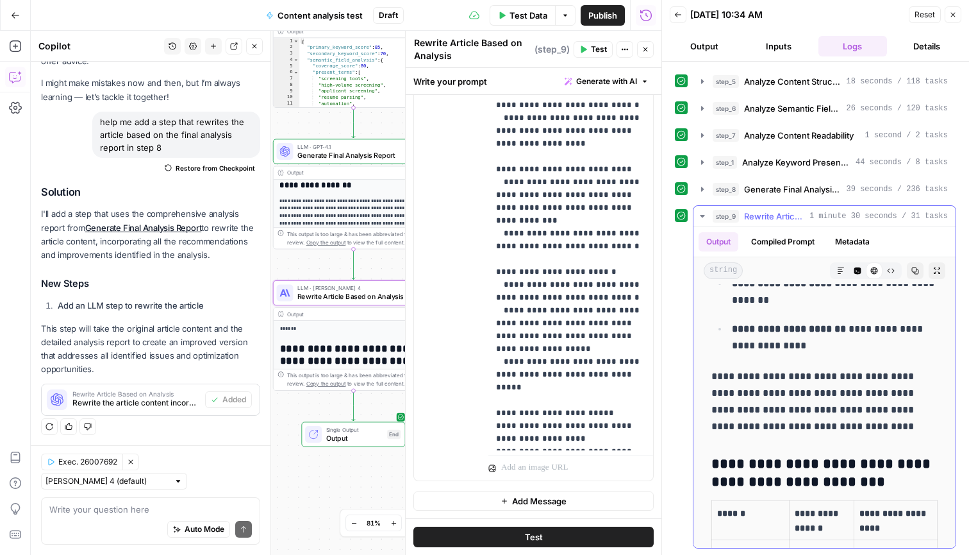
scroll to position [1289, 0]
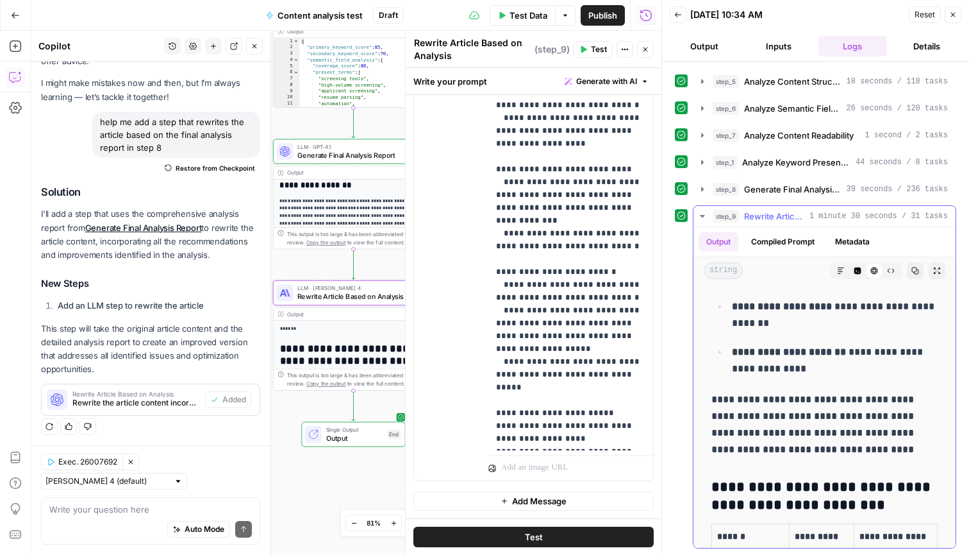
click at [715, 412] on p "**********" at bounding box center [825, 424] width 226 height 67
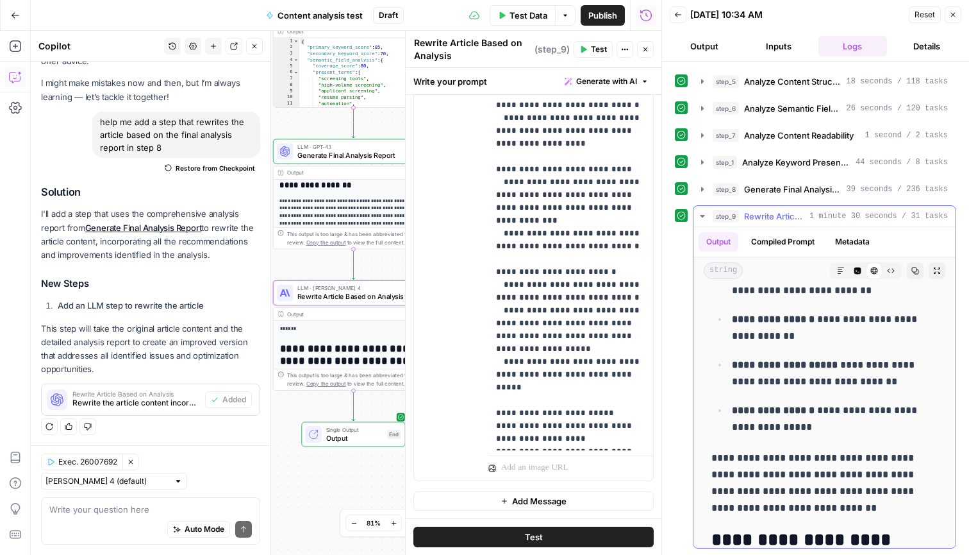
scroll to position [707, 0]
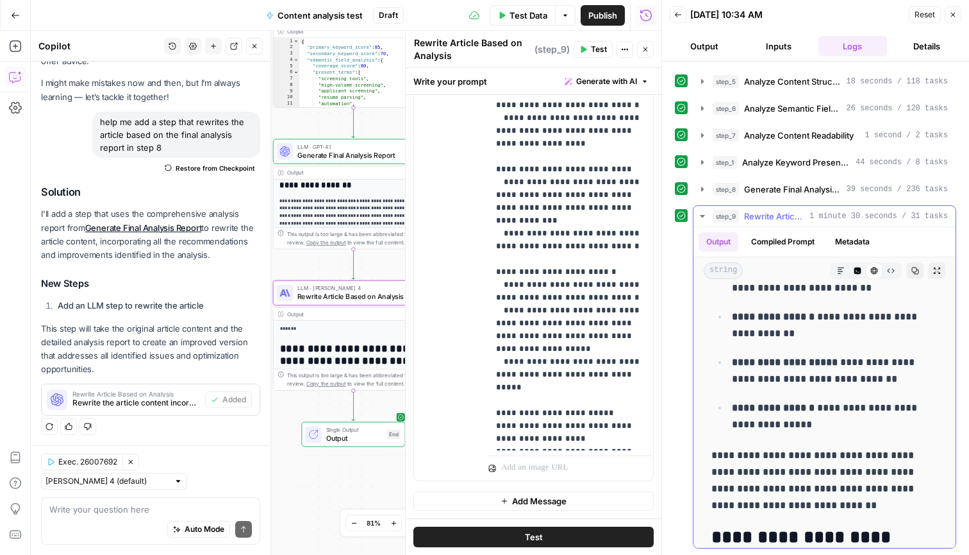
drag, startPoint x: 858, startPoint y: 451, endPoint x: 712, endPoint y: 533, distance: 167.1
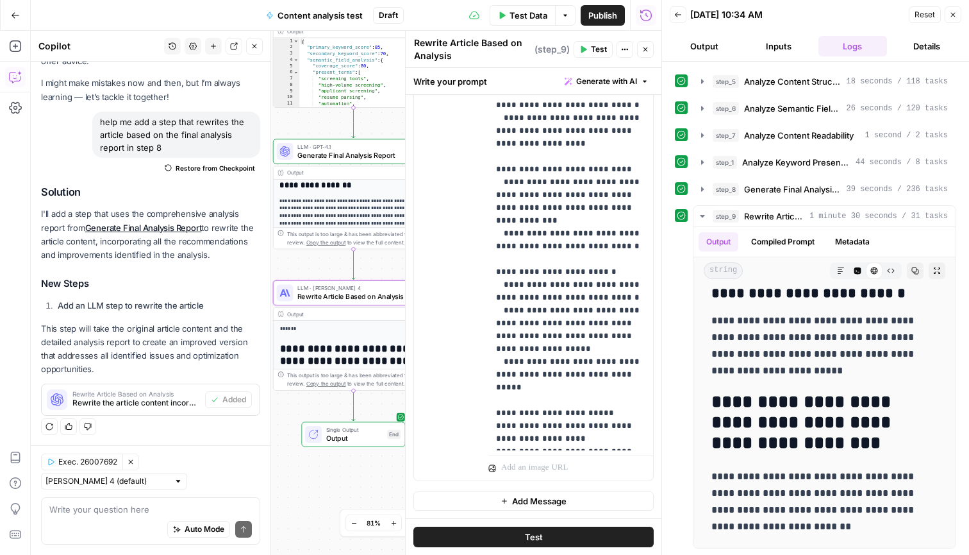
scroll to position [2384, 0]
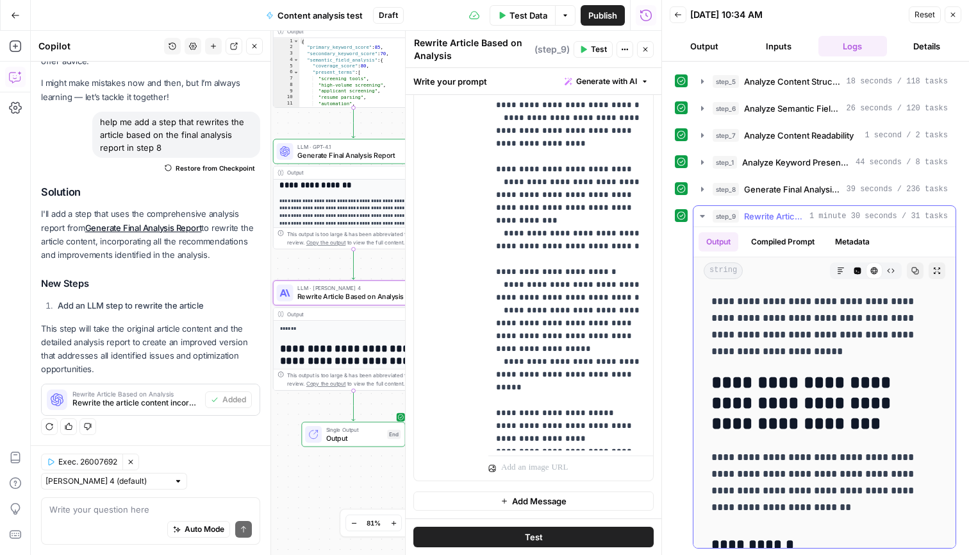
drag, startPoint x: 714, startPoint y: 390, endPoint x: 782, endPoint y: 351, distance: 79.0
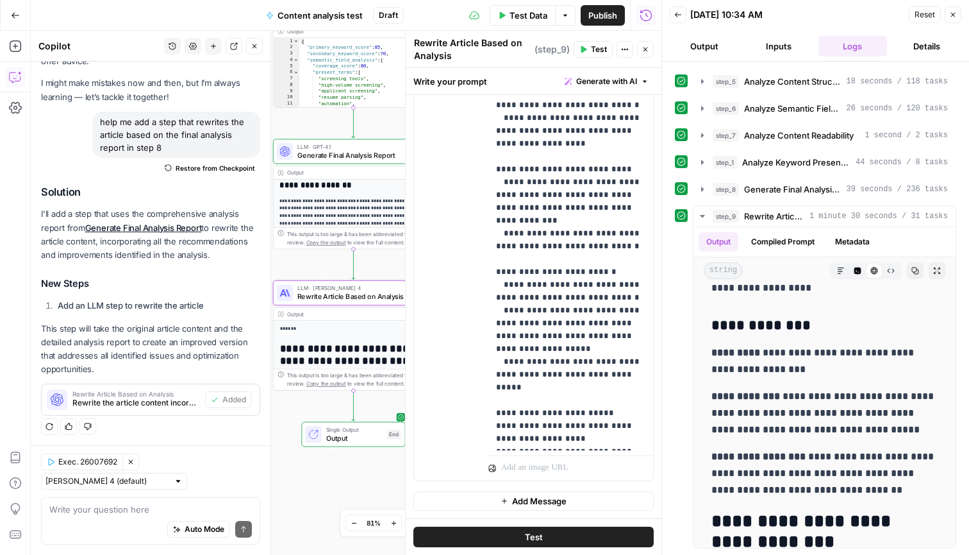
scroll to position [5975, 0]
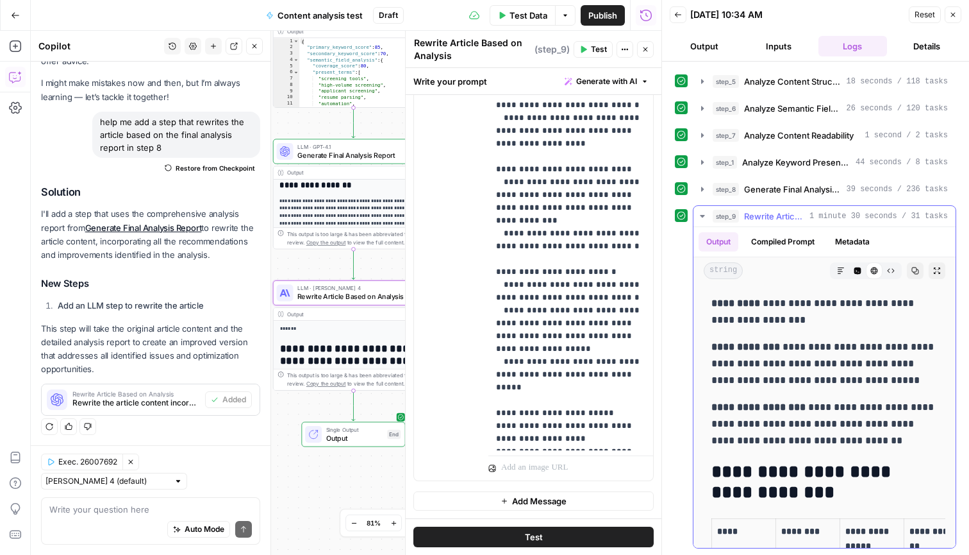
drag, startPoint x: 714, startPoint y: 316, endPoint x: 885, endPoint y: 439, distance: 210.5
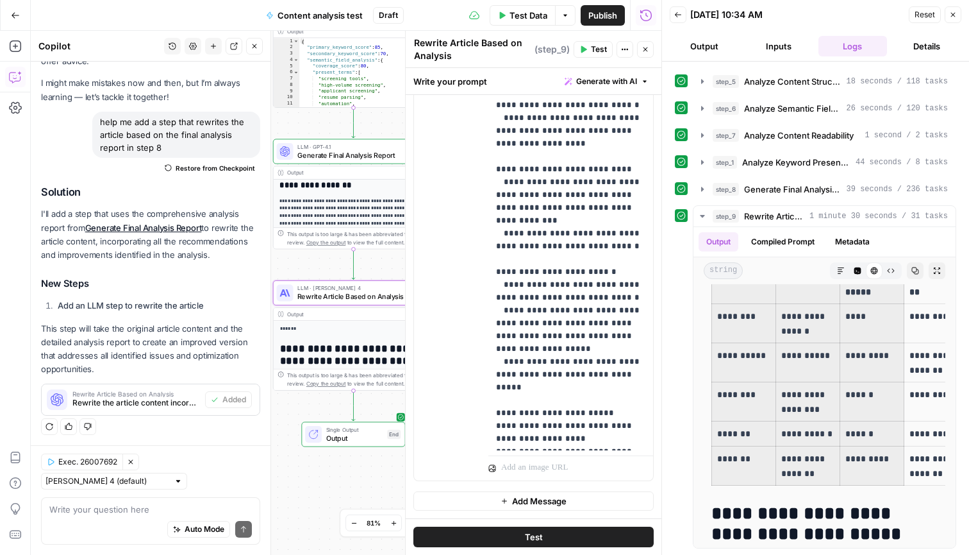
scroll to position [6302, 0]
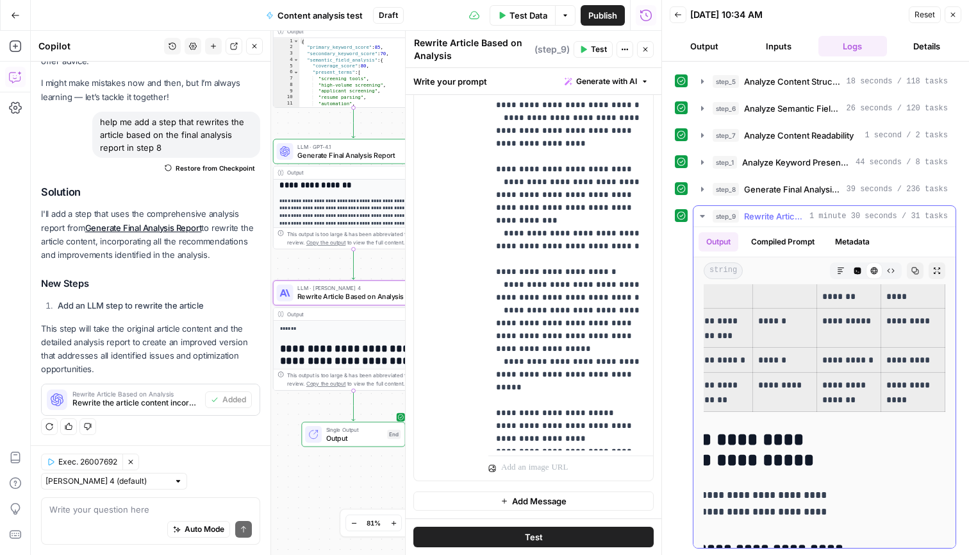
drag, startPoint x: 726, startPoint y: 337, endPoint x: 924, endPoint y: 378, distance: 201.6
click at [715, 378] on tbody "**********" at bounding box center [785, 301] width 321 height 221
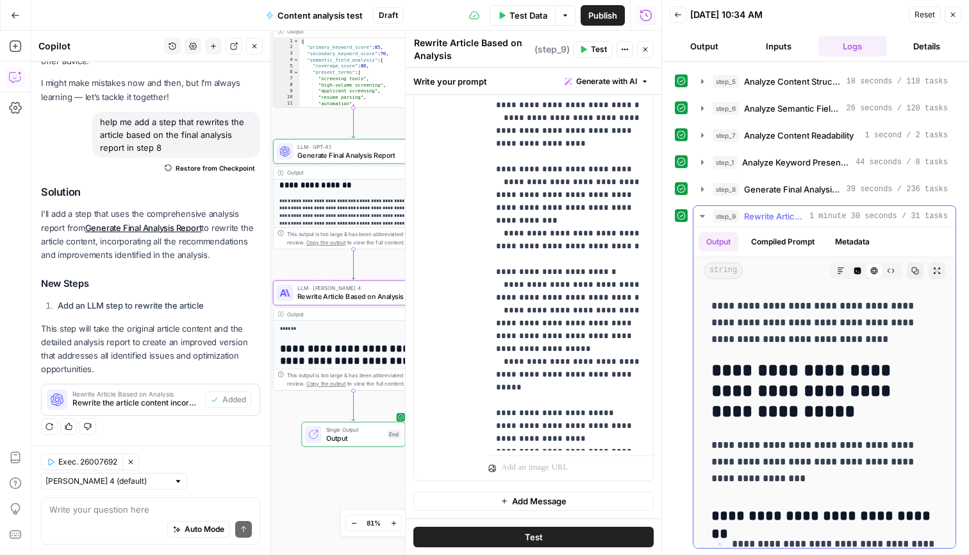
scroll to position [7658, 0]
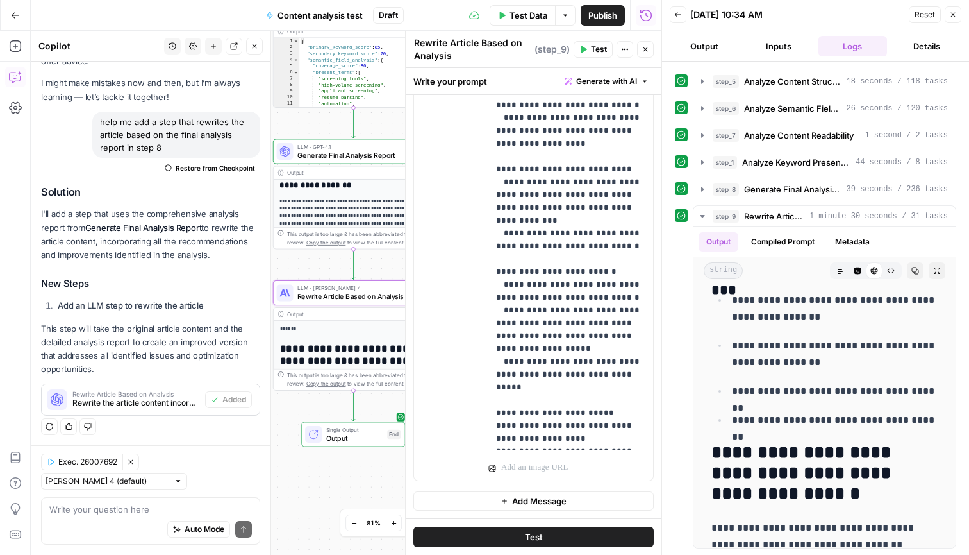
drag, startPoint x: 710, startPoint y: 342, endPoint x: 848, endPoint y: 554, distance: 252.5
click at [715, 412] on div "**********" at bounding box center [815, 308] width 307 height 493
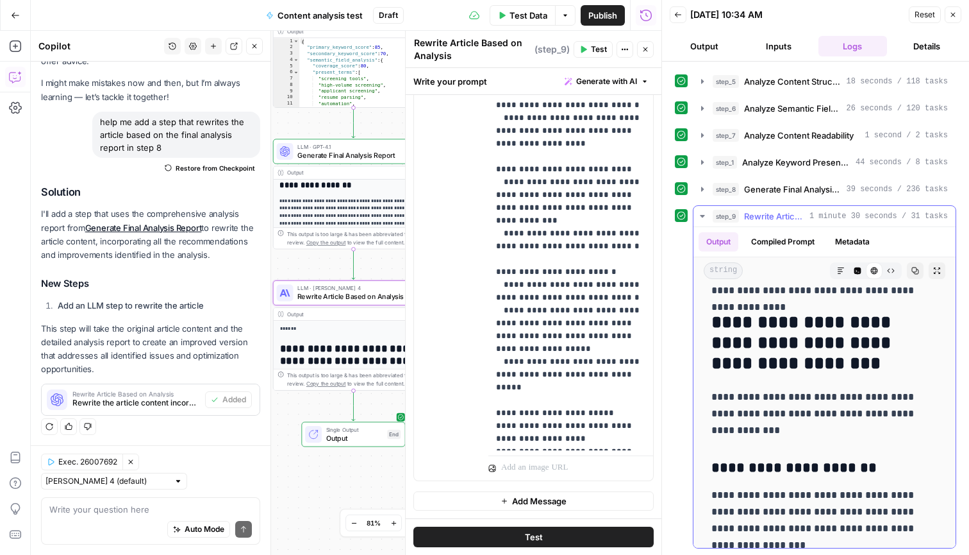
click at [715, 351] on h2 "**********" at bounding box center [825, 342] width 226 height 60
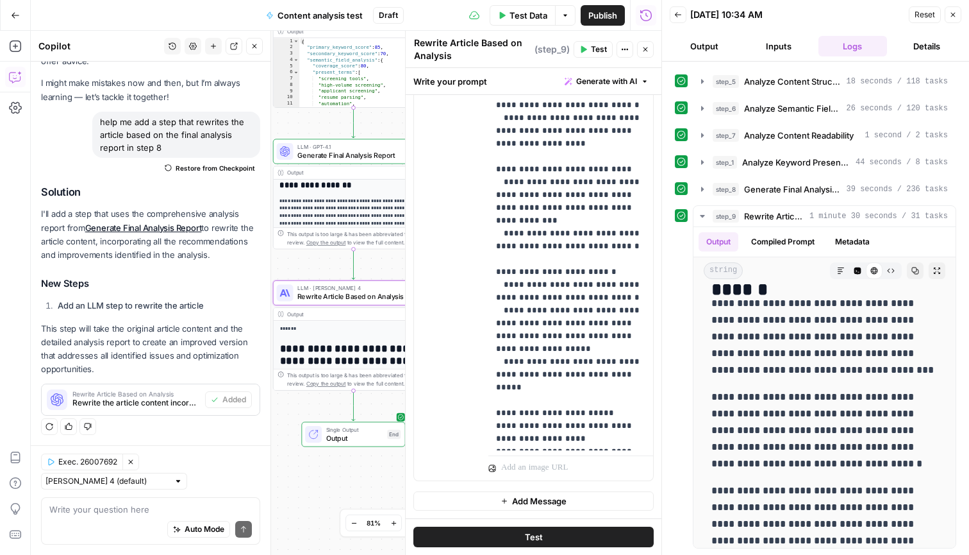
scroll to position [9781, 0]
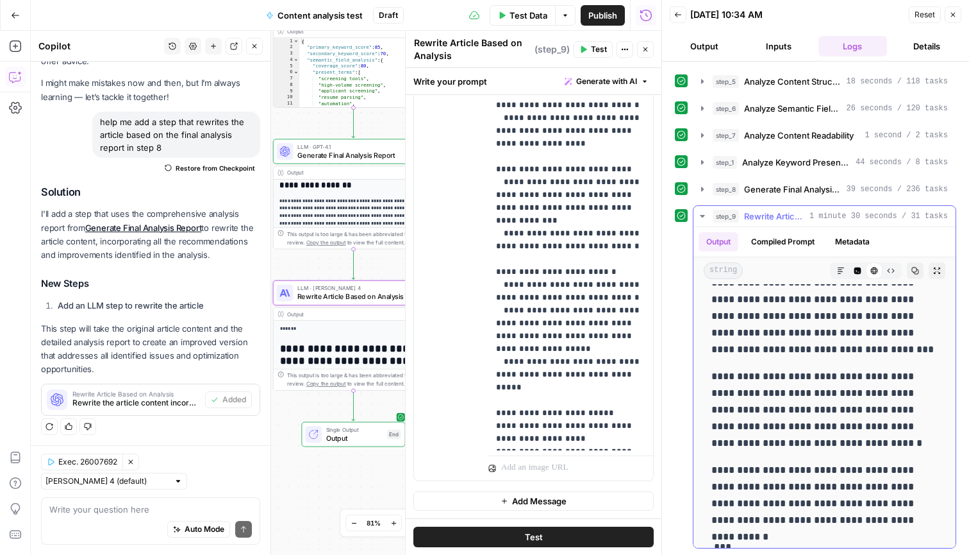
drag, startPoint x: 713, startPoint y: 413, endPoint x: 873, endPoint y: 494, distance: 179.8
click at [532, 19] on span "Test Data" at bounding box center [529, 15] width 38 height 13
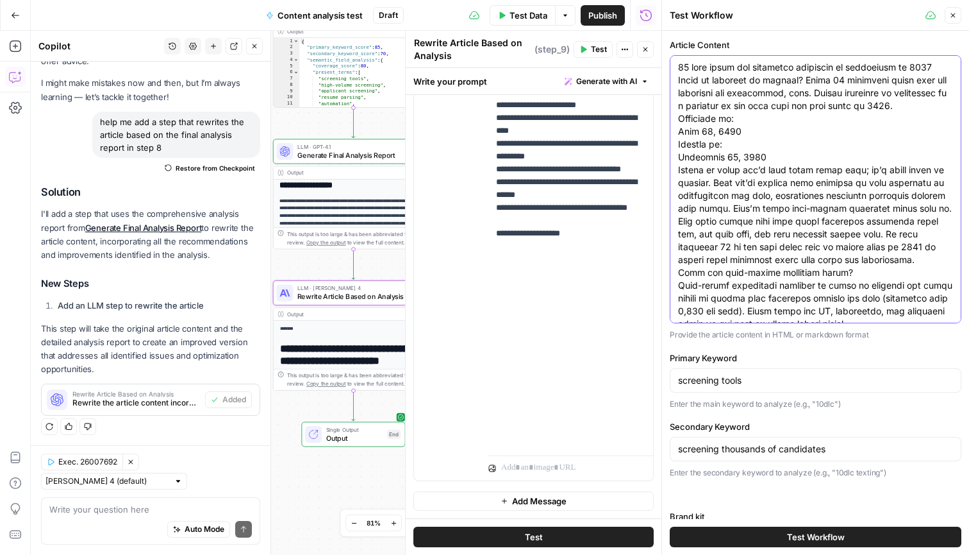
drag, startPoint x: 862, startPoint y: 312, endPoint x: 546, endPoint y: -68, distance: 493.9
click at [546, 0] on html "Sinch New Home Browse Insights Opportunities Your Data Recent Grids Comparison …" at bounding box center [484, 277] width 969 height 555
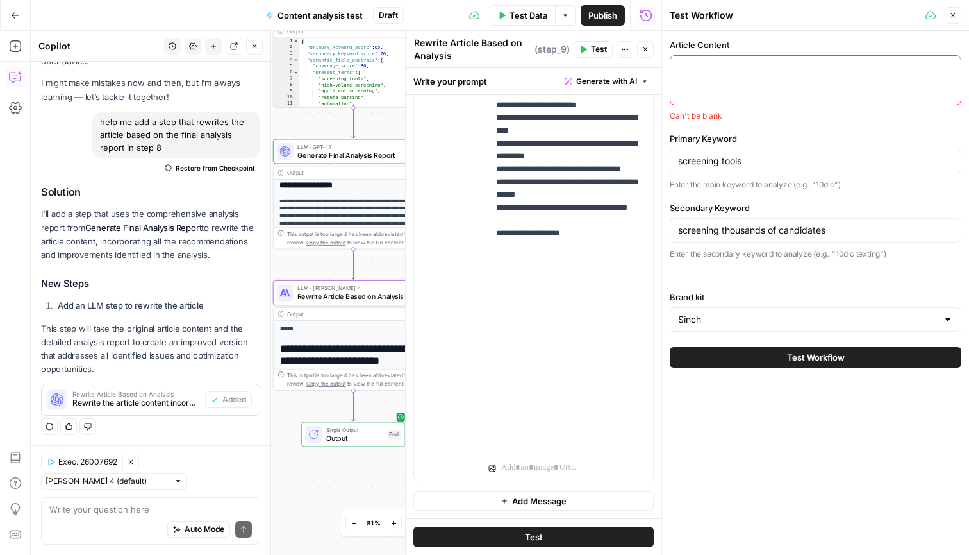
paste textarea "AI video interview software AI video interview software that screens for you Me…"
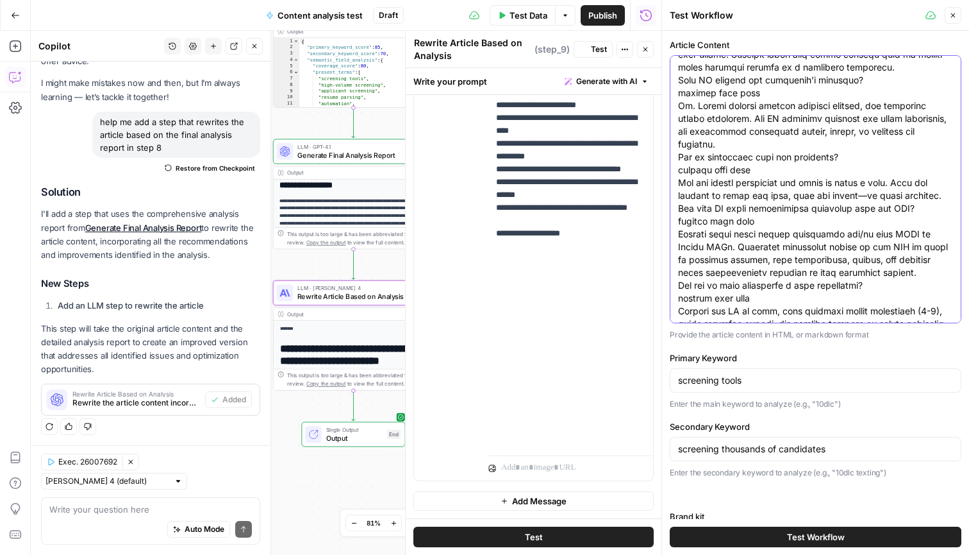
type textarea "AI video interview software AI video interview software that screens for you Me…"
click at [764, 380] on input "screening tools" at bounding box center [815, 380] width 275 height 13
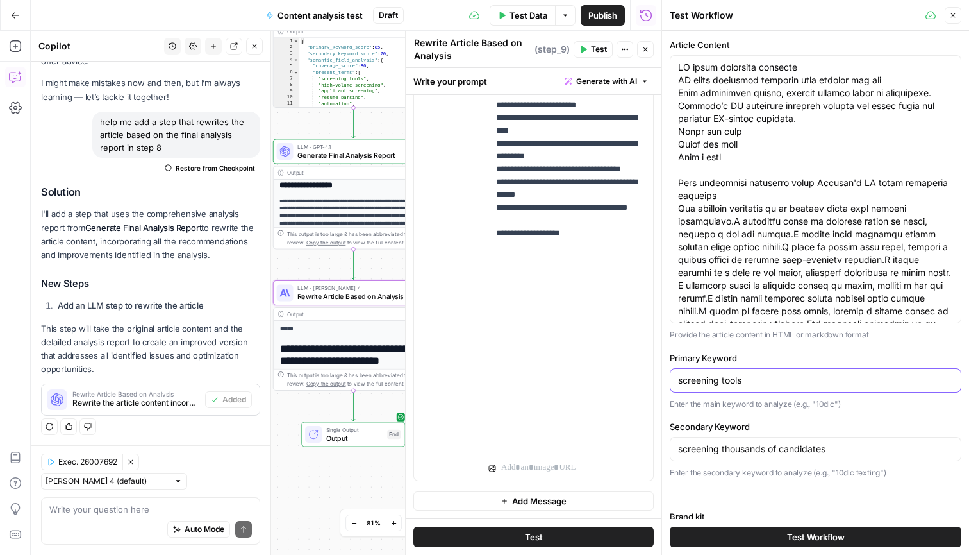
click at [764, 380] on input "screening tools" at bounding box center [815, 380] width 275 height 13
type input "ai video interview software"
type input "ai video interview"
click at [894, 531] on button "Test Workflow" at bounding box center [816, 536] width 292 height 21
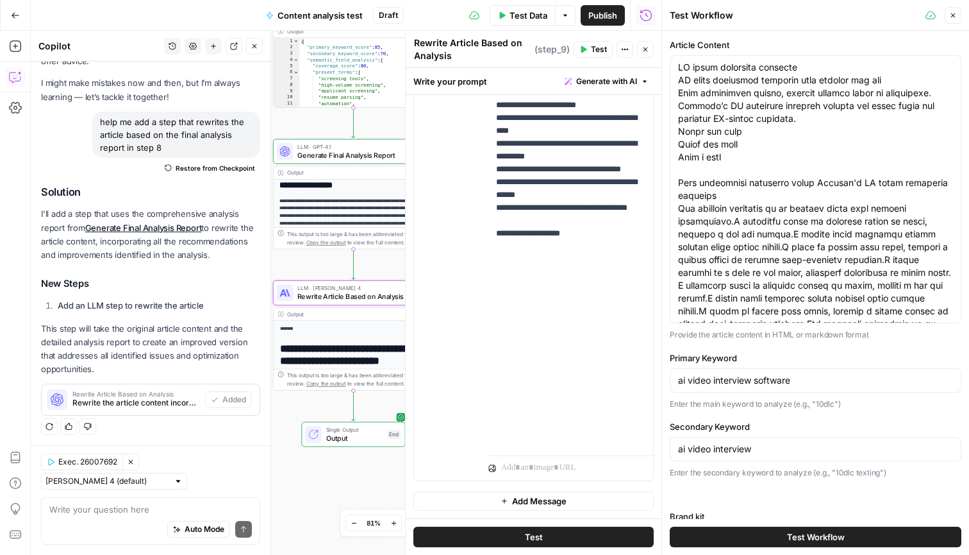
click at [892, 534] on button "Test Workflow" at bounding box center [816, 536] width 292 height 21
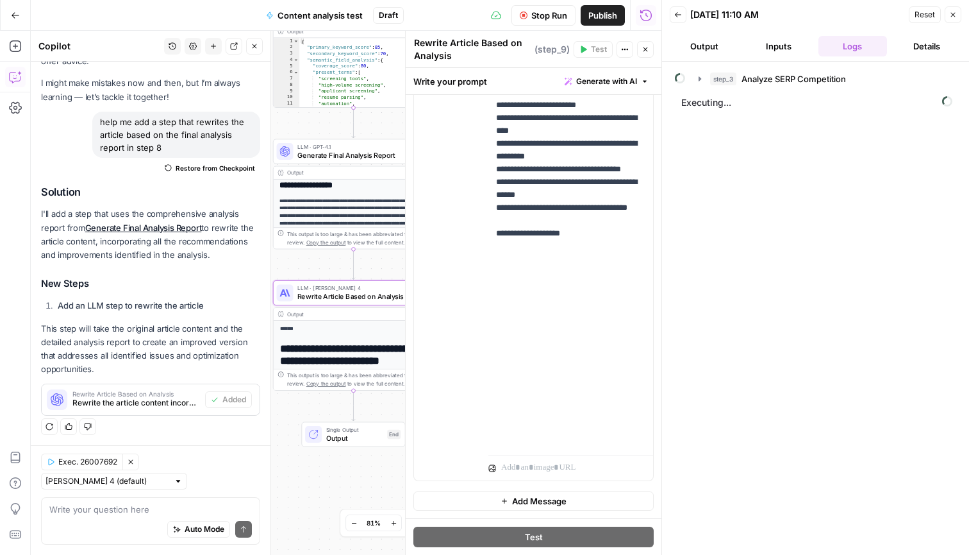
click at [724, 51] on button "Output" at bounding box center [704, 46] width 69 height 21
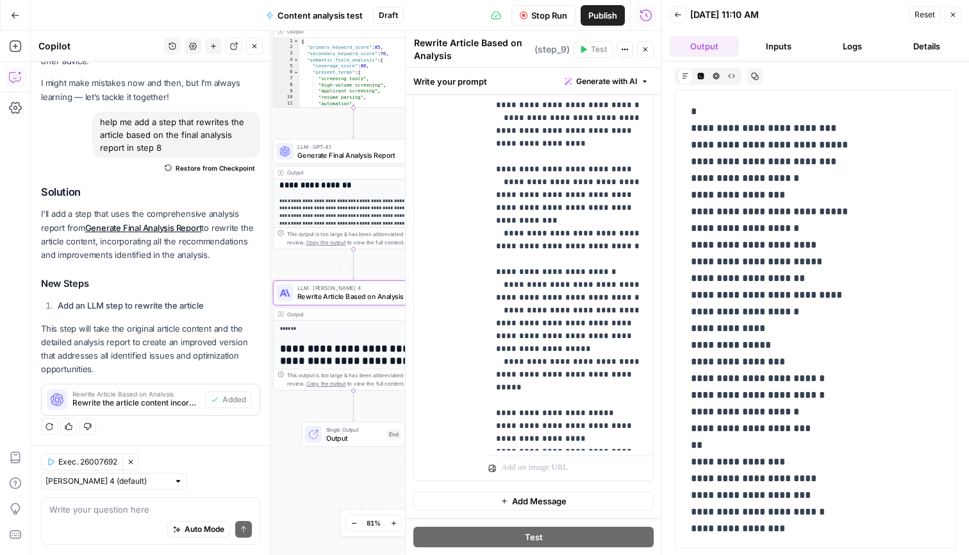
click at [784, 46] on button "Inputs" at bounding box center [778, 46] width 69 height 21
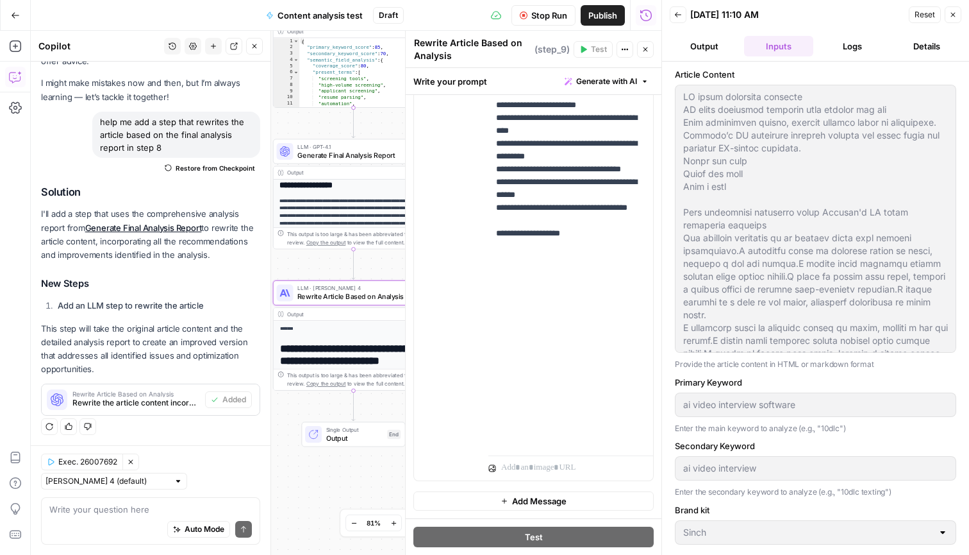
click at [845, 39] on button "Logs" at bounding box center [853, 46] width 69 height 21
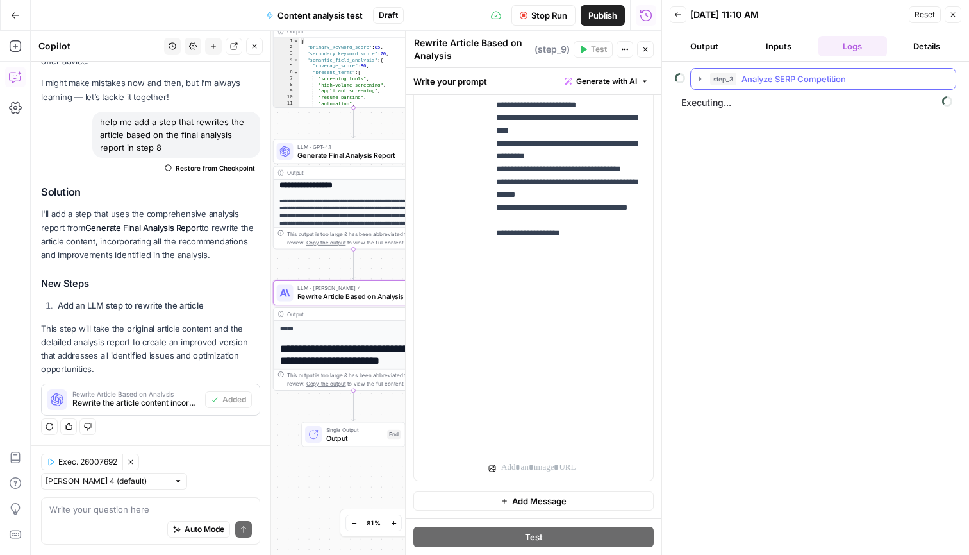
click at [705, 75] on button "step_3 Analyze SERP Competition" at bounding box center [823, 79] width 265 height 21
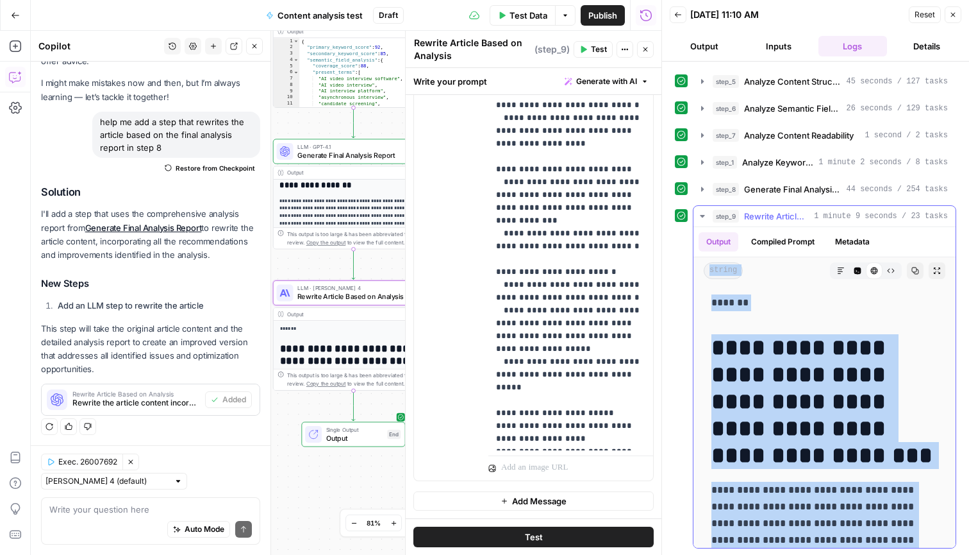
drag, startPoint x: 771, startPoint y: 499, endPoint x: 710, endPoint y: 274, distance: 233.9
click at [710, 274] on div "**********" at bounding box center [825, 387] width 262 height 321
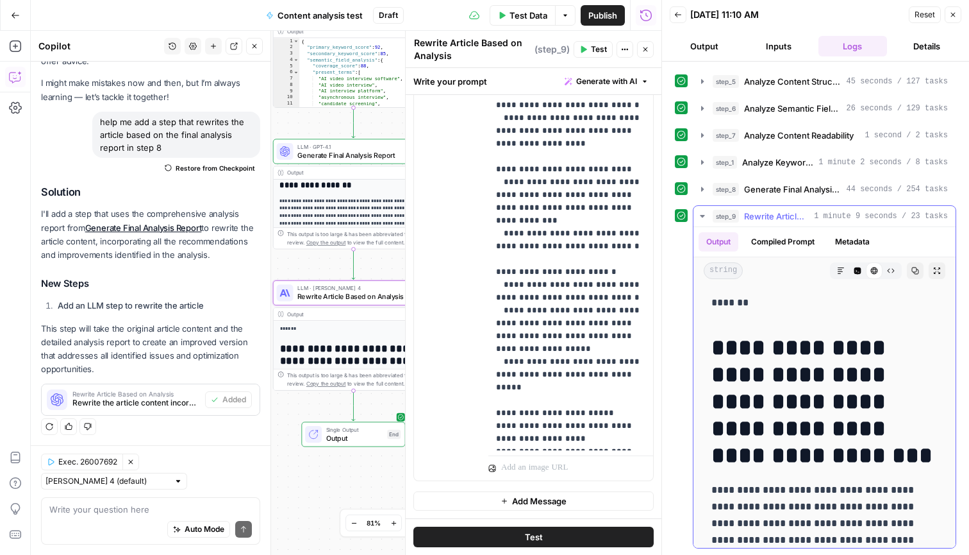
click at [803, 419] on h1 "**********" at bounding box center [825, 401] width 226 height 135
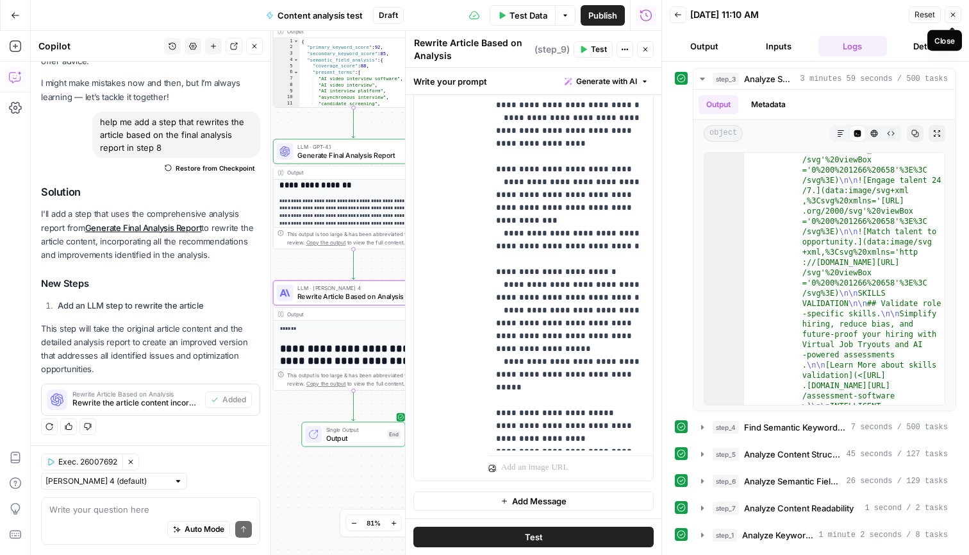
click at [950, 12] on icon "button" at bounding box center [953, 15] width 8 height 8
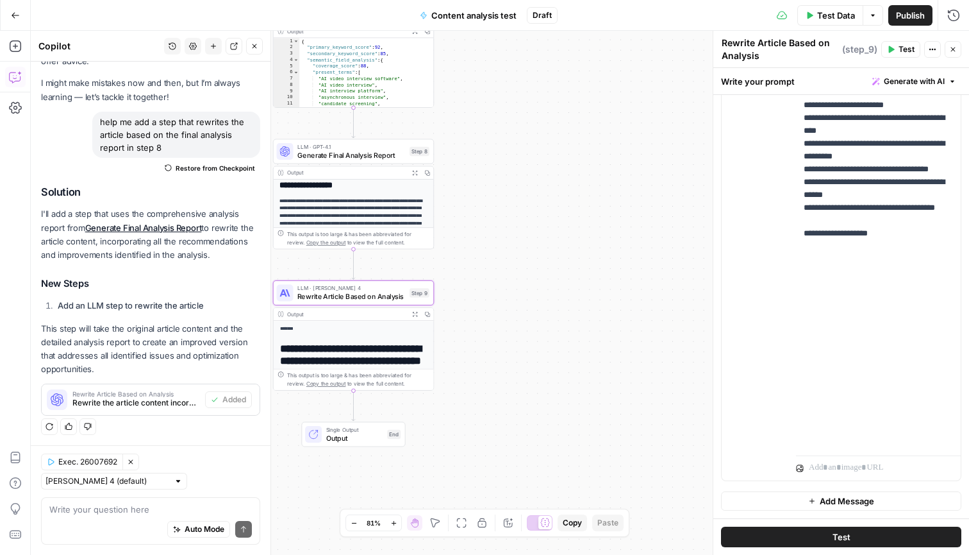
click at [19, 7] on button "Go Back" at bounding box center [15, 15] width 23 height 23
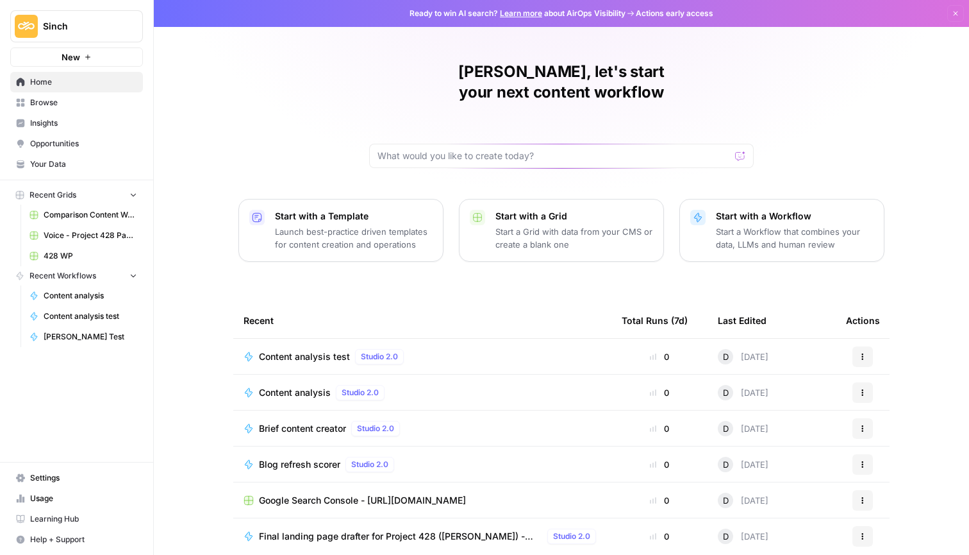
click at [62, 482] on span "Settings" at bounding box center [83, 478] width 107 height 12
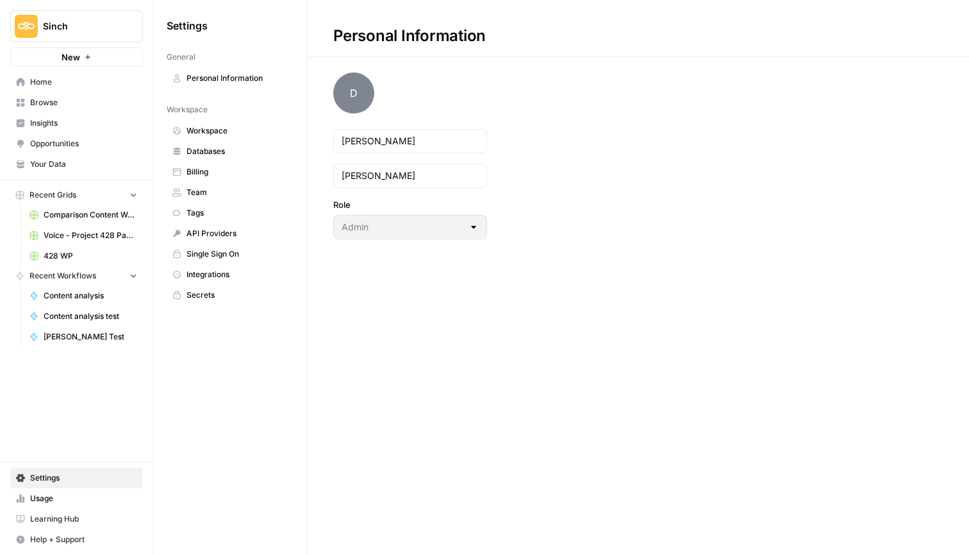
click at [214, 158] on link "Databases" at bounding box center [231, 151] width 128 height 21
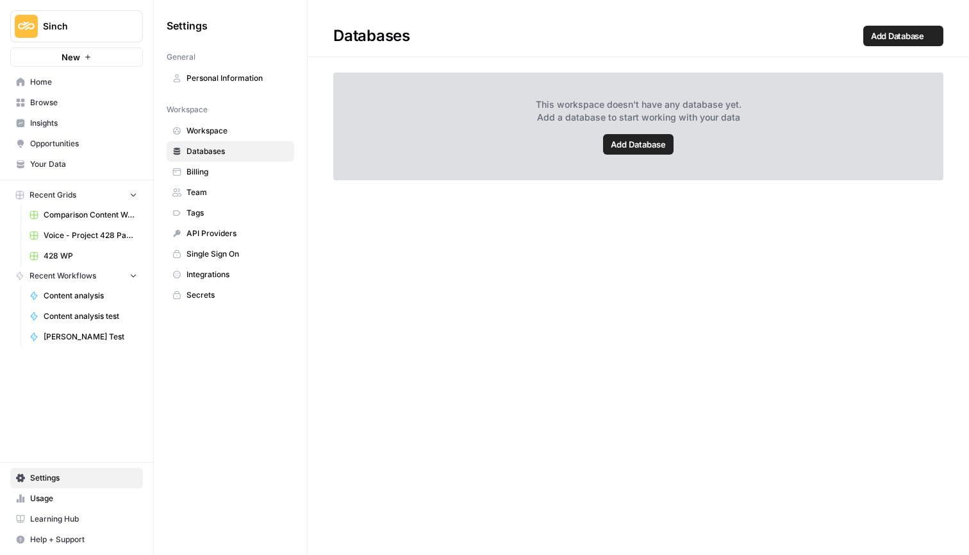
click at [210, 174] on span "Billing" at bounding box center [238, 172] width 102 height 12
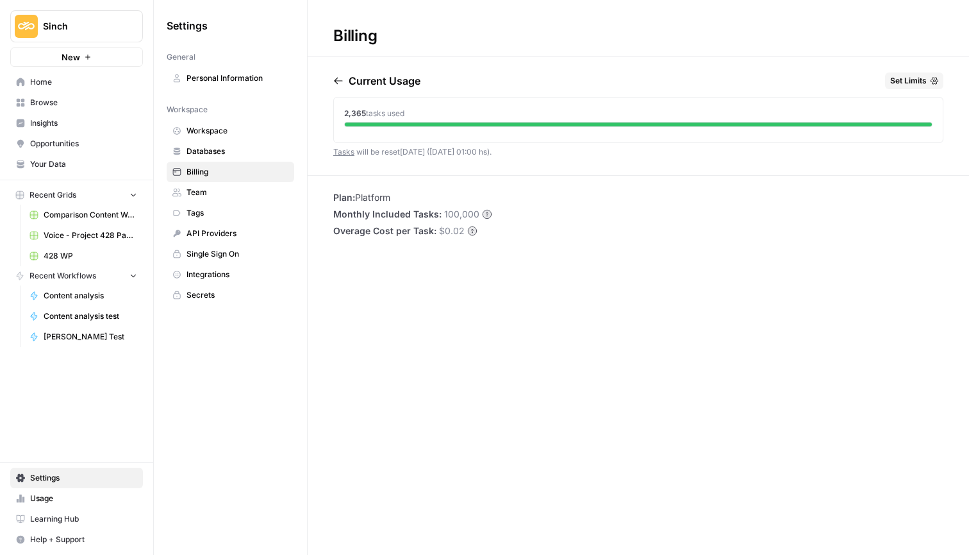
click at [332, 83] on div "Current Usage Set Limits 2,365 tasks used Tasks will be reset in 25 days (01 No…" at bounding box center [639, 123] width 662 height 103
click at [337, 81] on icon "button" at bounding box center [338, 81] width 8 height 7
click at [339, 81] on icon "button" at bounding box center [338, 81] width 8 height 7
click at [399, 76] on icon "button" at bounding box center [394, 81] width 10 height 10
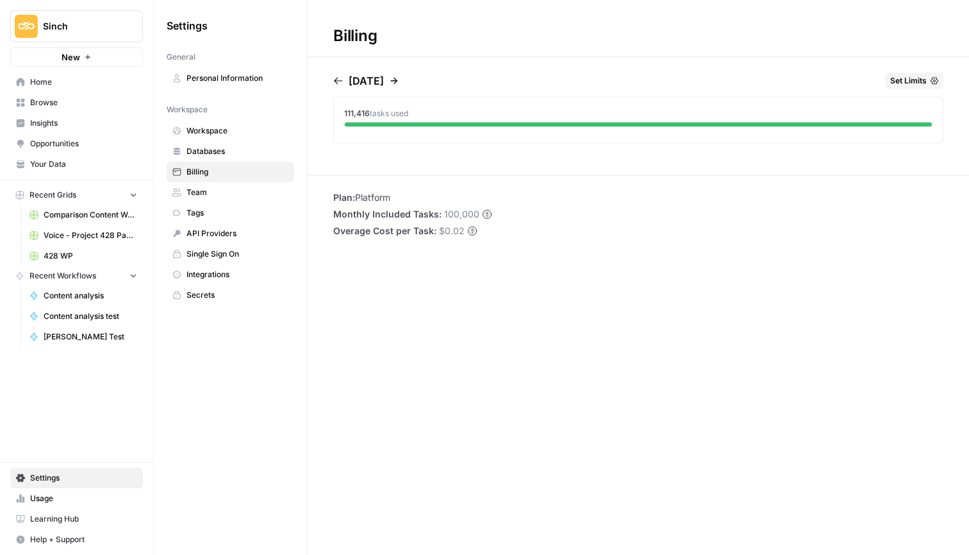
click at [384, 76] on p "August 2025" at bounding box center [366, 80] width 35 height 15
click at [399, 79] on icon "button" at bounding box center [394, 81] width 10 height 10
click at [384, 79] on p "September 2025" at bounding box center [366, 80] width 35 height 15
click at [398, 78] on icon "button" at bounding box center [394, 81] width 7 height 7
click at [50, 78] on span "Home" at bounding box center [83, 82] width 107 height 12
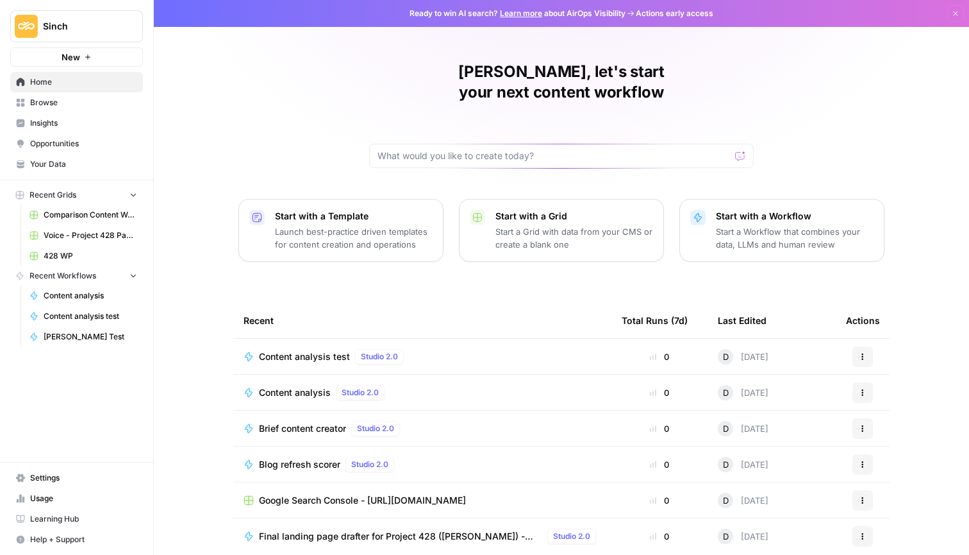
click at [328, 351] on td "Content analysis test Studio 2.0" at bounding box center [422, 356] width 378 height 35
click at [320, 350] on span "Content analysis test" at bounding box center [304, 356] width 91 height 13
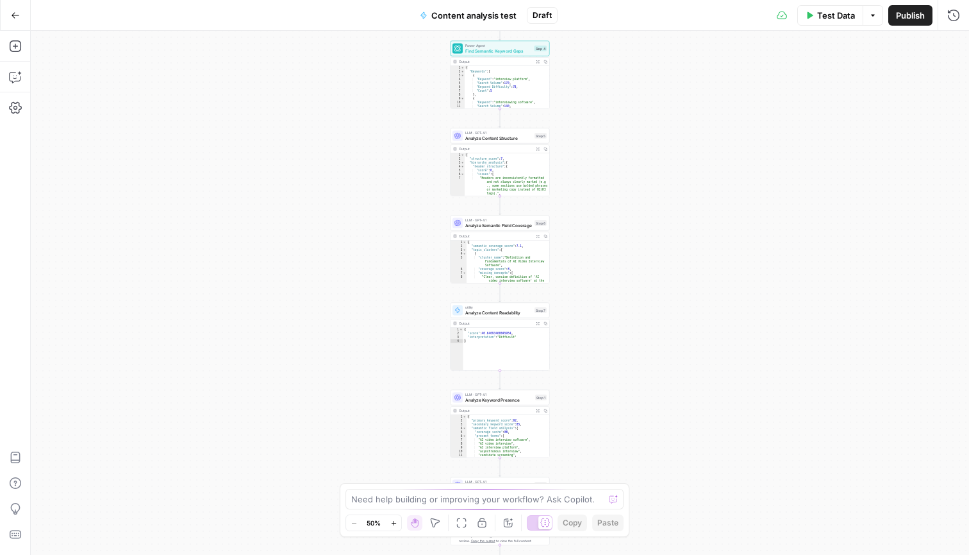
click at [841, 18] on span "Test Data" at bounding box center [836, 15] width 38 height 13
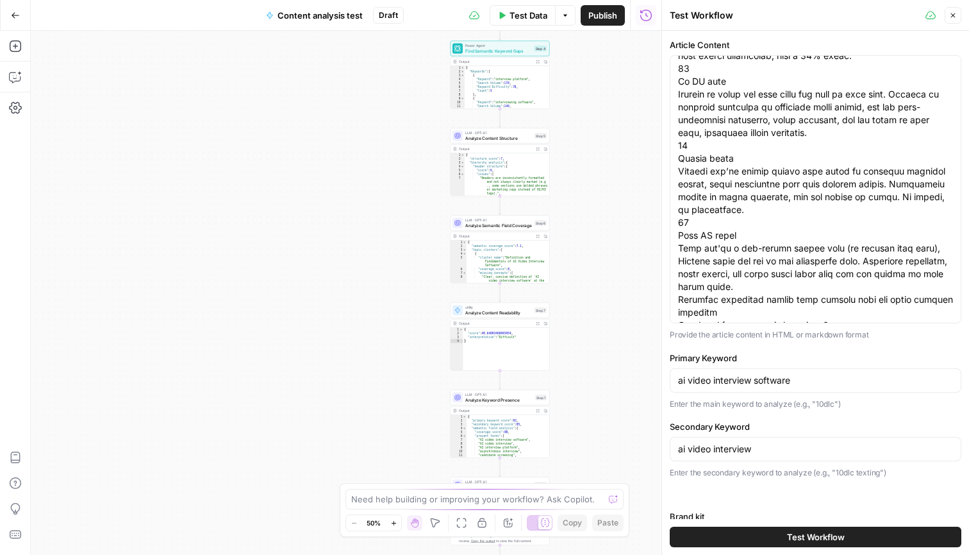
scroll to position [2619, 0]
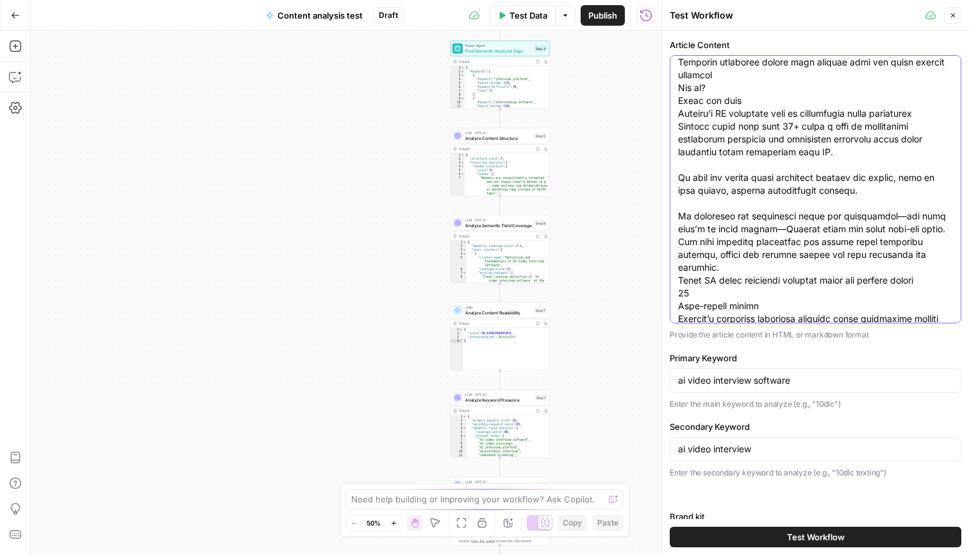
drag, startPoint x: 808, startPoint y: 312, endPoint x: 623, endPoint y: -75, distance: 429.6
click at [623, 0] on html "Sinch New Home Browse Insights Opportunities Your Data Recent Grids Comparison …" at bounding box center [484, 277] width 969 height 555
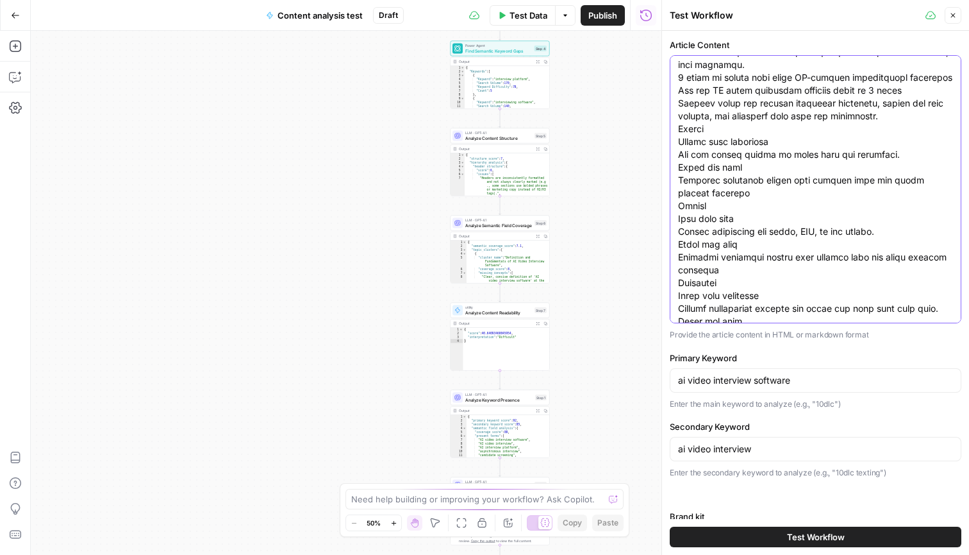
type textarea "AI video interview software AI video interview software that screens for you Me…"
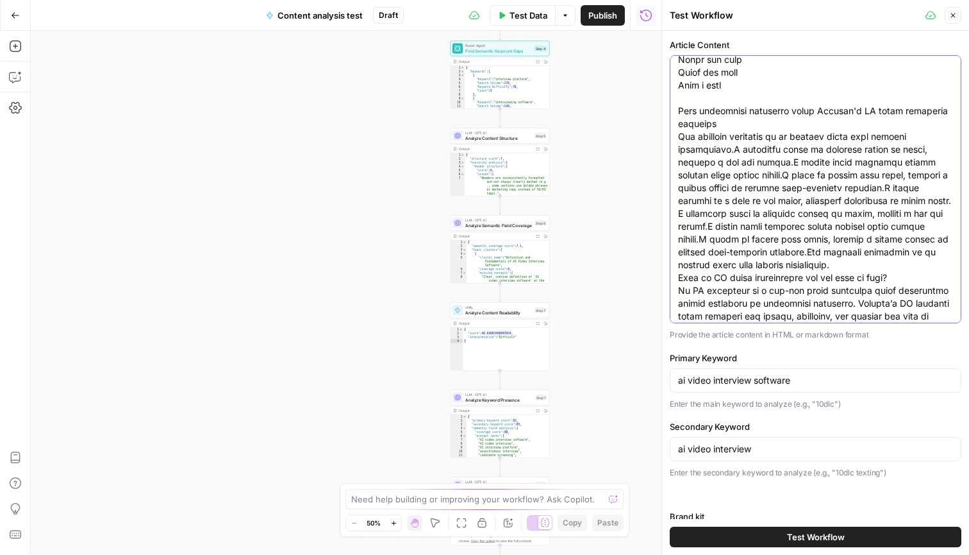
scroll to position [0, 0]
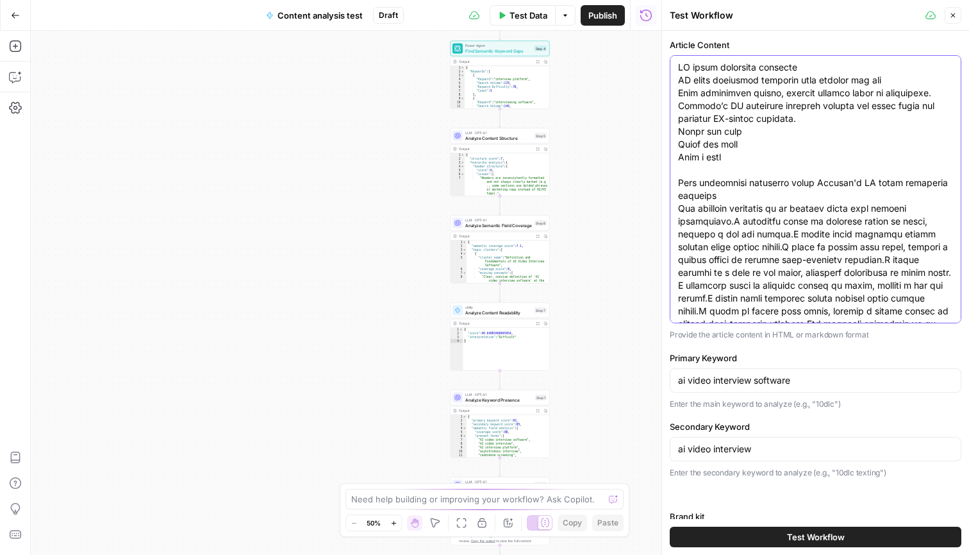
drag, startPoint x: 761, startPoint y: 306, endPoint x: 594, endPoint y: -75, distance: 416.3
click at [594, 0] on html "Sinch New Home Browse Insights Opportunities Your Data Recent Grids Comparison …" at bounding box center [484, 277] width 969 height 555
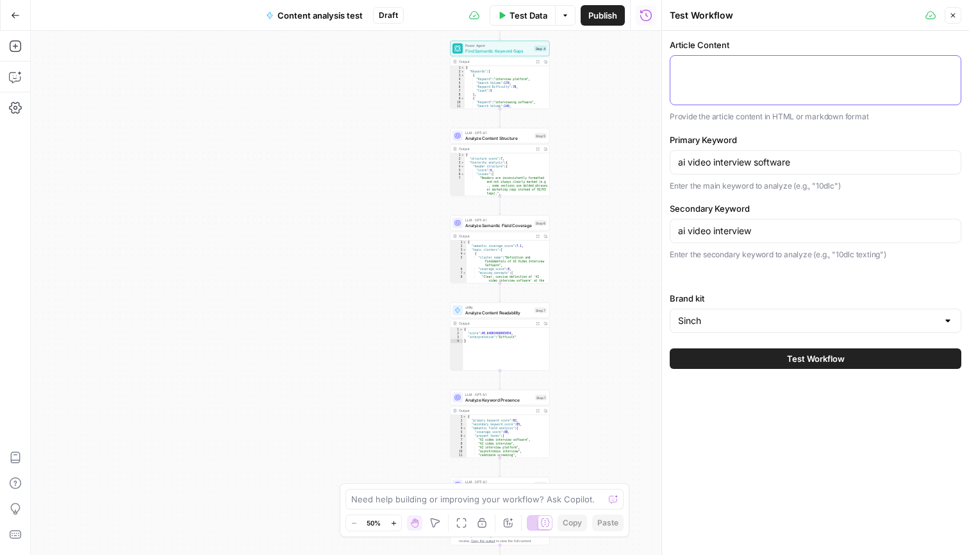
paste textarea "The ultimate guide to Willo video Get insights on setup, integrations, pricing,…"
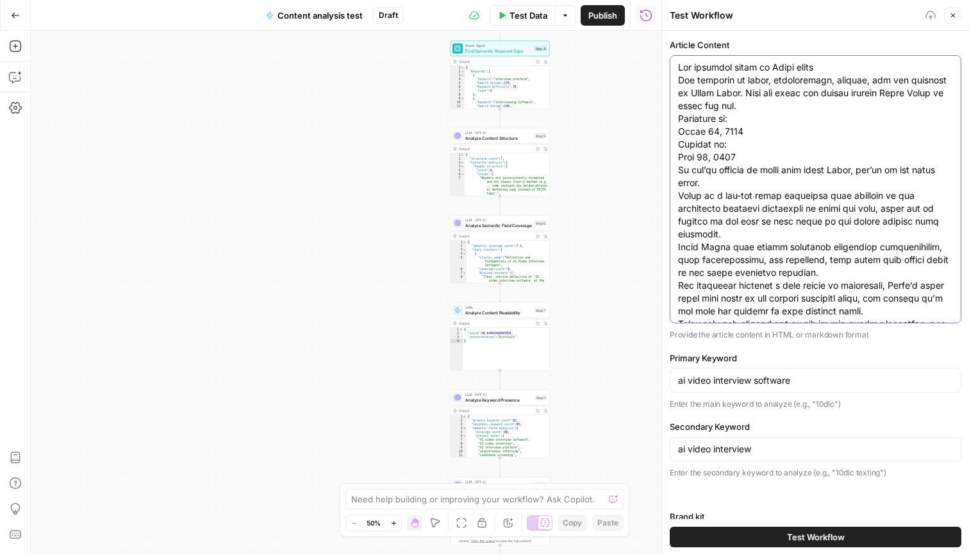
scroll to position [1334, 0]
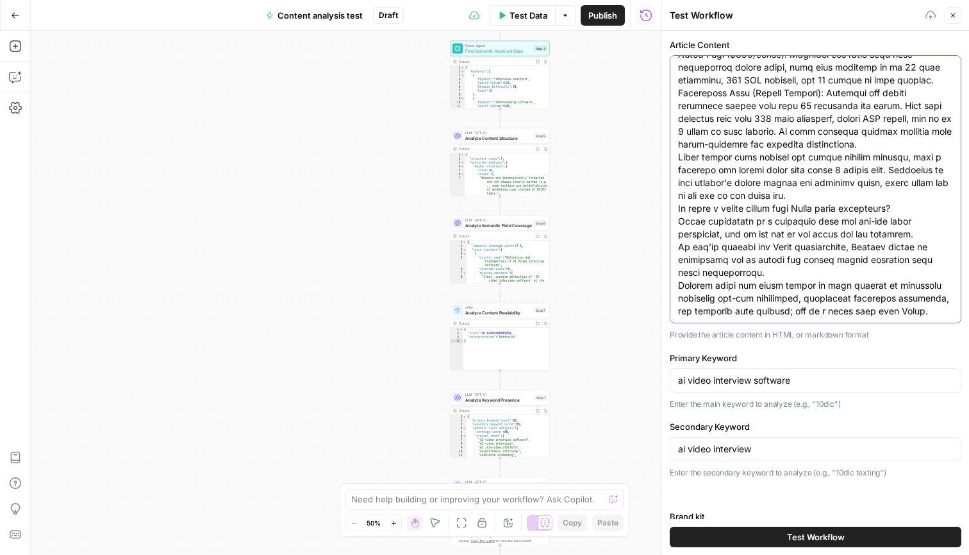
type textarea "The ultimate guide to Willo video Get insights on setup, integrations, pricing,…"
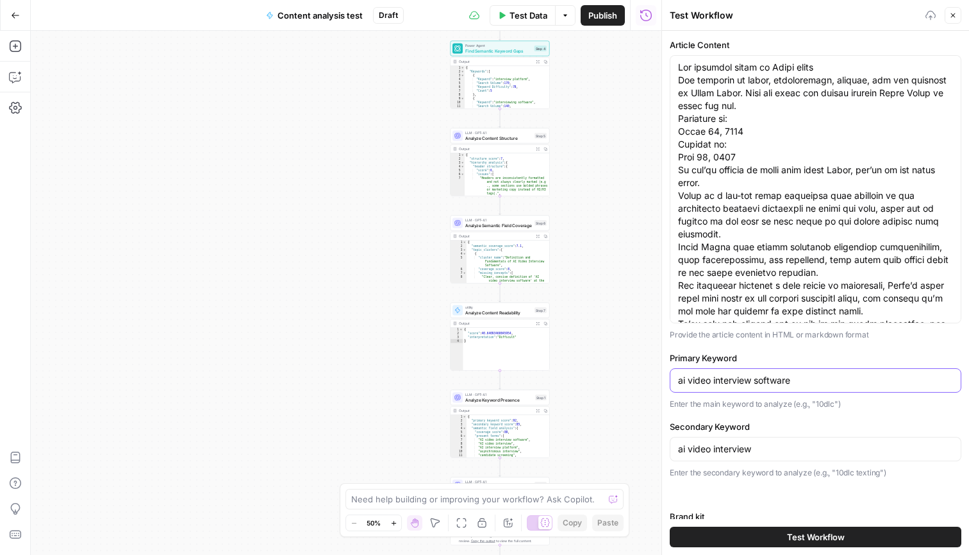
click at [762, 376] on input "ai video interview software" at bounding box center [815, 380] width 275 height 13
click at [751, 383] on input "willo video software" at bounding box center [815, 380] width 275 height 13
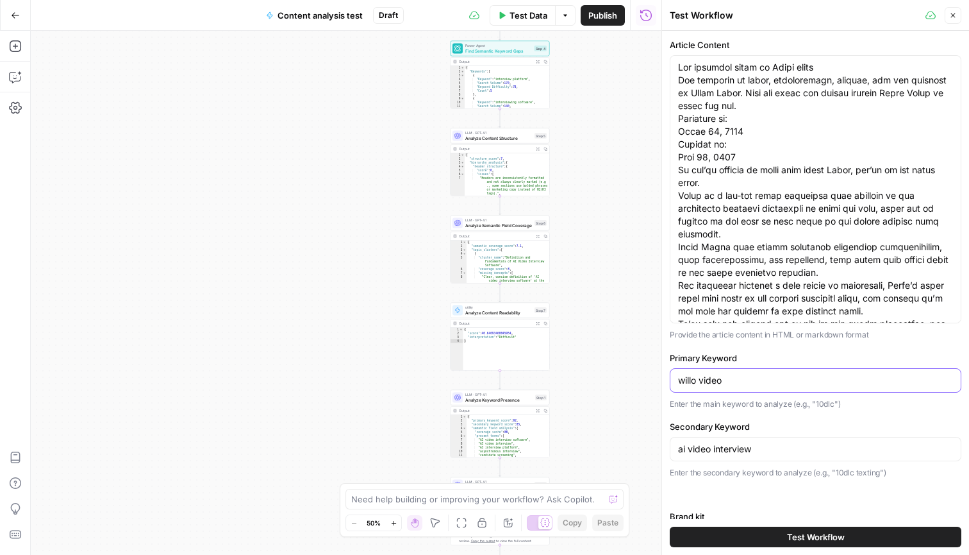
type input "willo video"
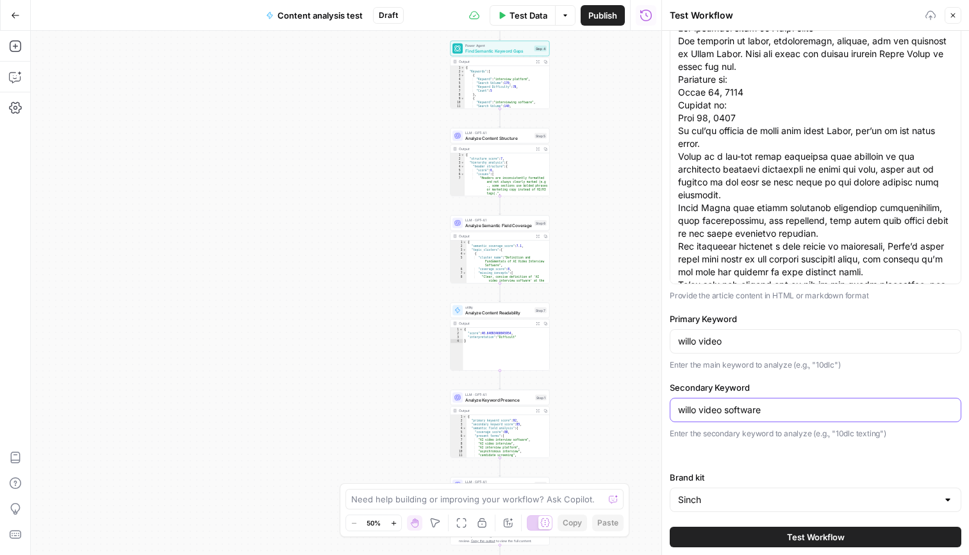
scroll to position [38, 0]
type input "willo video software"
click at [783, 530] on button "Test Workflow" at bounding box center [816, 536] width 292 height 21
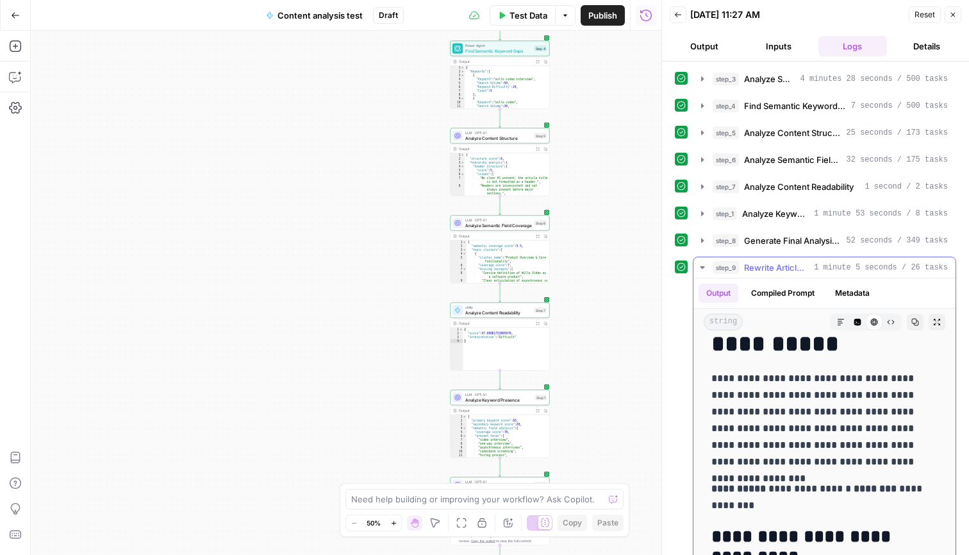
scroll to position [143, 0]
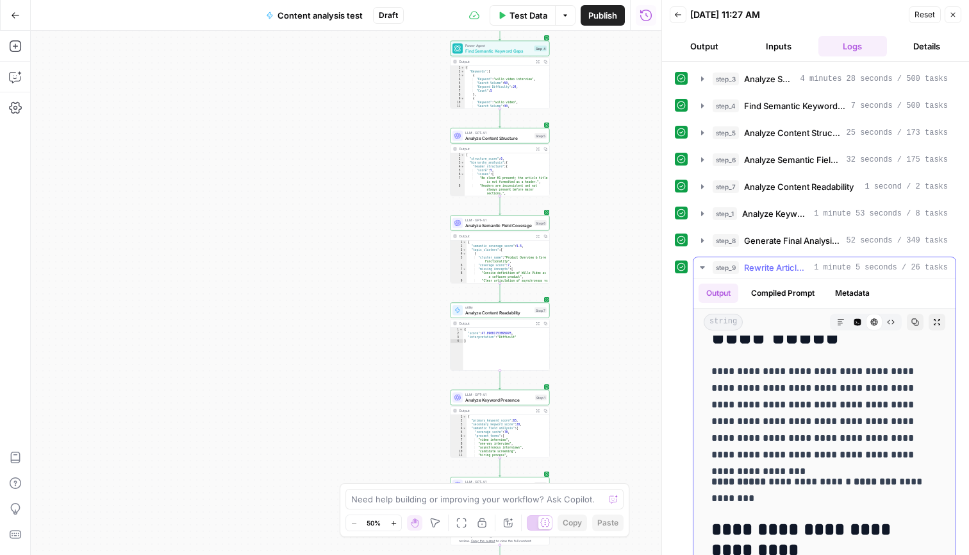
drag, startPoint x: 714, startPoint y: 372, endPoint x: 909, endPoint y: 458, distance: 213.6
click at [909, 458] on p "**********" at bounding box center [825, 413] width 226 height 100
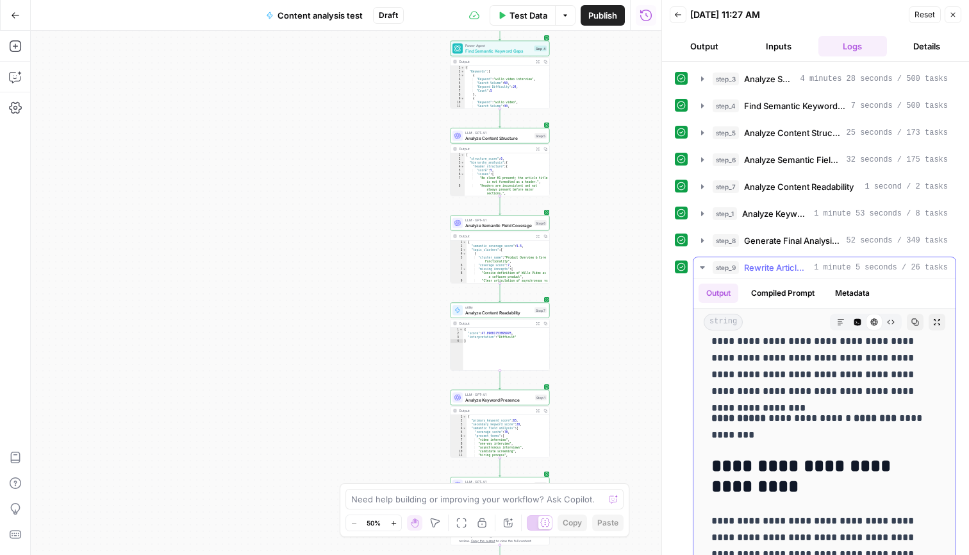
scroll to position [237, 0]
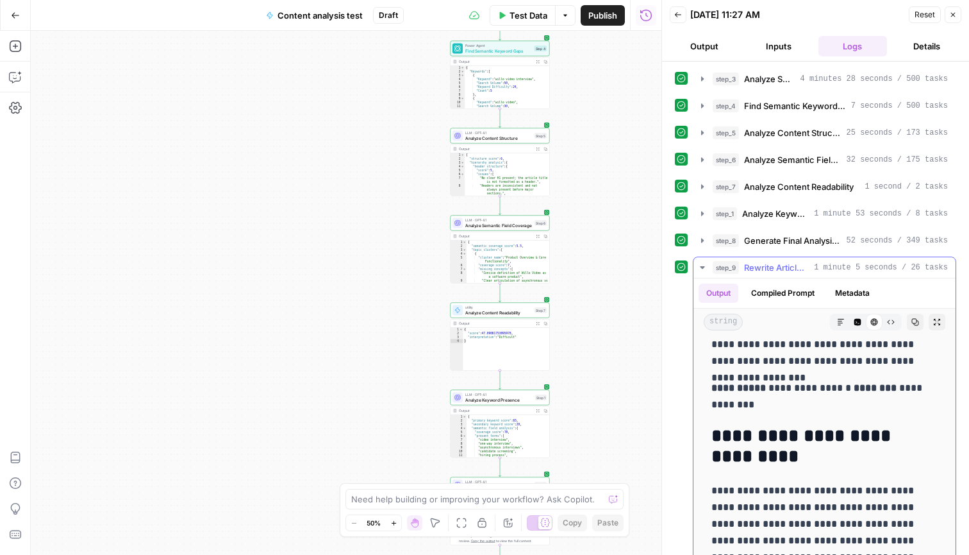
copy p "**********"
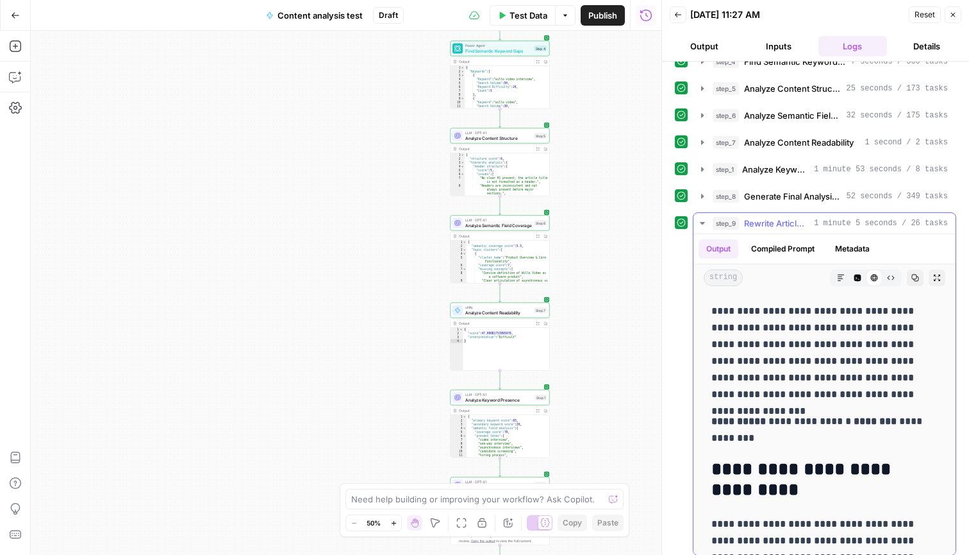
scroll to position [183, 0]
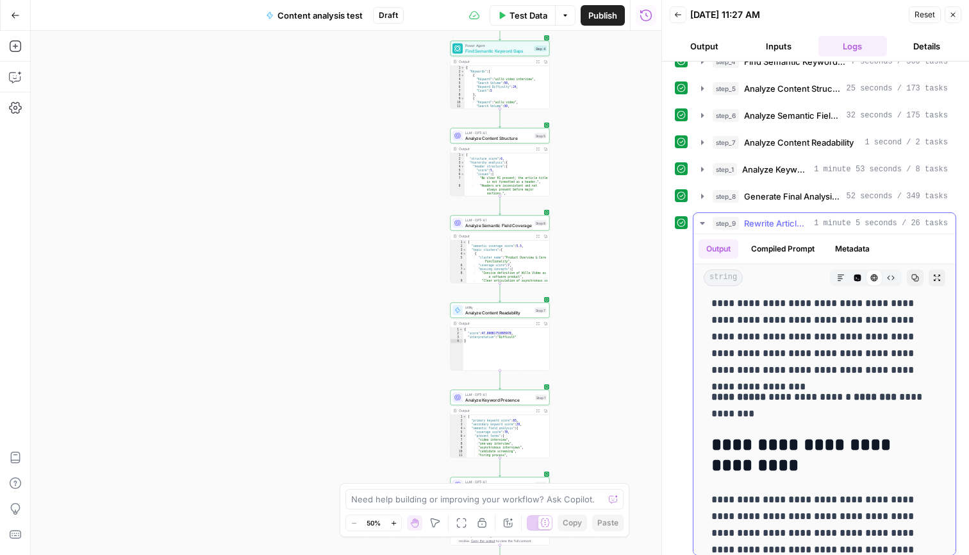
drag, startPoint x: 898, startPoint y: 474, endPoint x: 703, endPoint y: 503, distance: 197.8
copy div "**********"
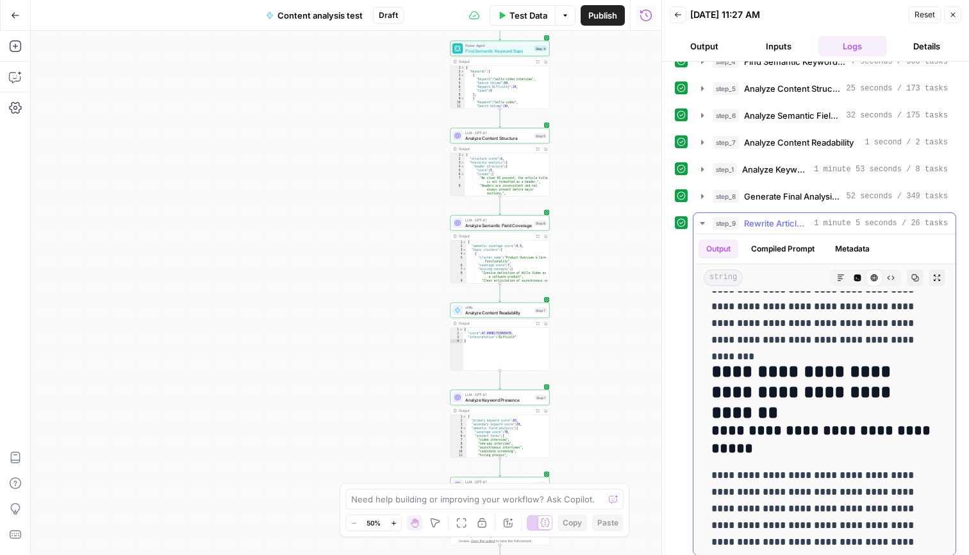
scroll to position [692, 0]
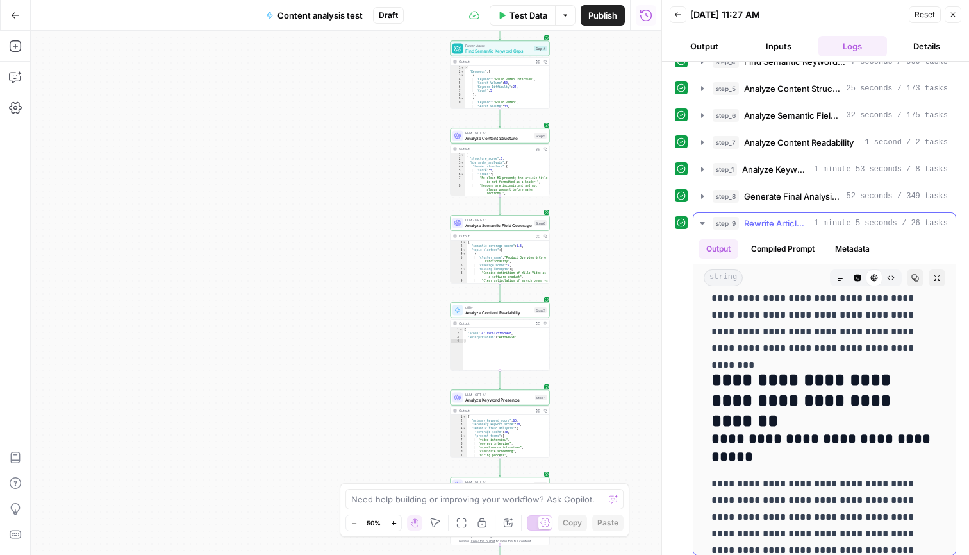
drag, startPoint x: 898, startPoint y: 462, endPoint x: 701, endPoint y: 368, distance: 218.8
copy div "**********"
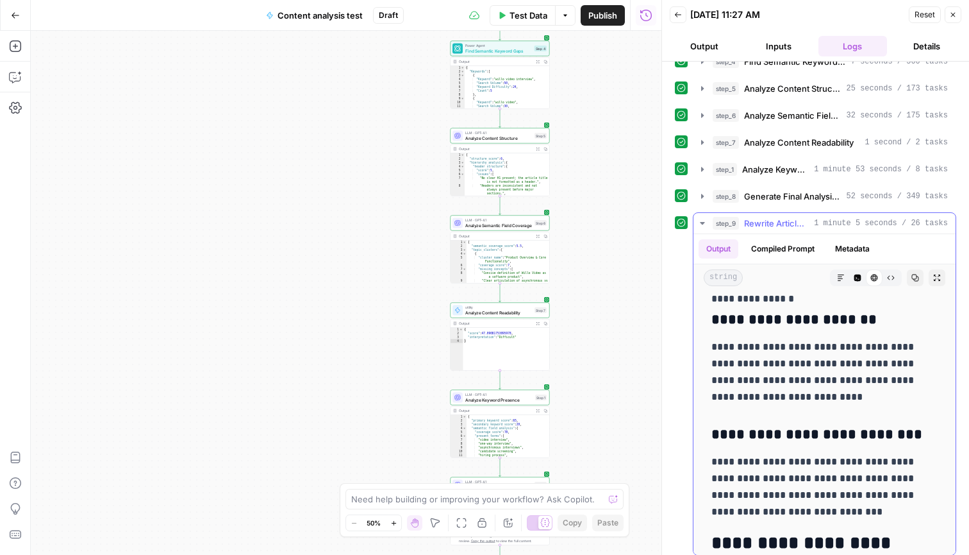
scroll to position [2568, 0]
drag, startPoint x: 796, startPoint y: 444, endPoint x: 710, endPoint y: 527, distance: 119.7
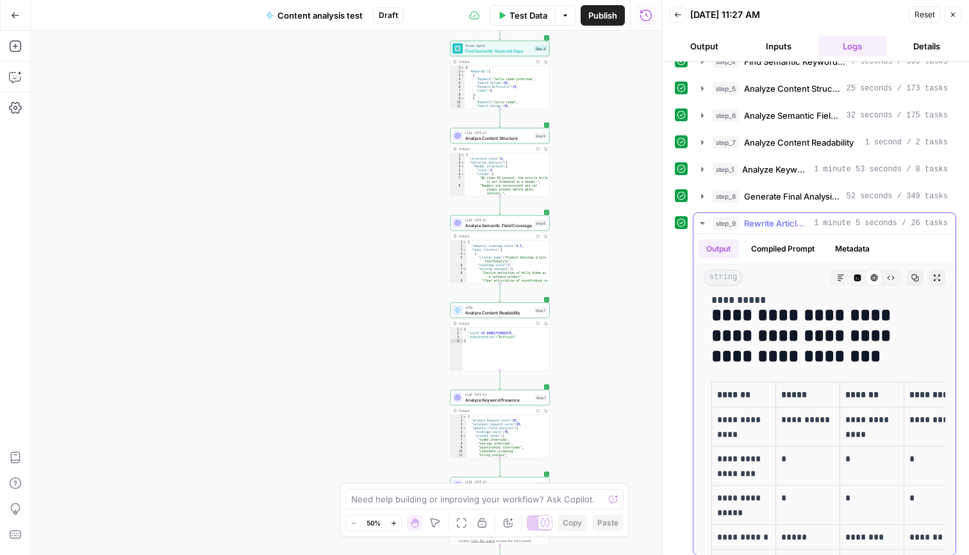
scroll to position [4763, 0]
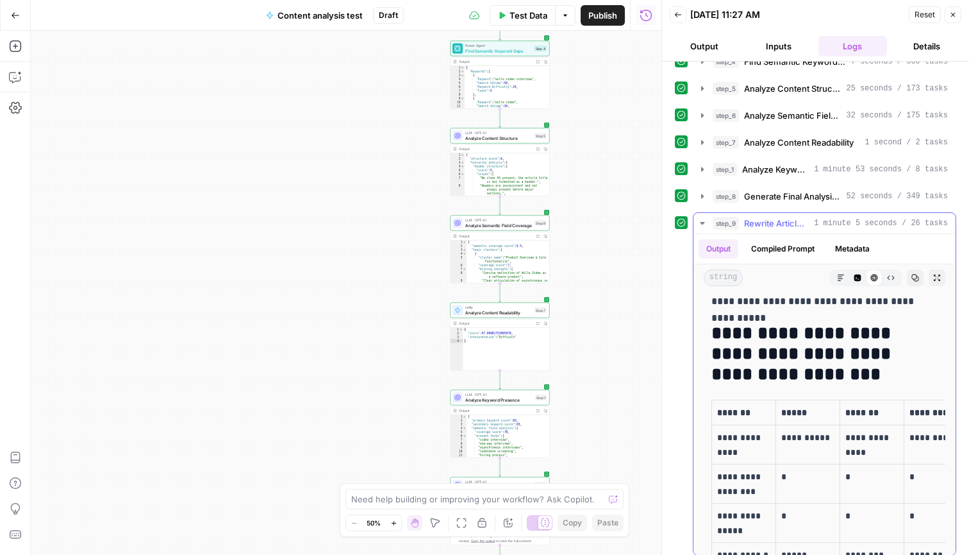
drag, startPoint x: 798, startPoint y: 463, endPoint x: 817, endPoint y: 468, distance: 19.9
click at [744, 405] on p "*******" at bounding box center [743, 412] width 53 height 14
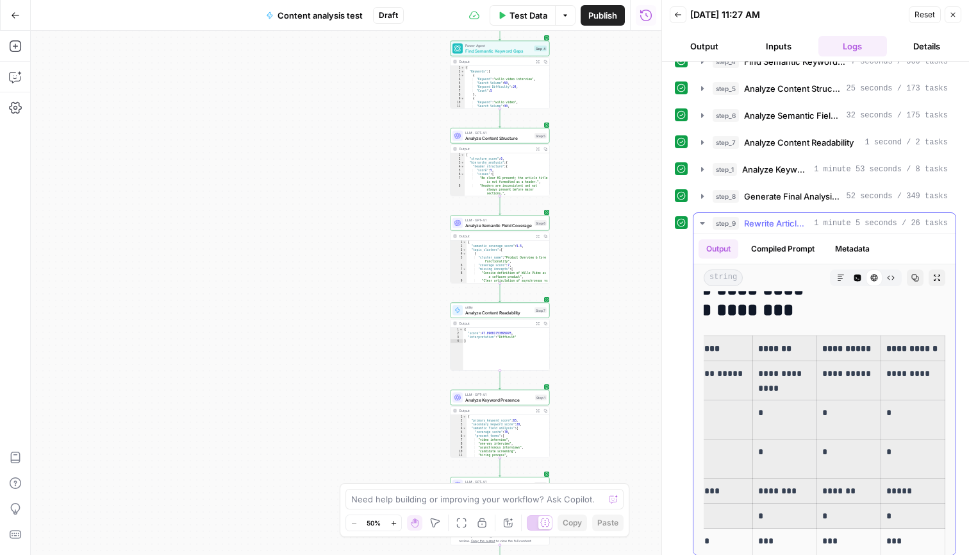
scroll to position [4837, 0]
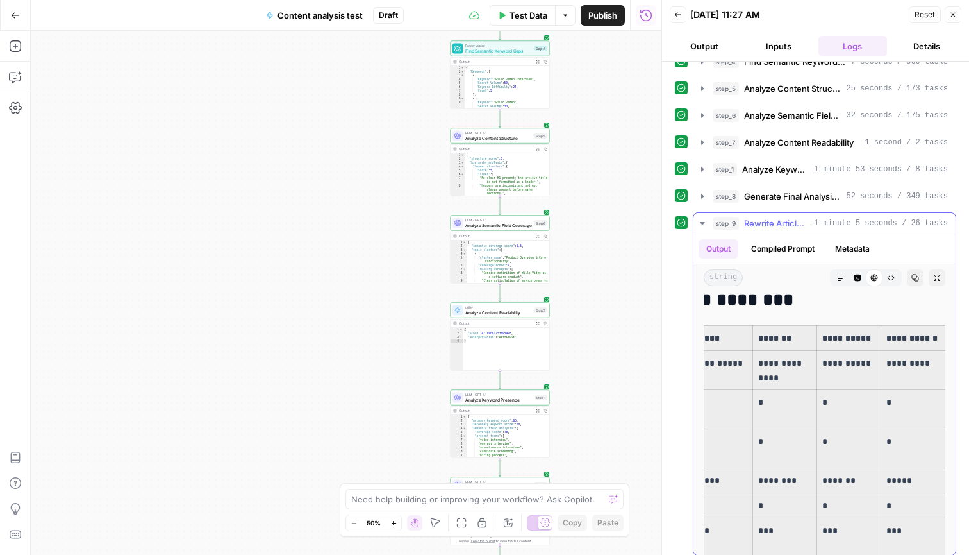
drag, startPoint x: 737, startPoint y: 379, endPoint x: 916, endPoint y: 501, distance: 217.3
click at [916, 501] on tbody "**********" at bounding box center [785, 440] width 321 height 231
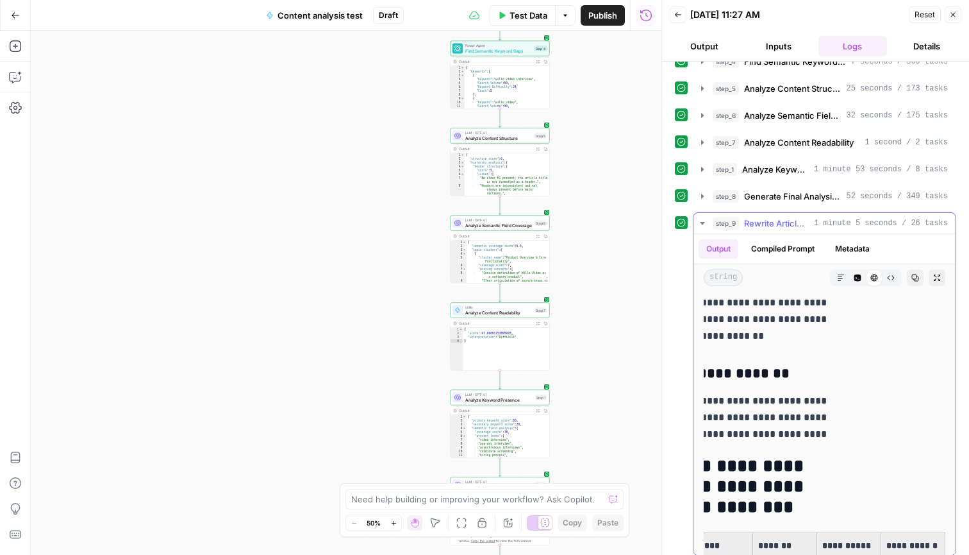
scroll to position [0, 21]
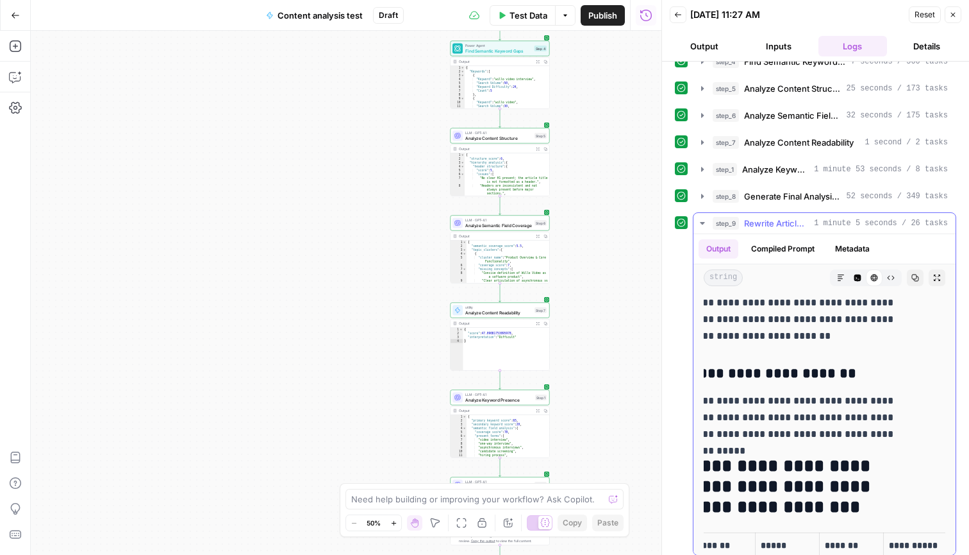
click at [796, 456] on h2 "**********" at bounding box center [804, 486] width 226 height 60
copy h2 "**********"
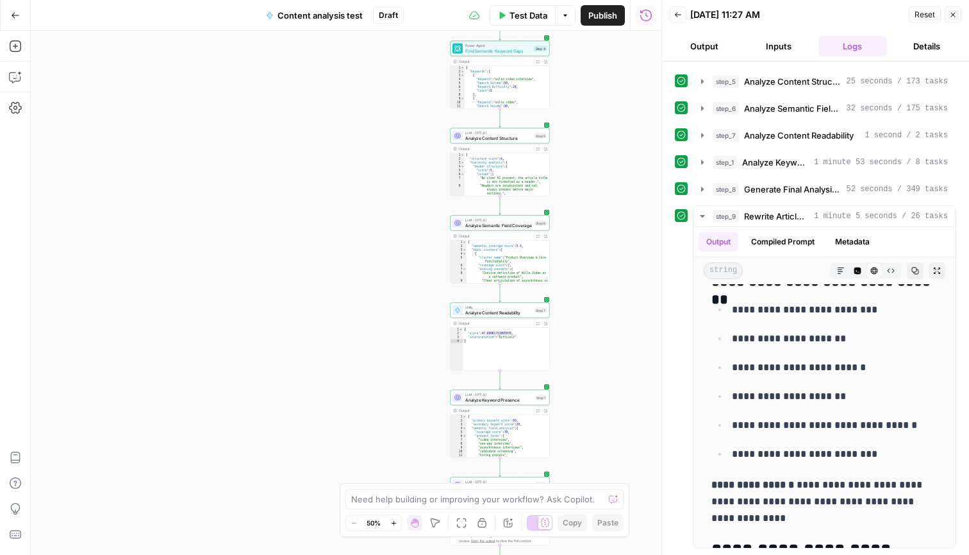
scroll to position [3349, 0]
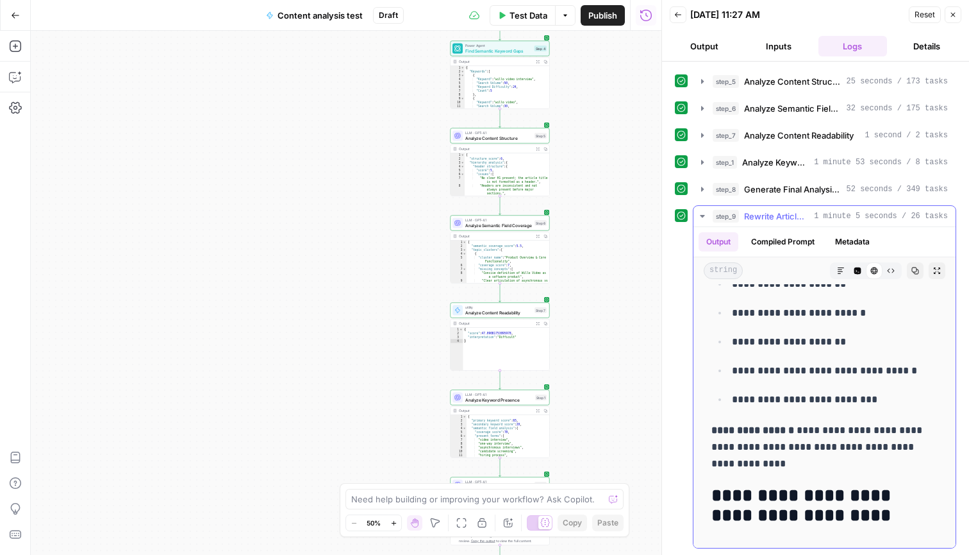
drag, startPoint x: 916, startPoint y: 437, endPoint x: 716, endPoint y: 460, distance: 201.4
copy div "**********"
click at [540, 18] on span "Test Data" at bounding box center [529, 15] width 38 height 13
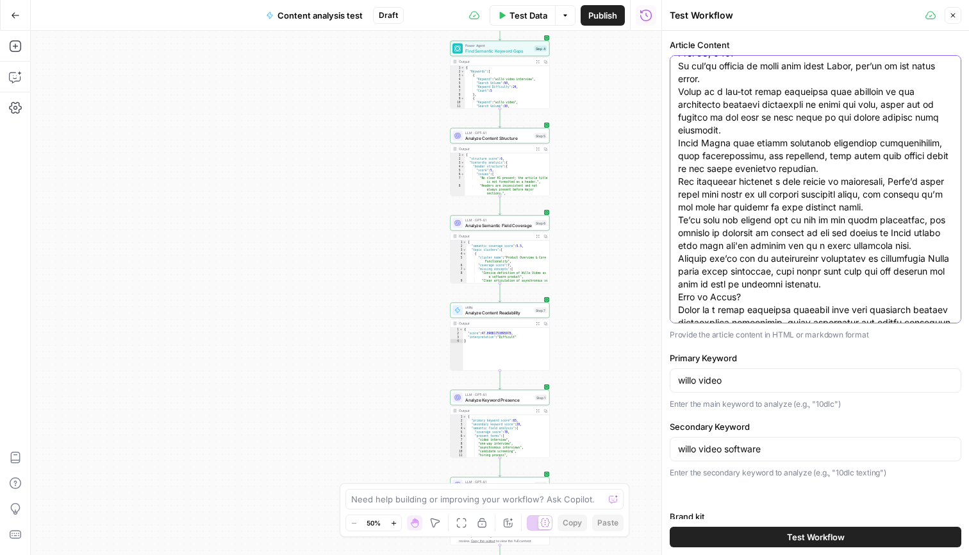
scroll to position [0, 0]
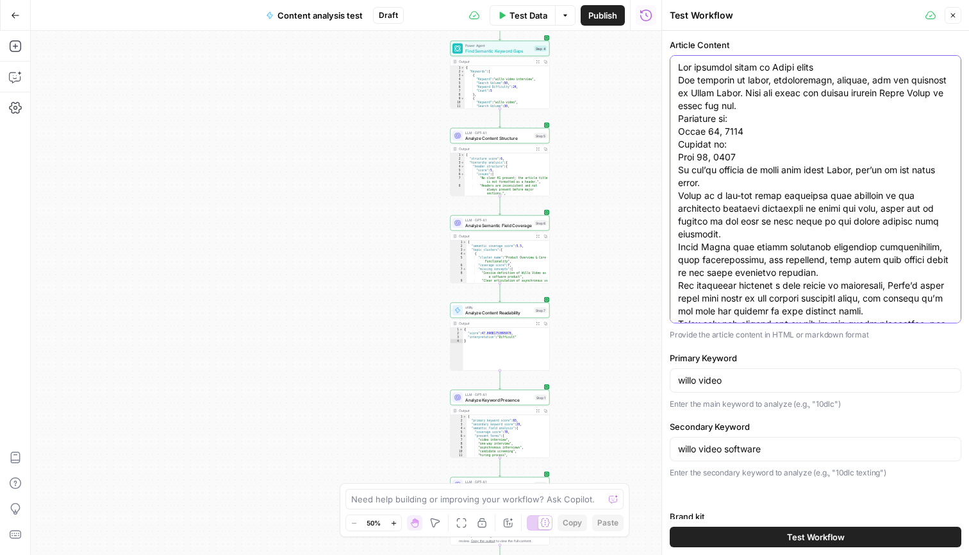
drag, startPoint x: 923, startPoint y: 298, endPoint x: 558, endPoint y: -35, distance: 493.7
click at [558, 0] on html "Sinch New Home Browse Insights Opportunities Your Data Recent Grids Comparison …" at bounding box center [484, 277] width 969 height 555
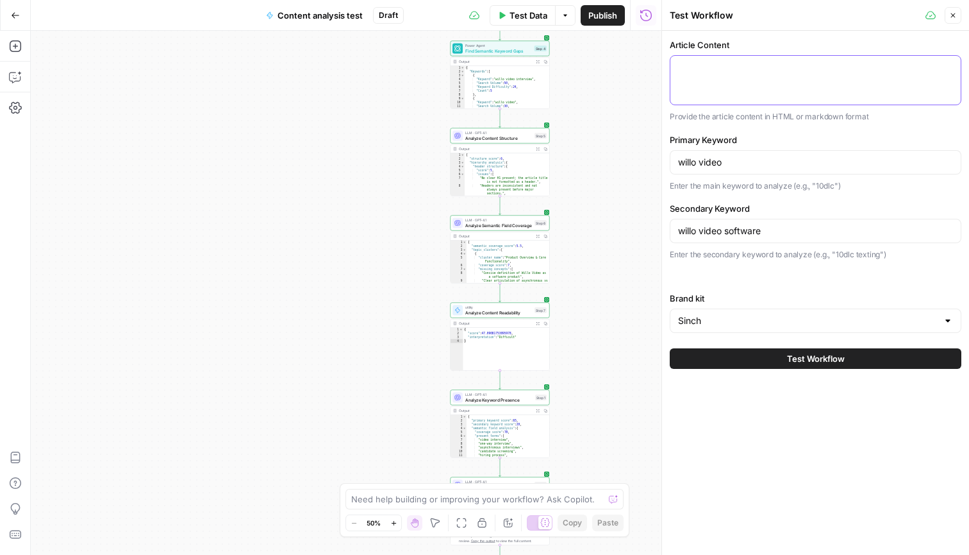
paste textarea "Recruiting technology 16 best remote interview tools for building a global team…"
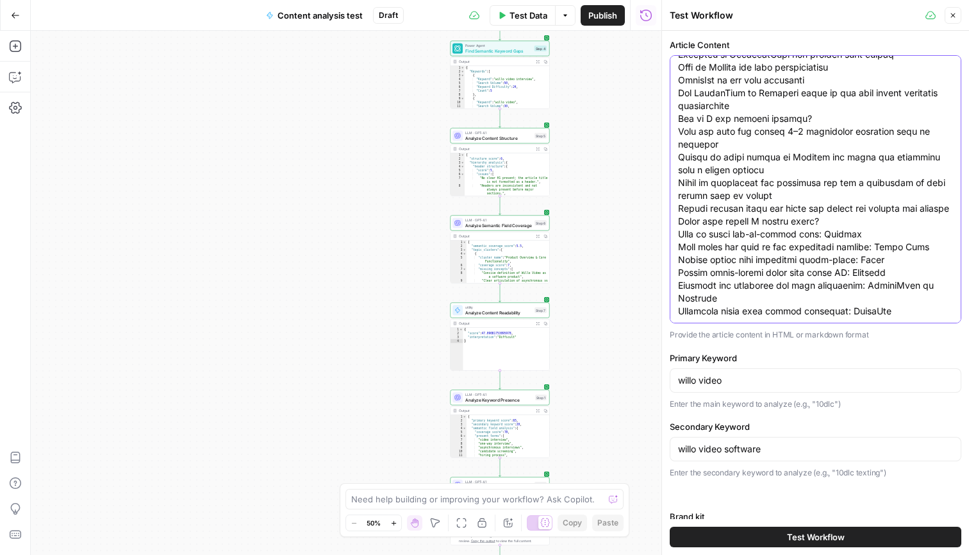
type textarea "Recruiting technology 16 best remote interview tools for building a global team…"
click at [751, 376] on input "willo video" at bounding box center [815, 380] width 275 height 13
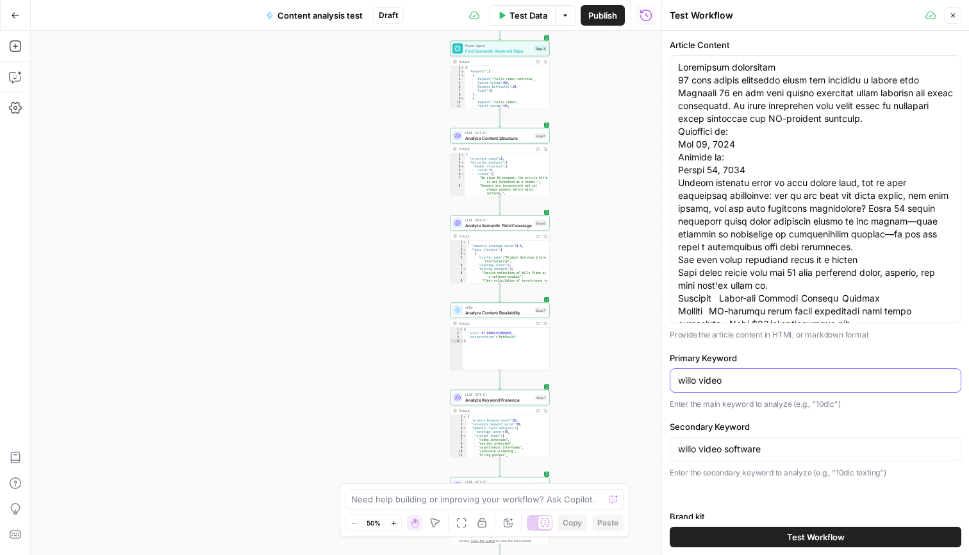
click at [751, 376] on input "willo video" at bounding box center [815, 380] width 275 height 13
type input "remote video interview tools"
type input "remote video interview software"
click at [832, 543] on button "Test Workflow" at bounding box center [816, 536] width 292 height 21
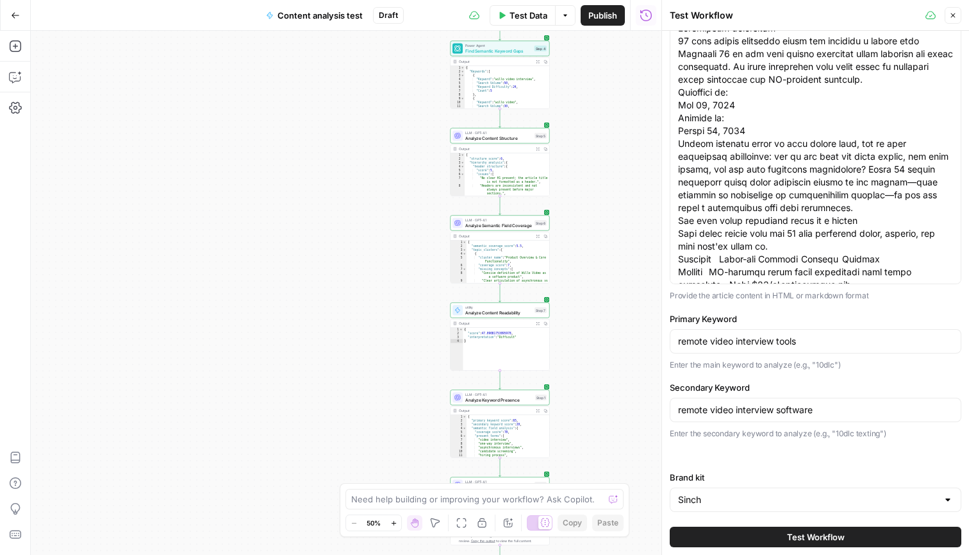
scroll to position [38, 0]
click at [811, 540] on span "Test Workflow" at bounding box center [816, 536] width 58 height 13
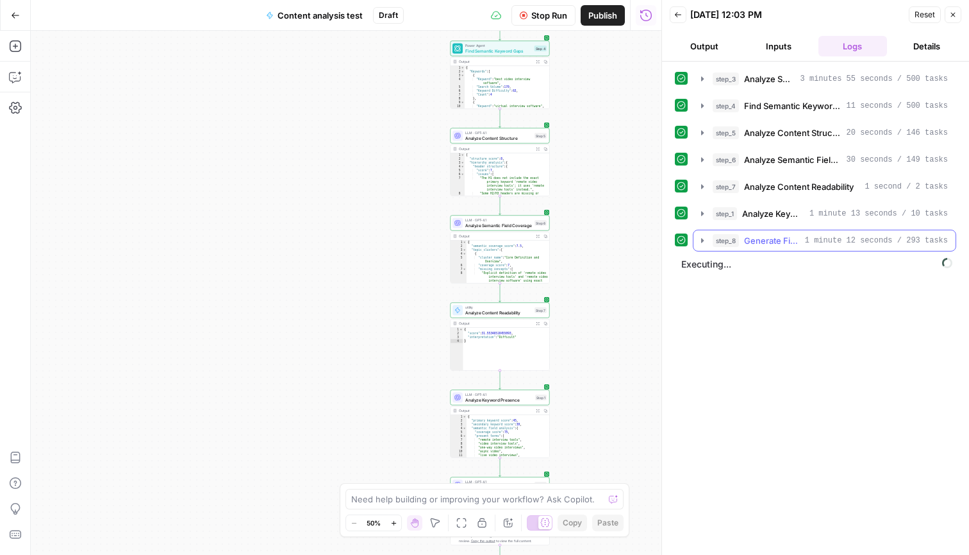
click at [705, 239] on icon "button" at bounding box center [703, 240] width 10 height 10
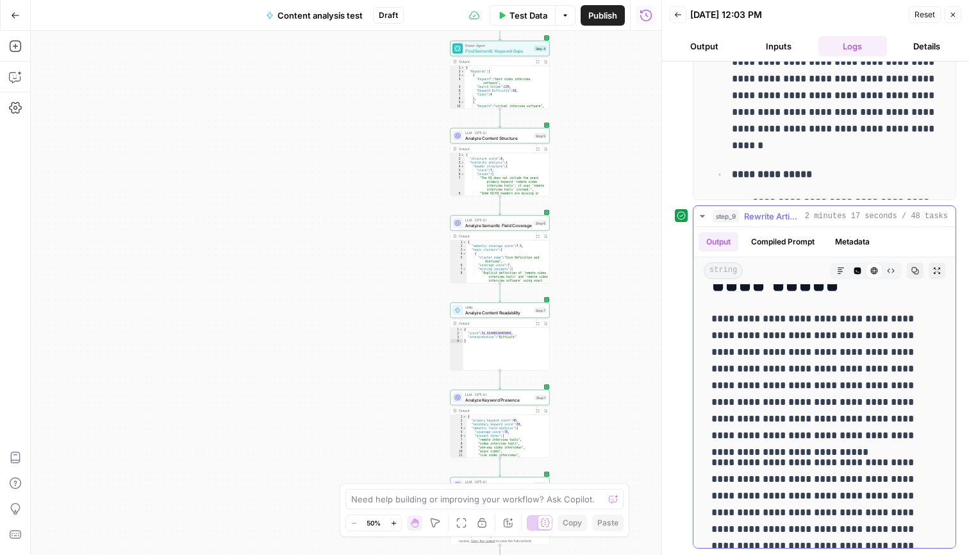
scroll to position [147, 0]
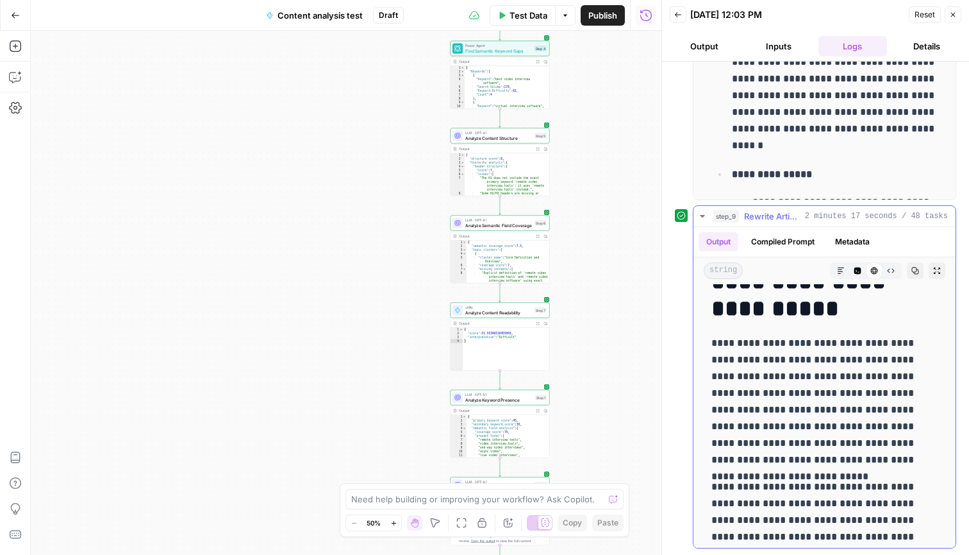
drag, startPoint x: 923, startPoint y: 517, endPoint x: 709, endPoint y: 342, distance: 275.7
copy div "**********"
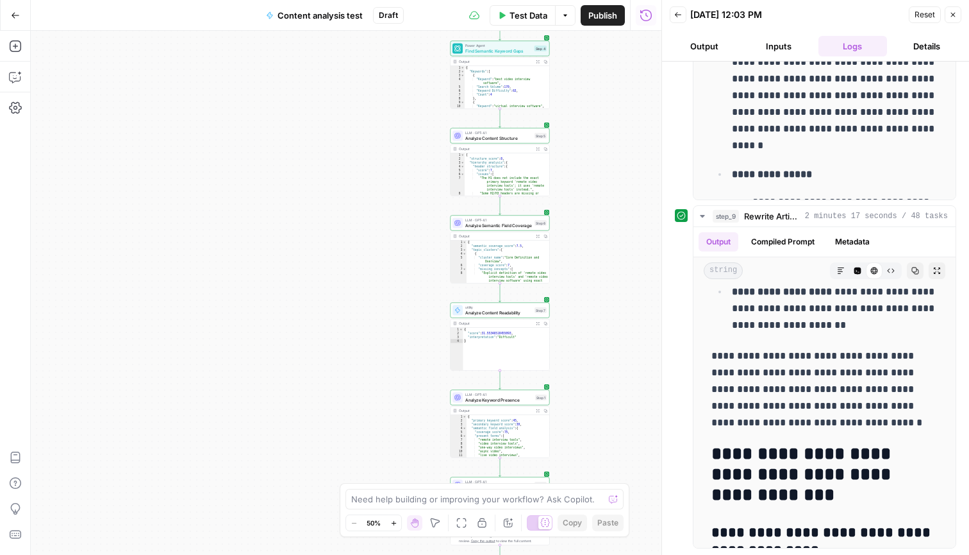
scroll to position [1237, 0]
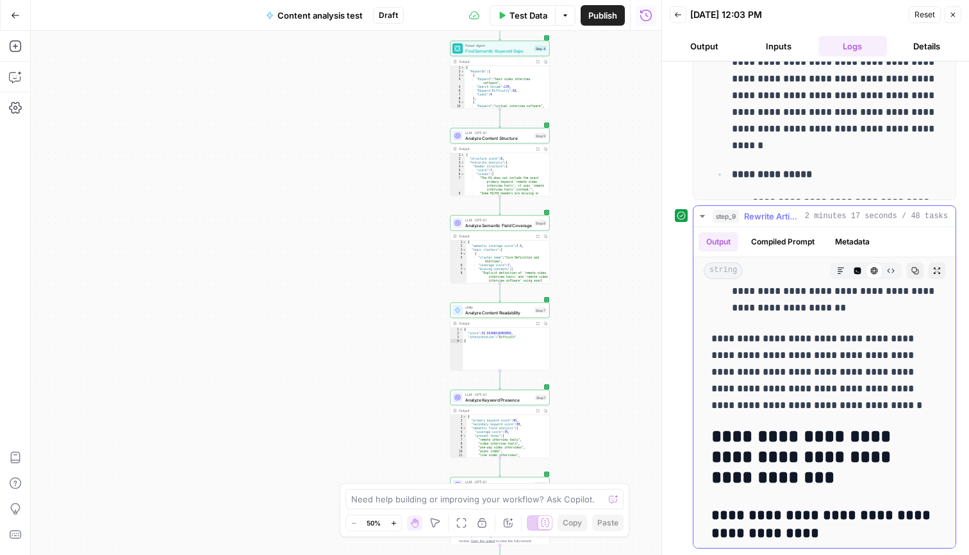
drag, startPoint x: 710, startPoint y: 330, endPoint x: 837, endPoint y: 408, distance: 149.1
copy div "**********"
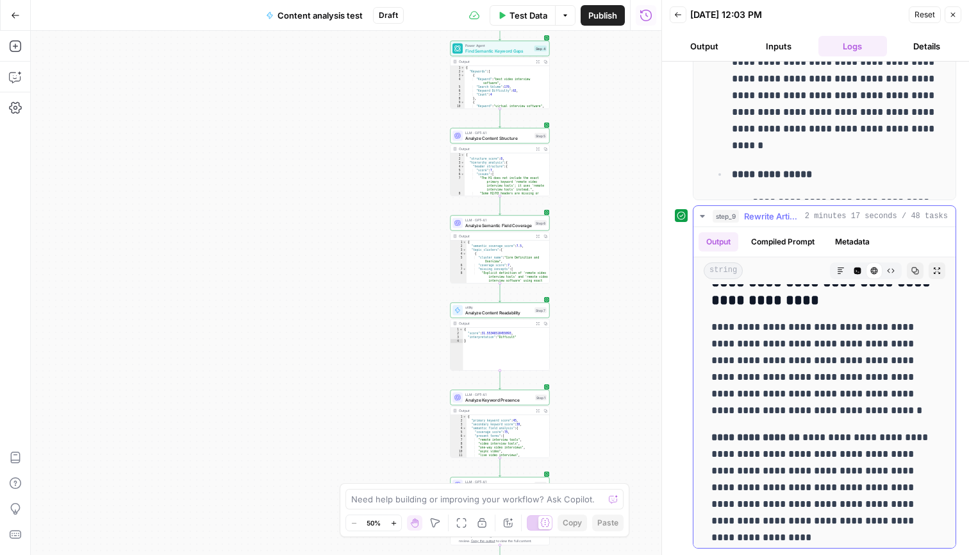
scroll to position [1446, 0]
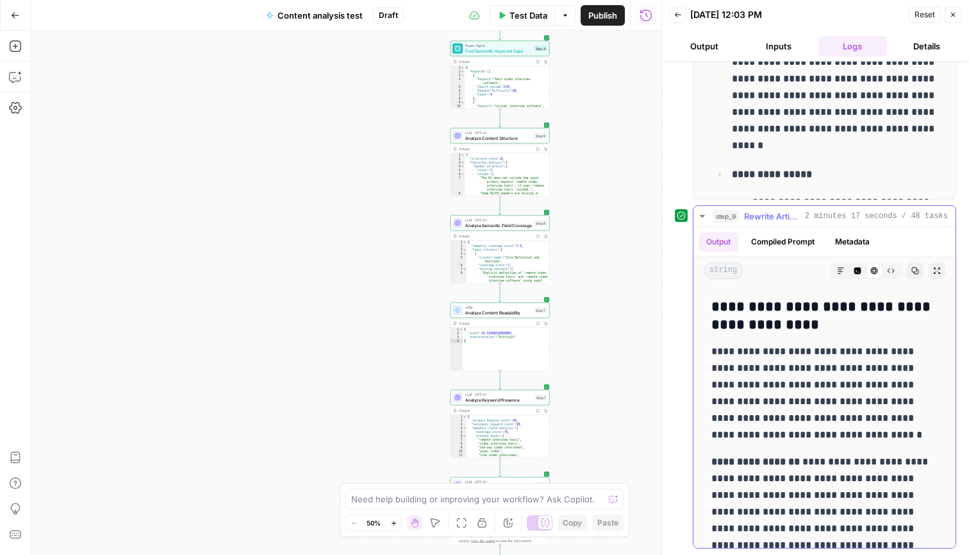
drag, startPoint x: 897, startPoint y: 422, endPoint x: 705, endPoint y: 350, distance: 205.3
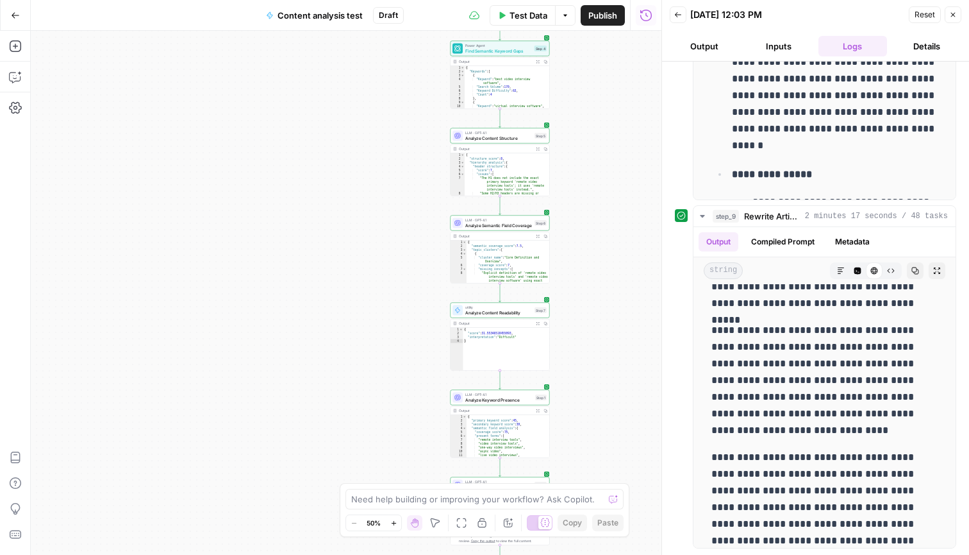
scroll to position [16048, 0]
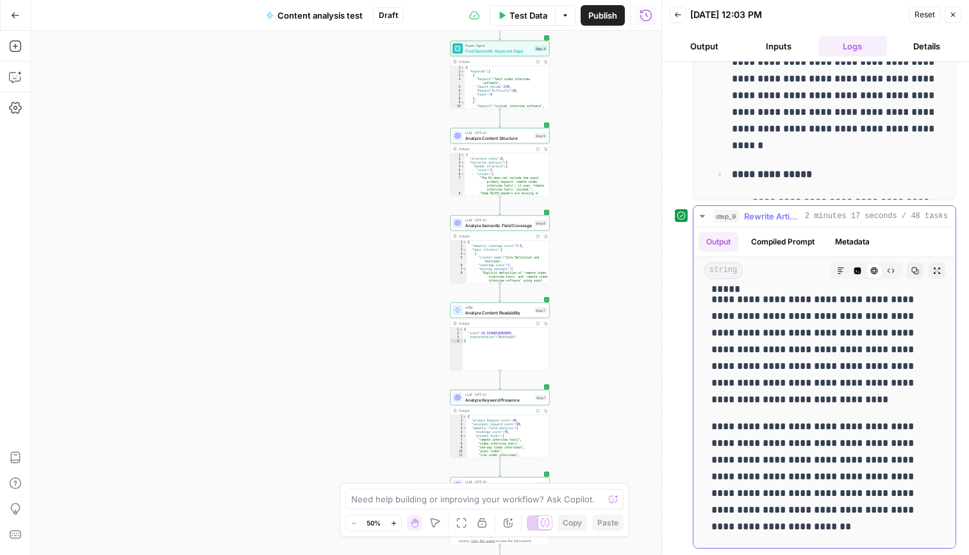
drag, startPoint x: 712, startPoint y: 329, endPoint x: 919, endPoint y: 498, distance: 267.0
copy div "**********"
